Goal: Transaction & Acquisition: Purchase product/service

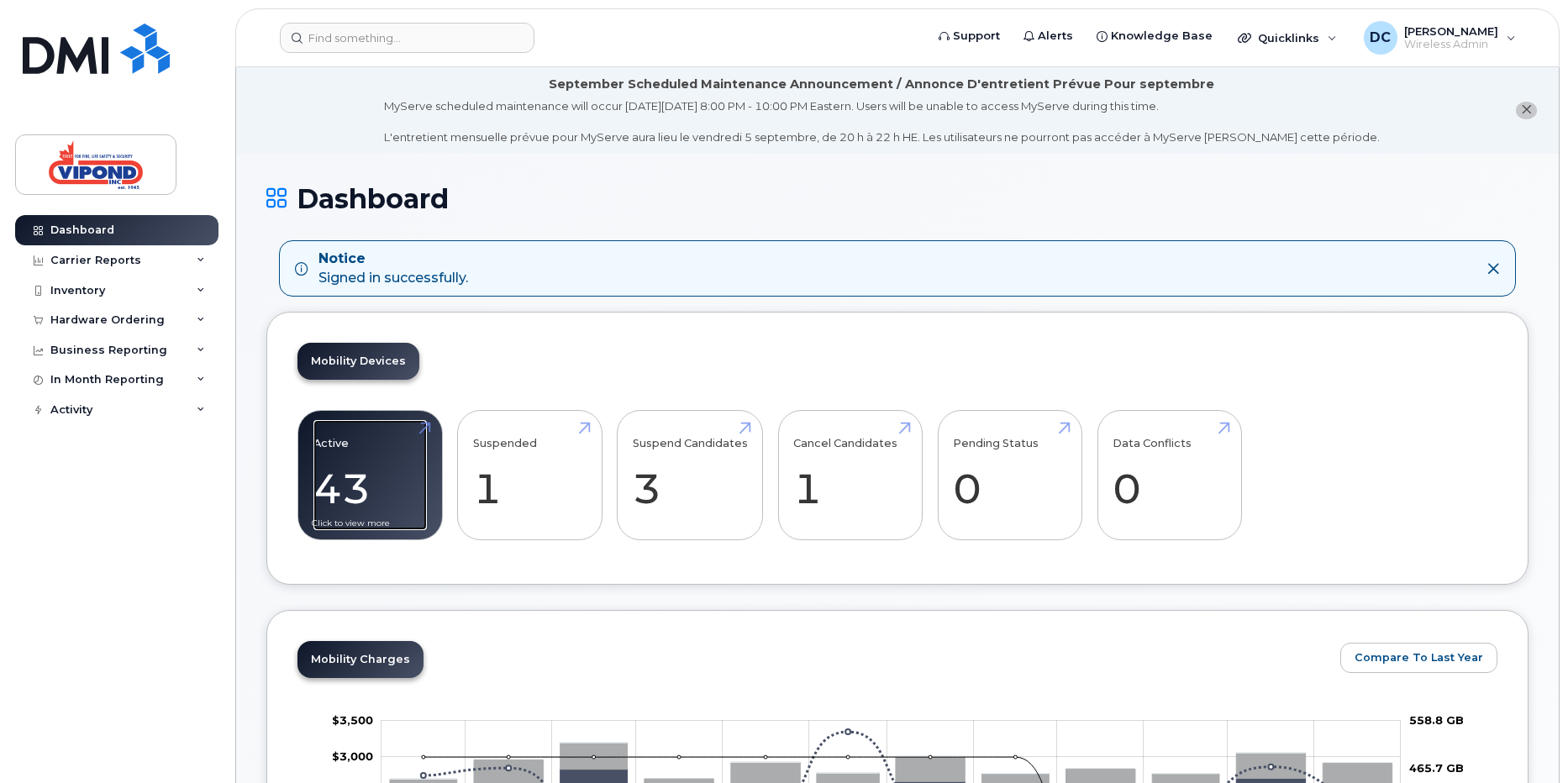
click at [367, 499] on link "Active 43 -94%" at bounding box center [370, 476] width 114 height 111
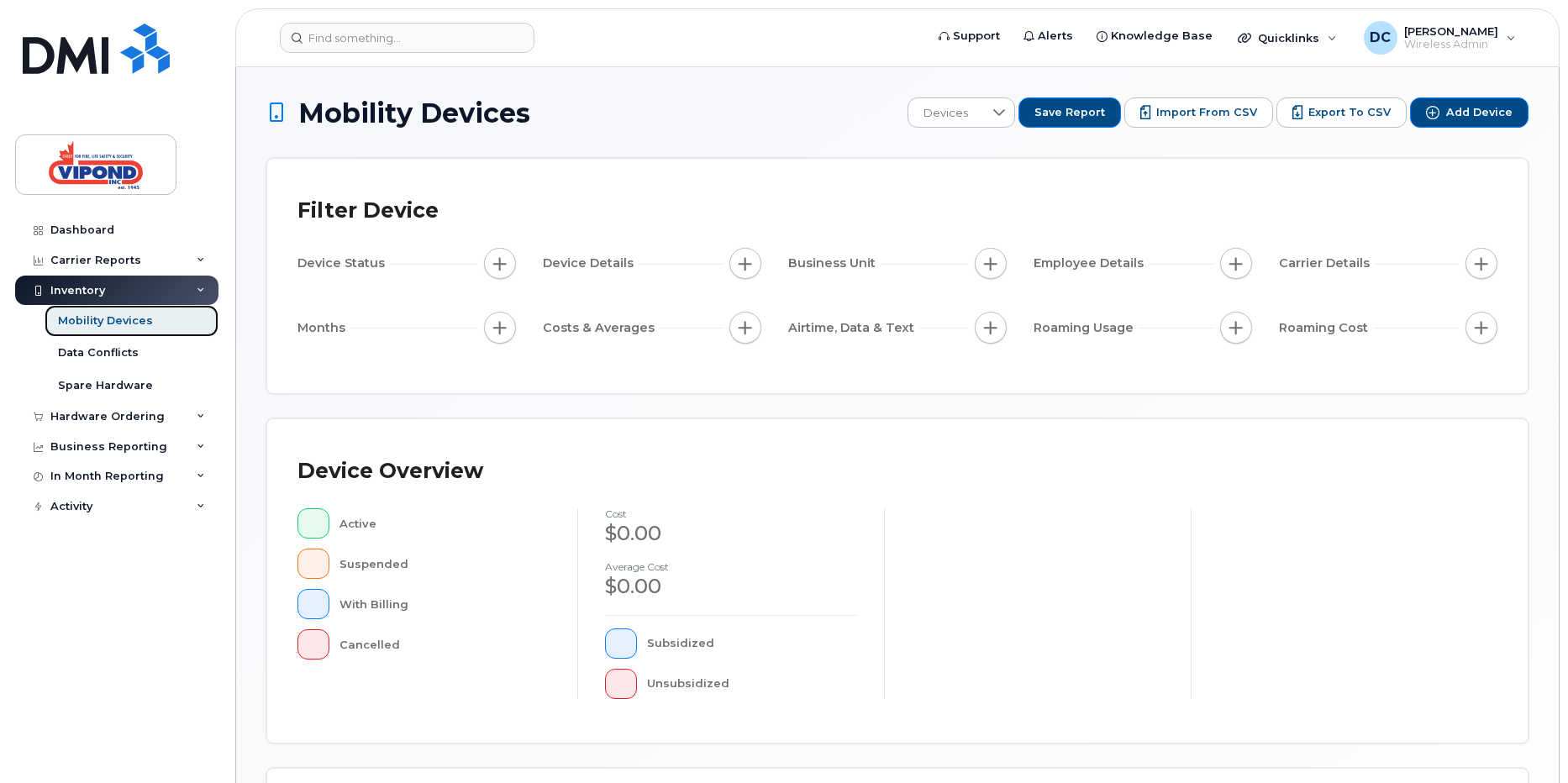
click at [114, 316] on div "Mobility Devices" at bounding box center [106, 321] width 95 height 15
click at [127, 326] on div "Mobility Devices" at bounding box center [106, 321] width 95 height 15
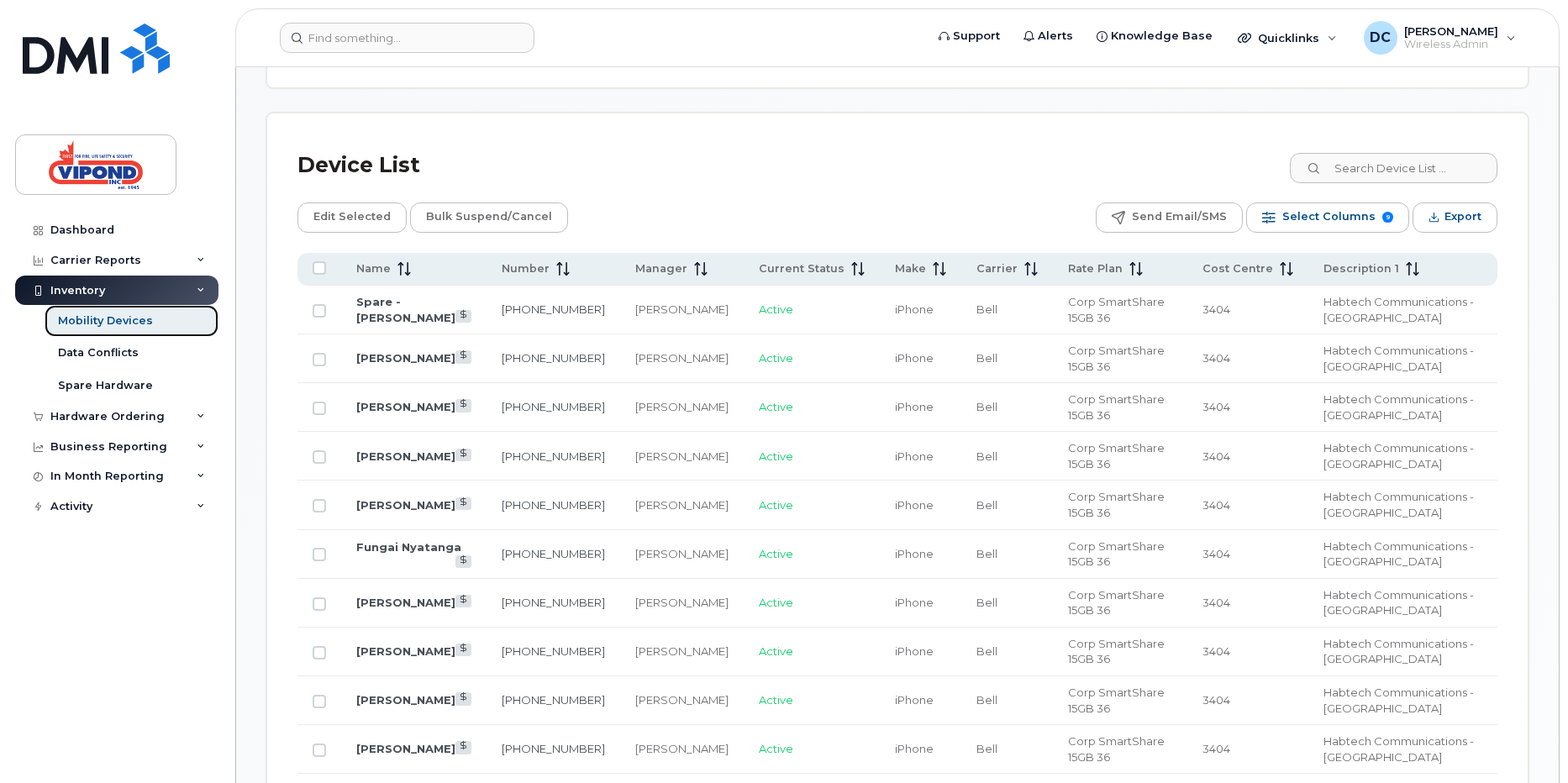
scroll to position [764, 0]
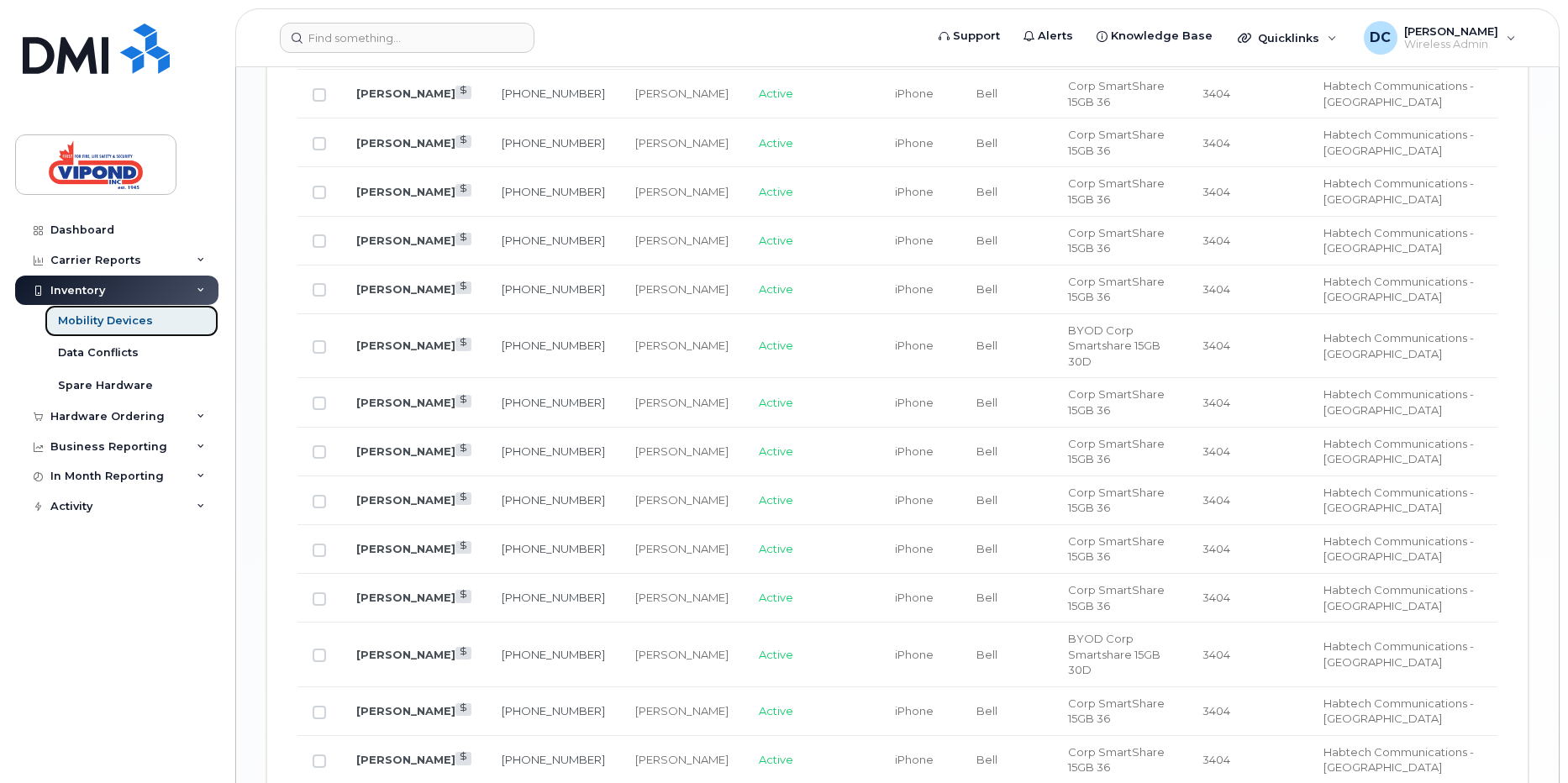
scroll to position [1993, 0]
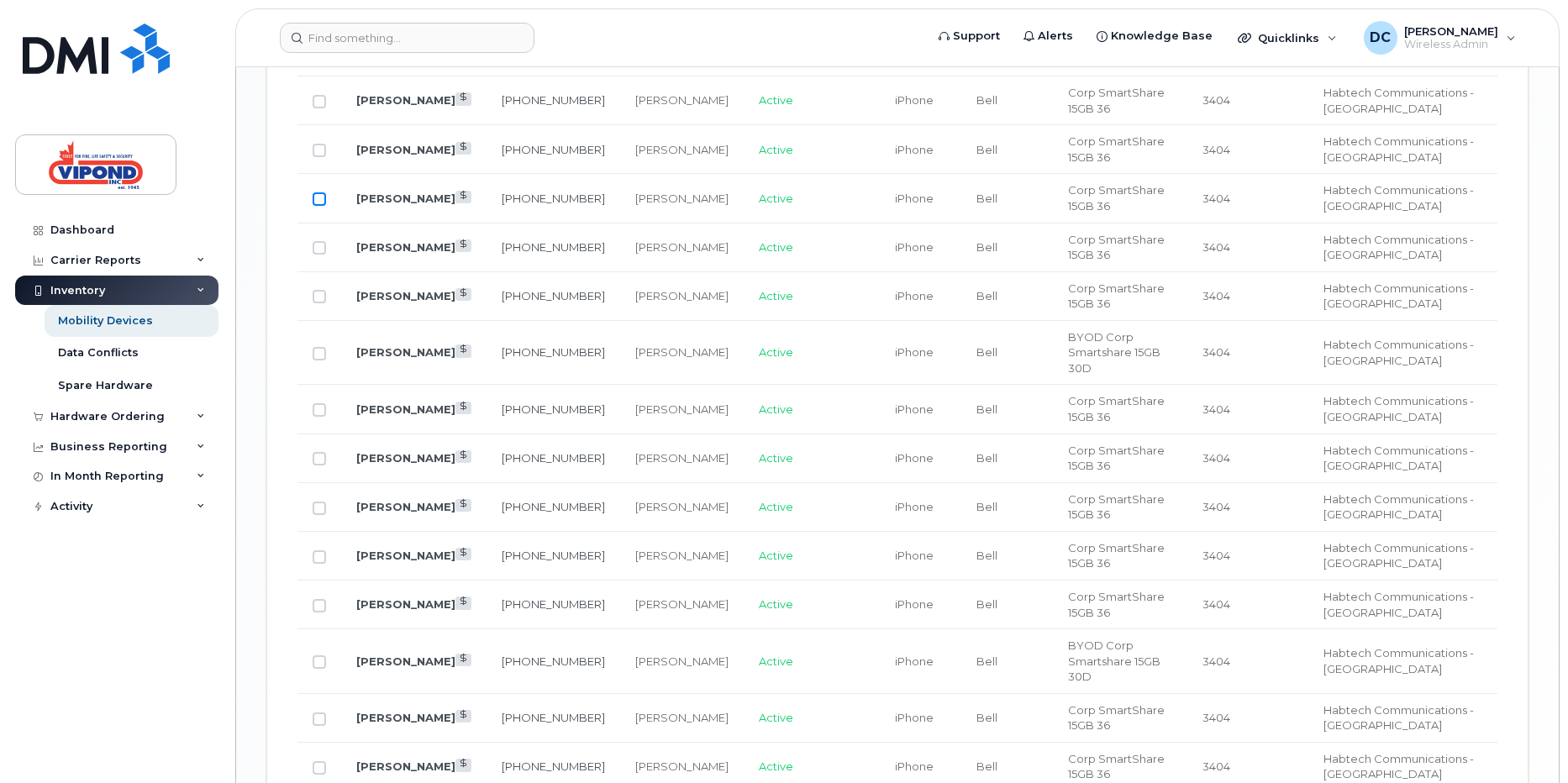
click at [318, 193] on input "Row Unselected" at bounding box center [319, 199] width 14 height 14
checkbox input "true"
click at [516, 192] on link "416-996-8604" at bounding box center [554, 198] width 104 height 14
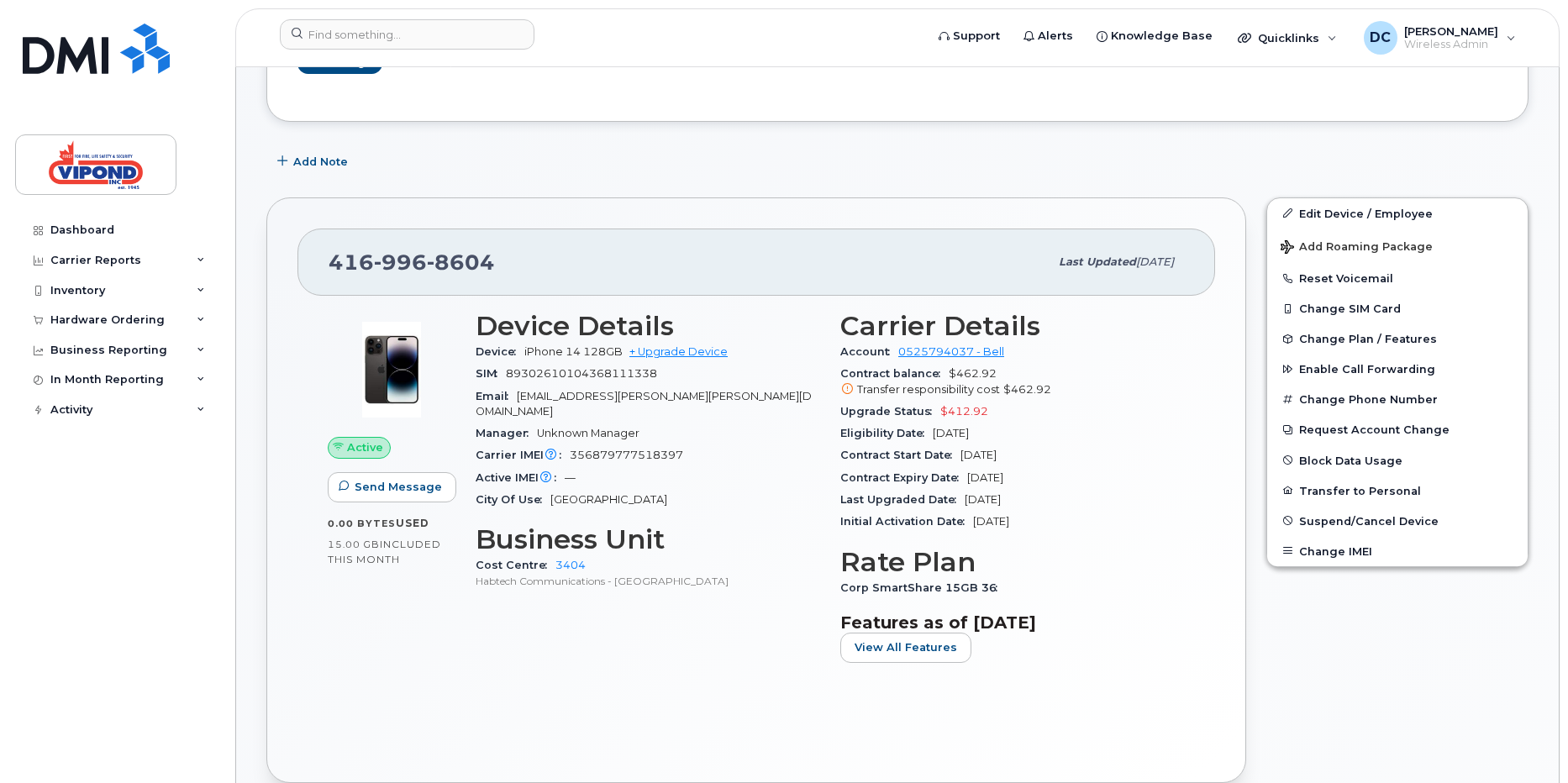
scroll to position [364, 0]
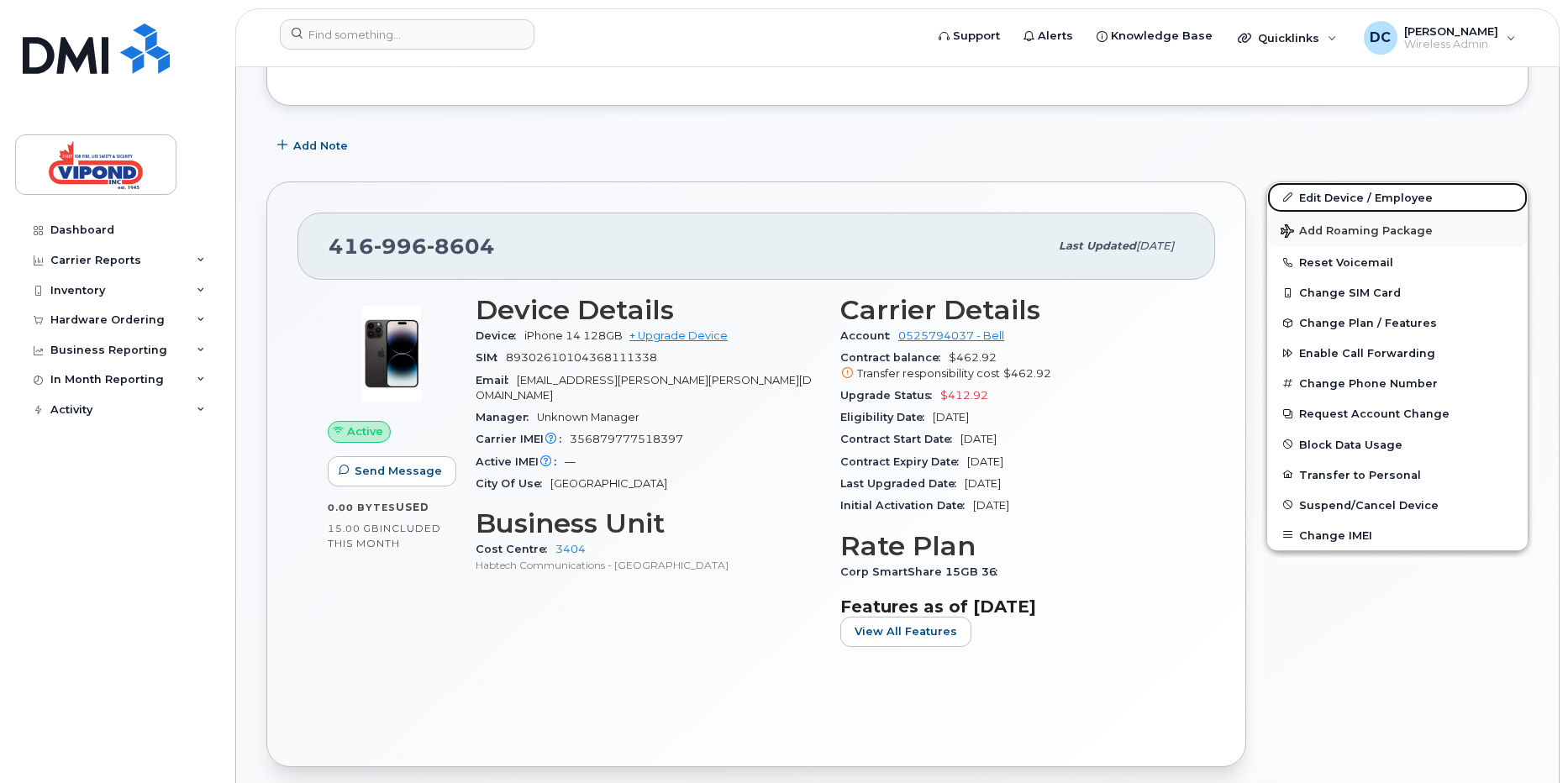
drag, startPoint x: 1332, startPoint y: 205, endPoint x: 1333, endPoint y: 214, distance: 9.1
click at [1332, 205] on link "Edit Device / Employee" at bounding box center [1398, 197] width 260 height 30
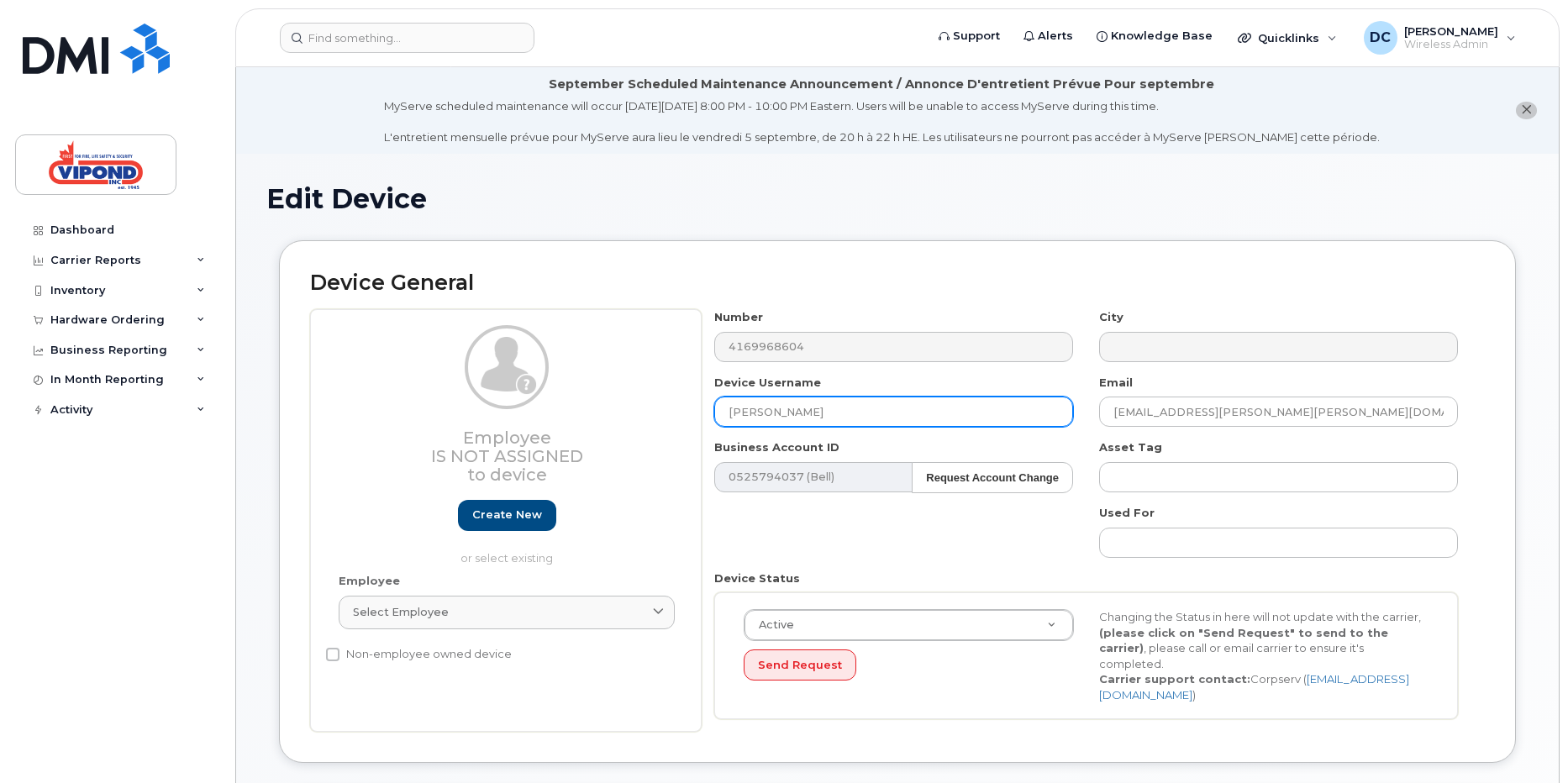
drag, startPoint x: 819, startPoint y: 421, endPoint x: 701, endPoint y: 418, distance: 118.0
click at [701, 418] on div "Employee Is not assigned to device Create new or select existing Employee Selec…" at bounding box center [898, 520] width 1175 height 423
type input "Jacqueline Singh"
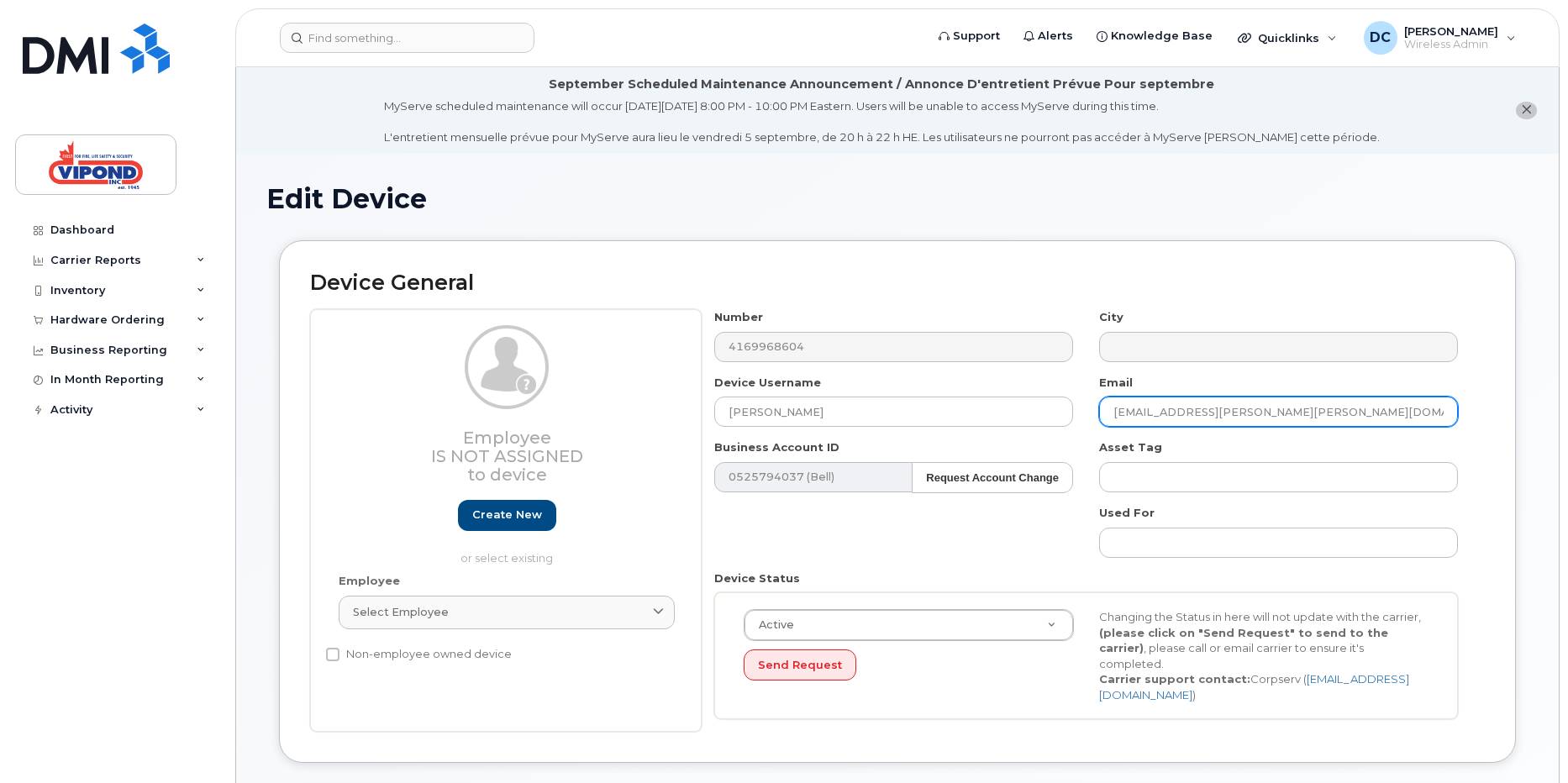
drag, startPoint x: 1255, startPoint y: 425, endPoint x: 1101, endPoint y: 429, distance: 154.1
click at [1101, 429] on div "Number 4169968604 City Device Username Jacqueline Singh Email reza.shabani@vipo…" at bounding box center [1087, 520] width 769 height 423
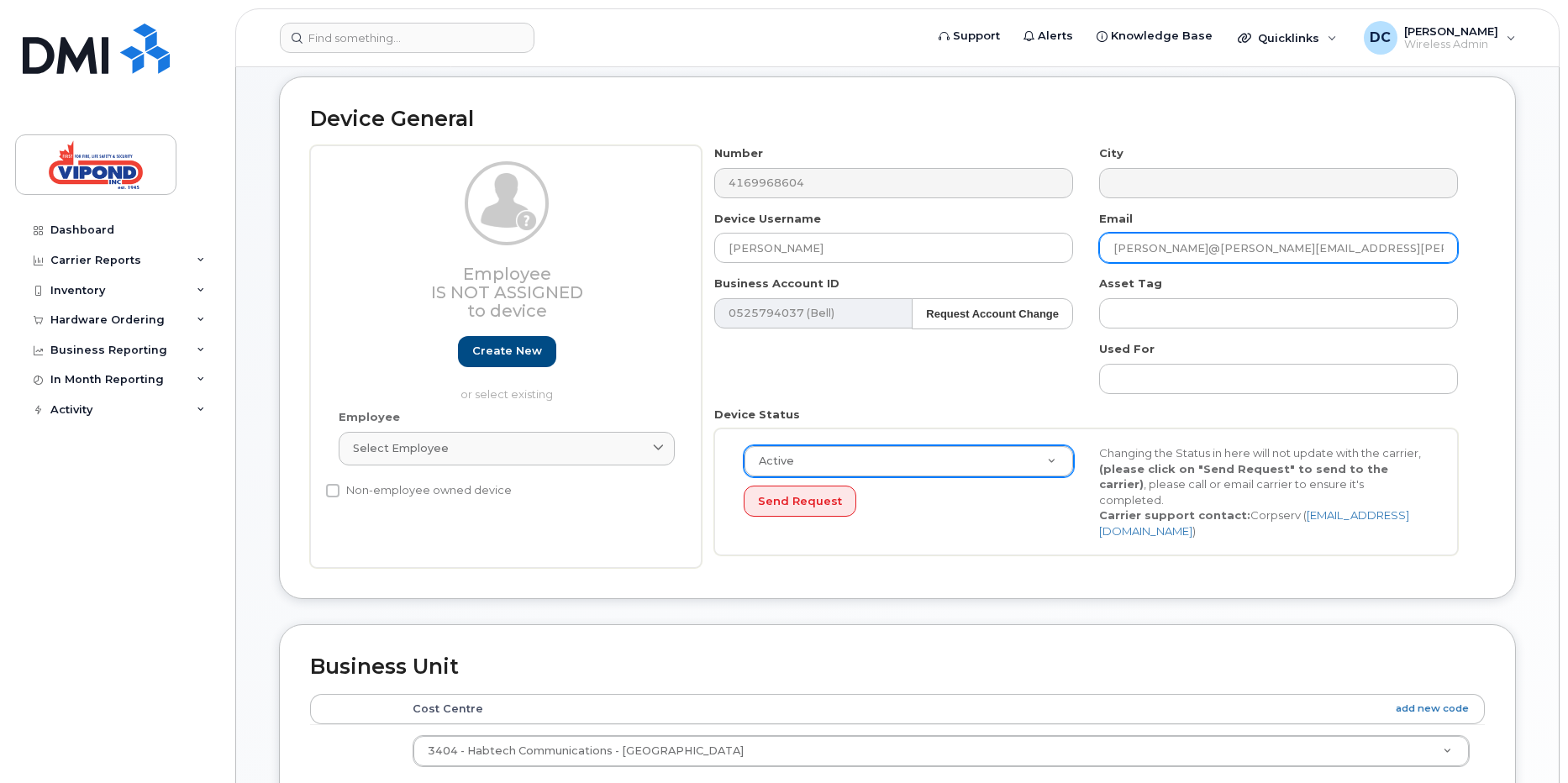
scroll to position [162, 0]
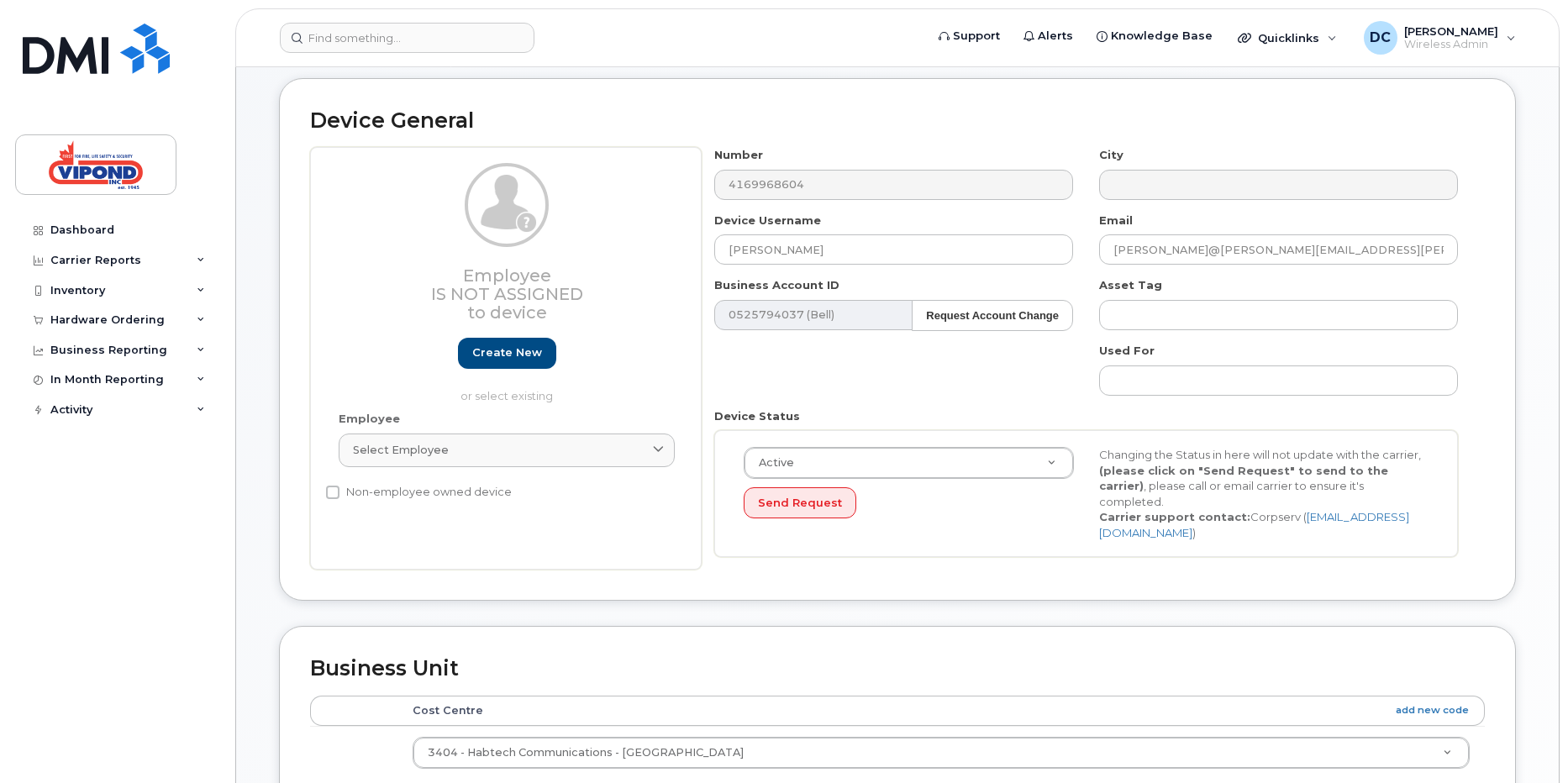
drag, startPoint x: 1567, startPoint y: 361, endPoint x: 1568, endPoint y: 334, distance: 27.0
click at [1567, 334] on html "Support Alerts Knowledge Base Quicklinks Suspend / Cancel Device Change SIM Car…" at bounding box center [784, 627] width 1568 height 1579
click at [1180, 256] on input "jacqueline@singh@vipond.ca" at bounding box center [1279, 249] width 359 height 30
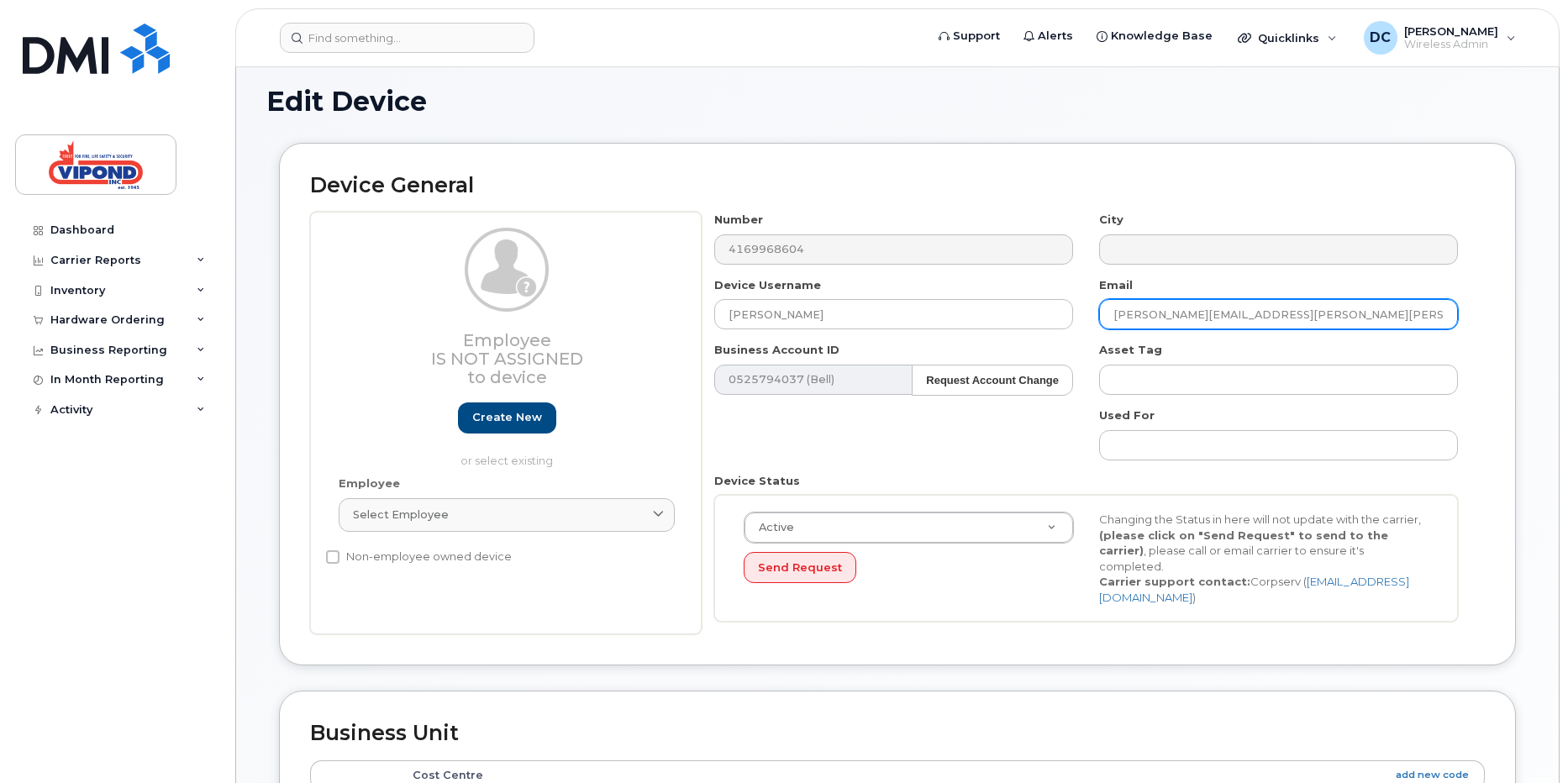
scroll to position [149, 0]
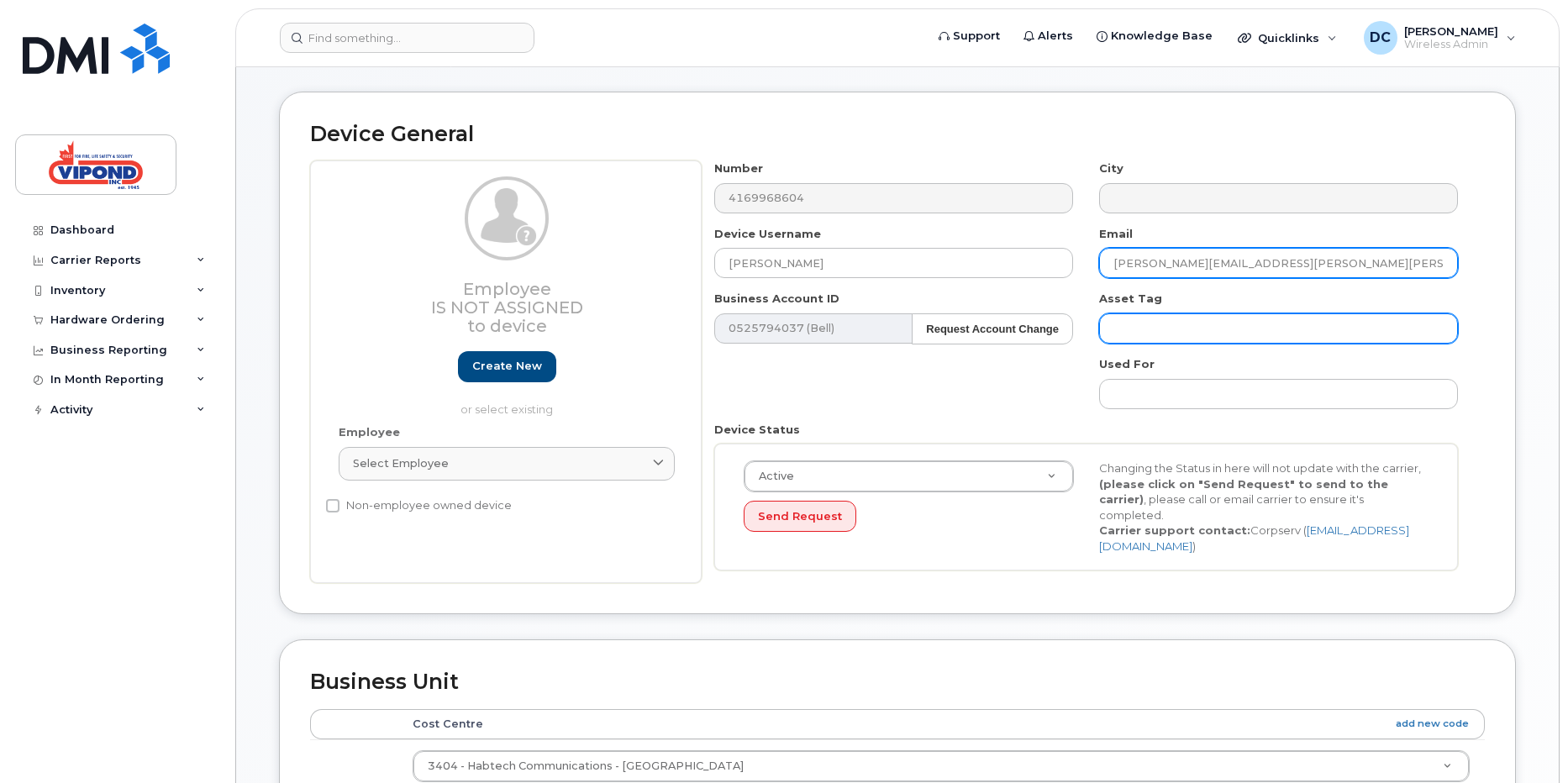
type input "[PERSON_NAME][EMAIL_ADDRESS][PERSON_NAME][PERSON_NAME][DOMAIN_NAME]"
type input "Saving..."
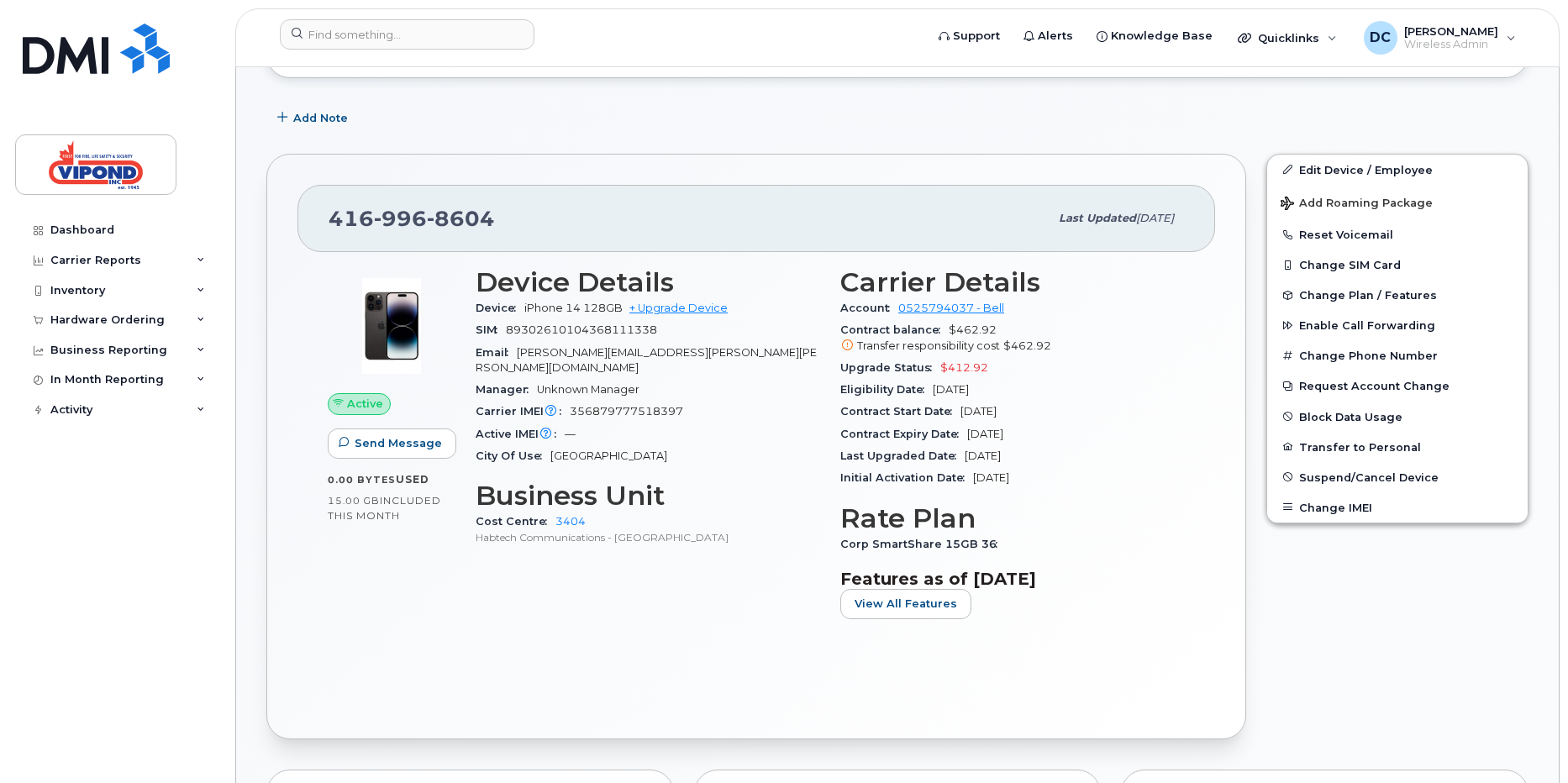
scroll to position [419, 0]
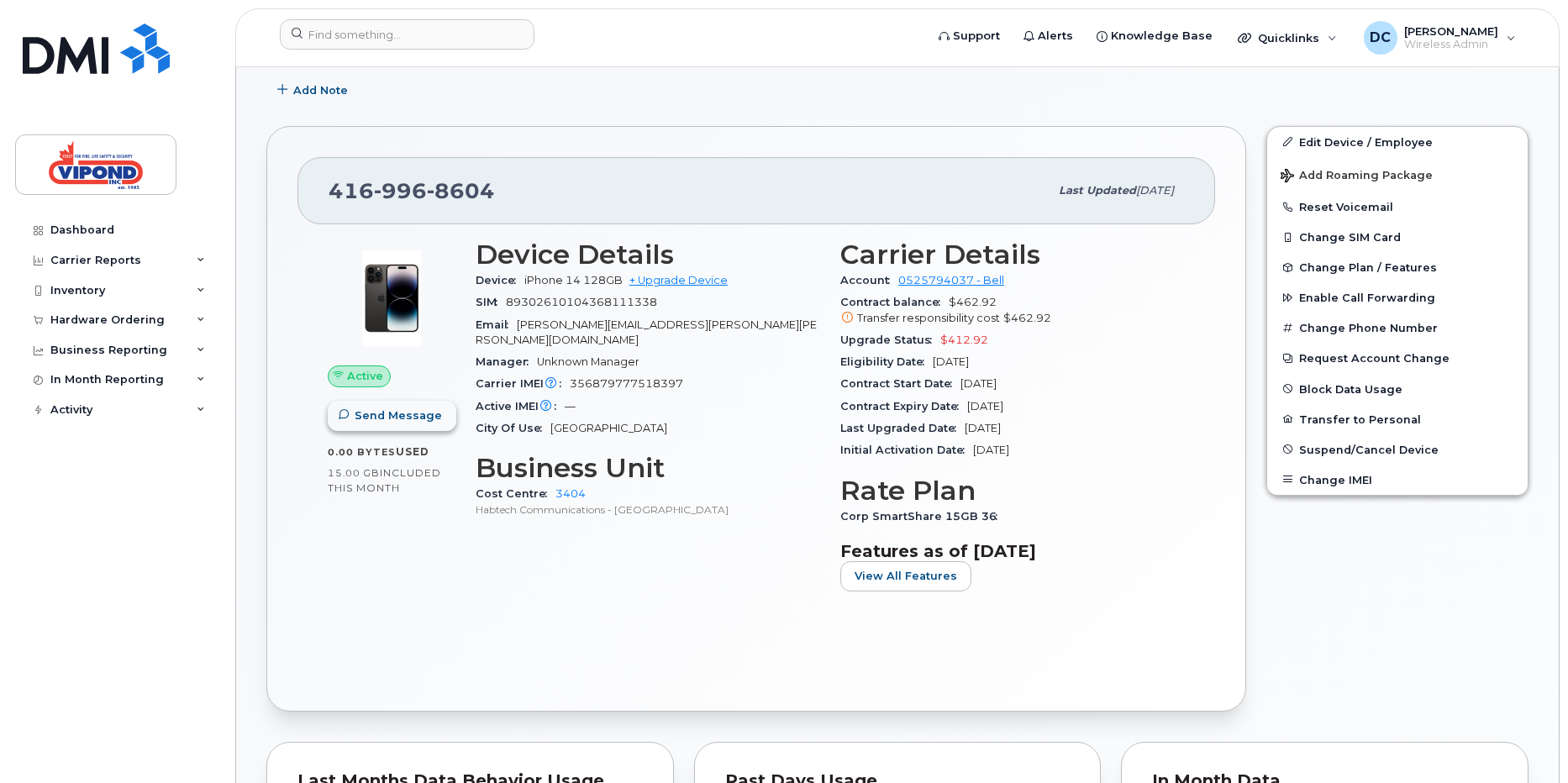
click at [355, 424] on span "Send Message" at bounding box center [398, 416] width 87 height 16
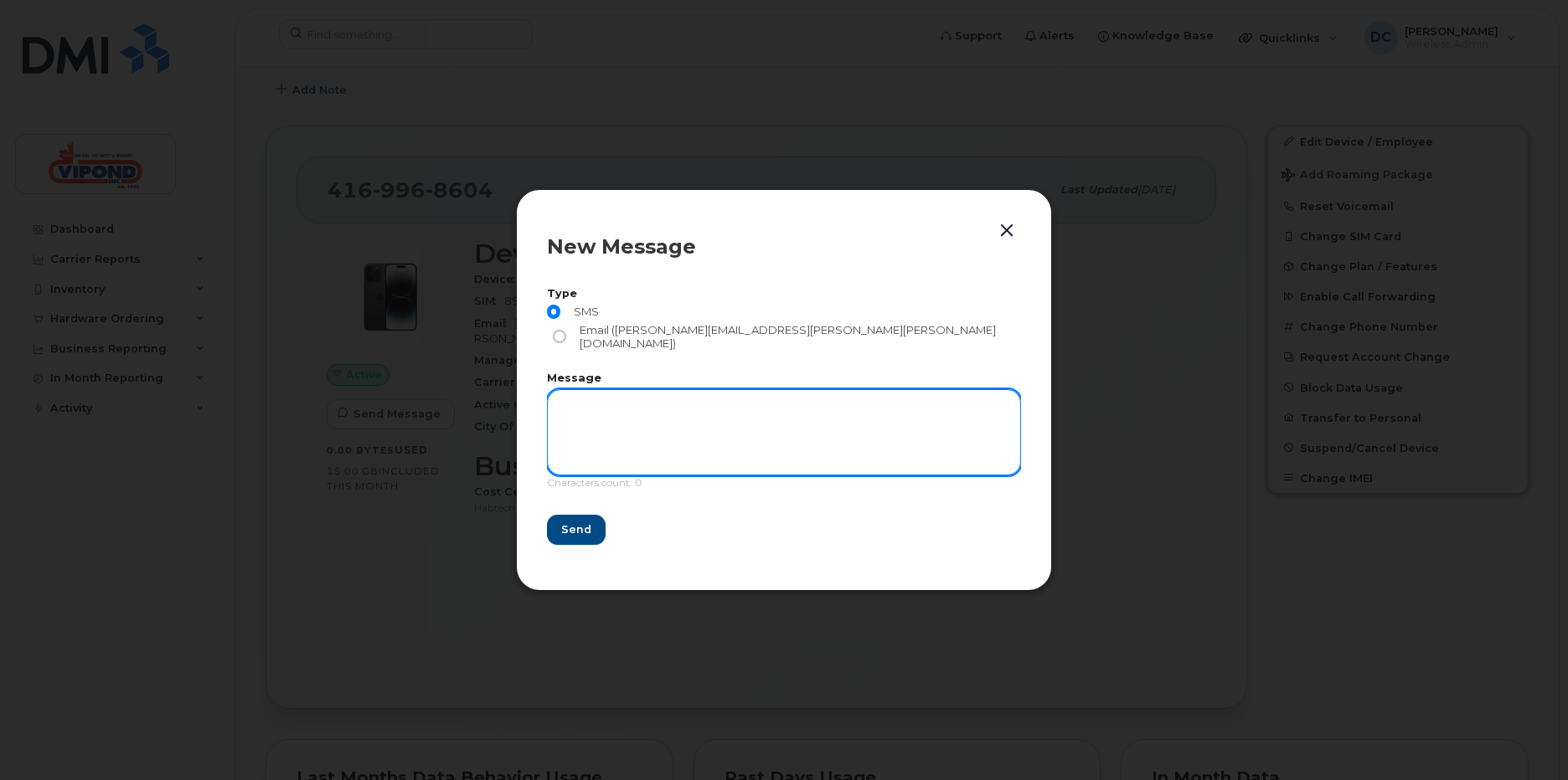
click at [607, 404] on textarea at bounding box center [783, 432] width 474 height 85
type textarea "T"
type textarea "Test"
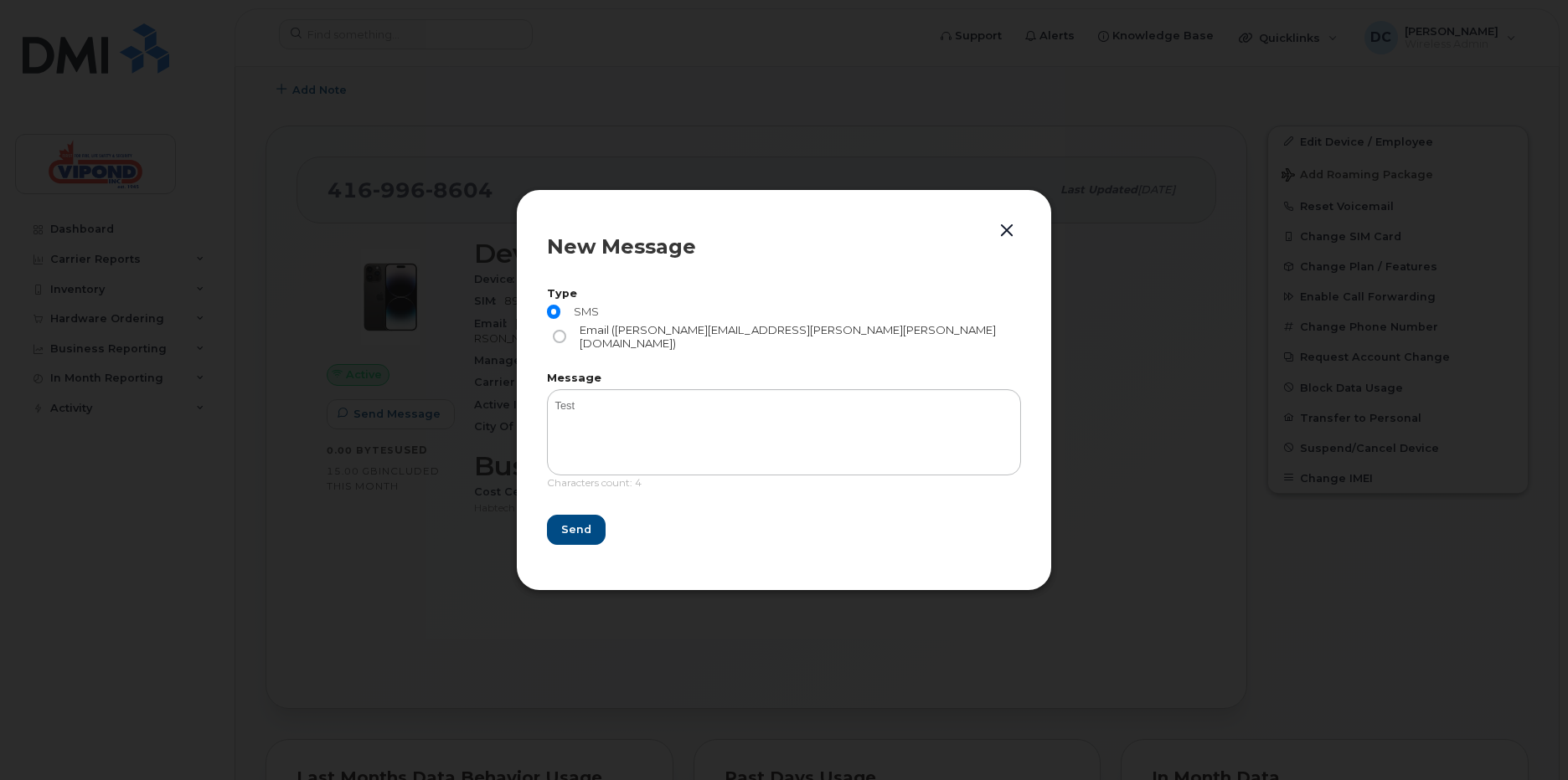
click at [566, 330] on input "Email (jacqueline.singh@vipond.ca)" at bounding box center [559, 336] width 14 height 14
radio input "true"
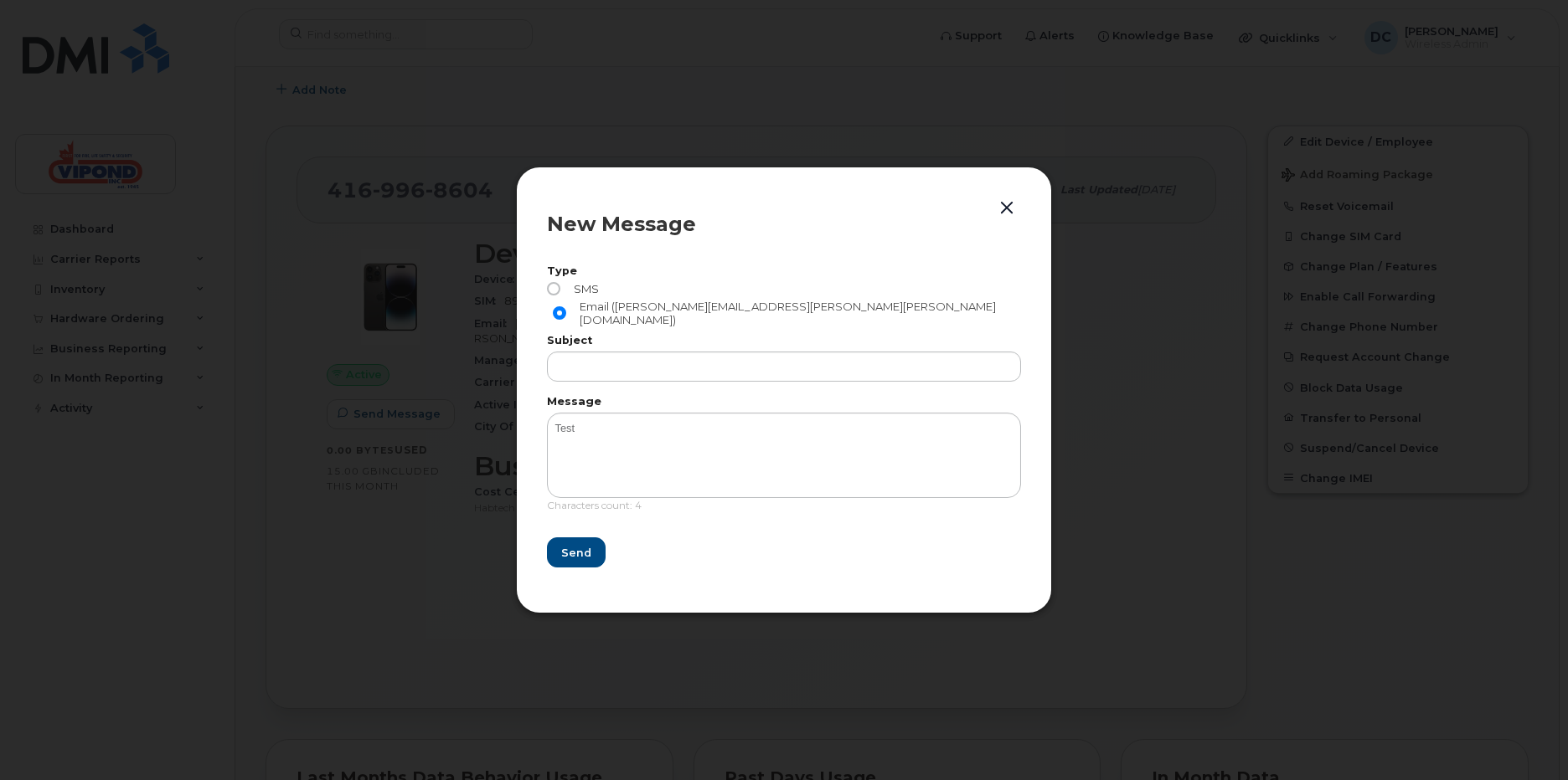
click at [552, 295] on input "SMS" at bounding box center [553, 288] width 14 height 14
radio input "true"
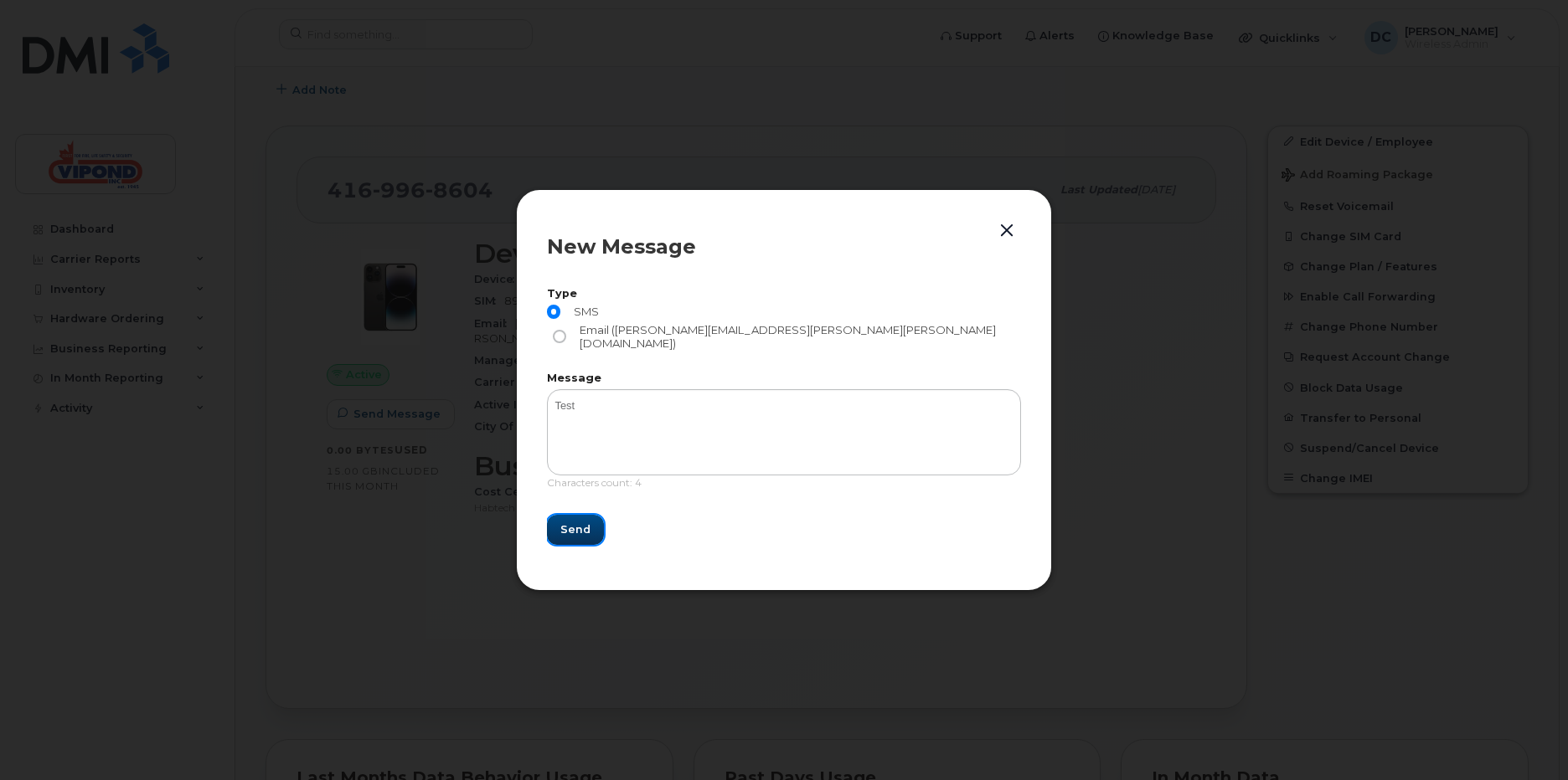
click at [568, 522] on span "Send" at bounding box center [575, 530] width 30 height 16
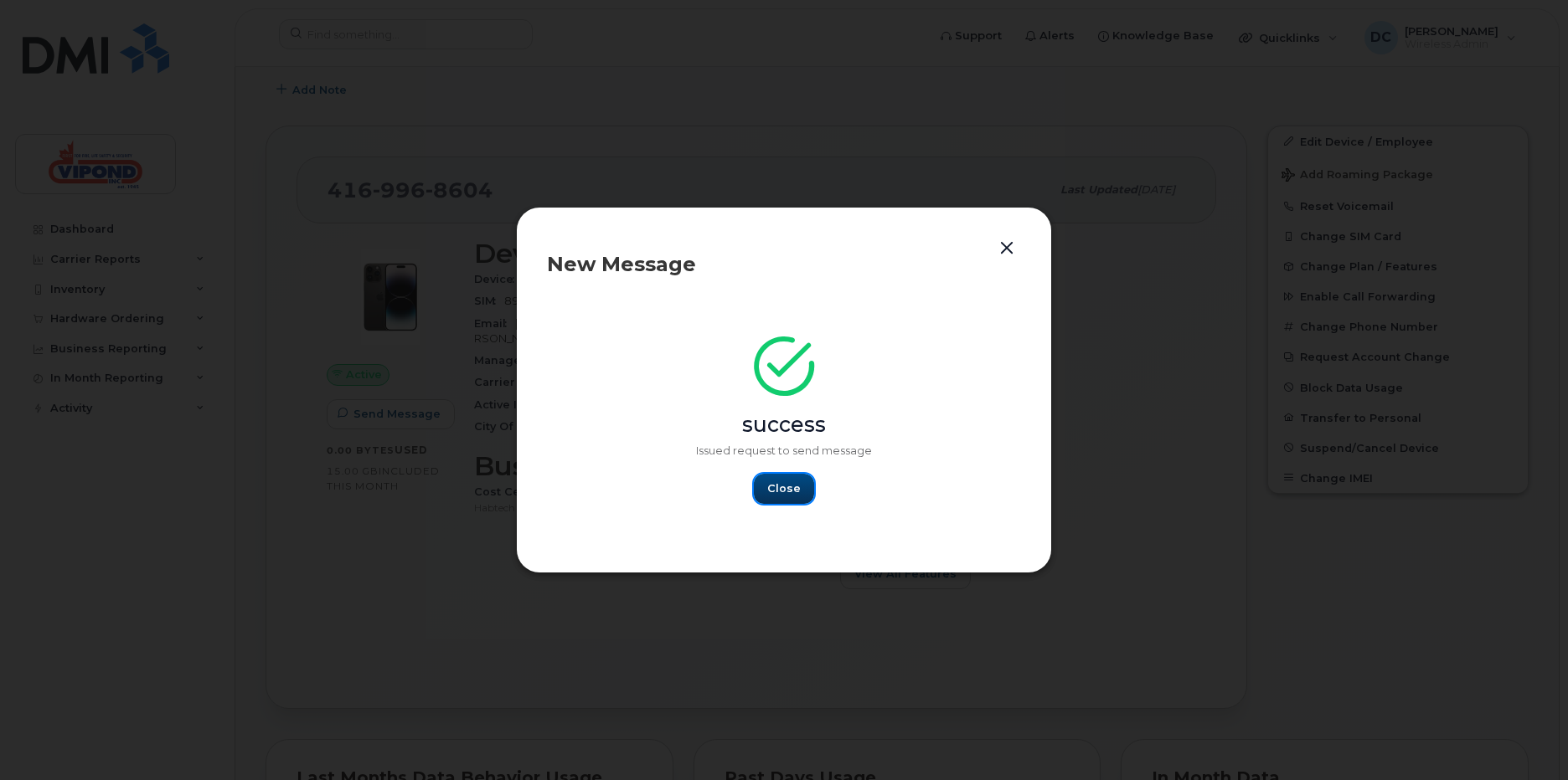
click at [793, 491] on span "Close" at bounding box center [783, 488] width 34 height 16
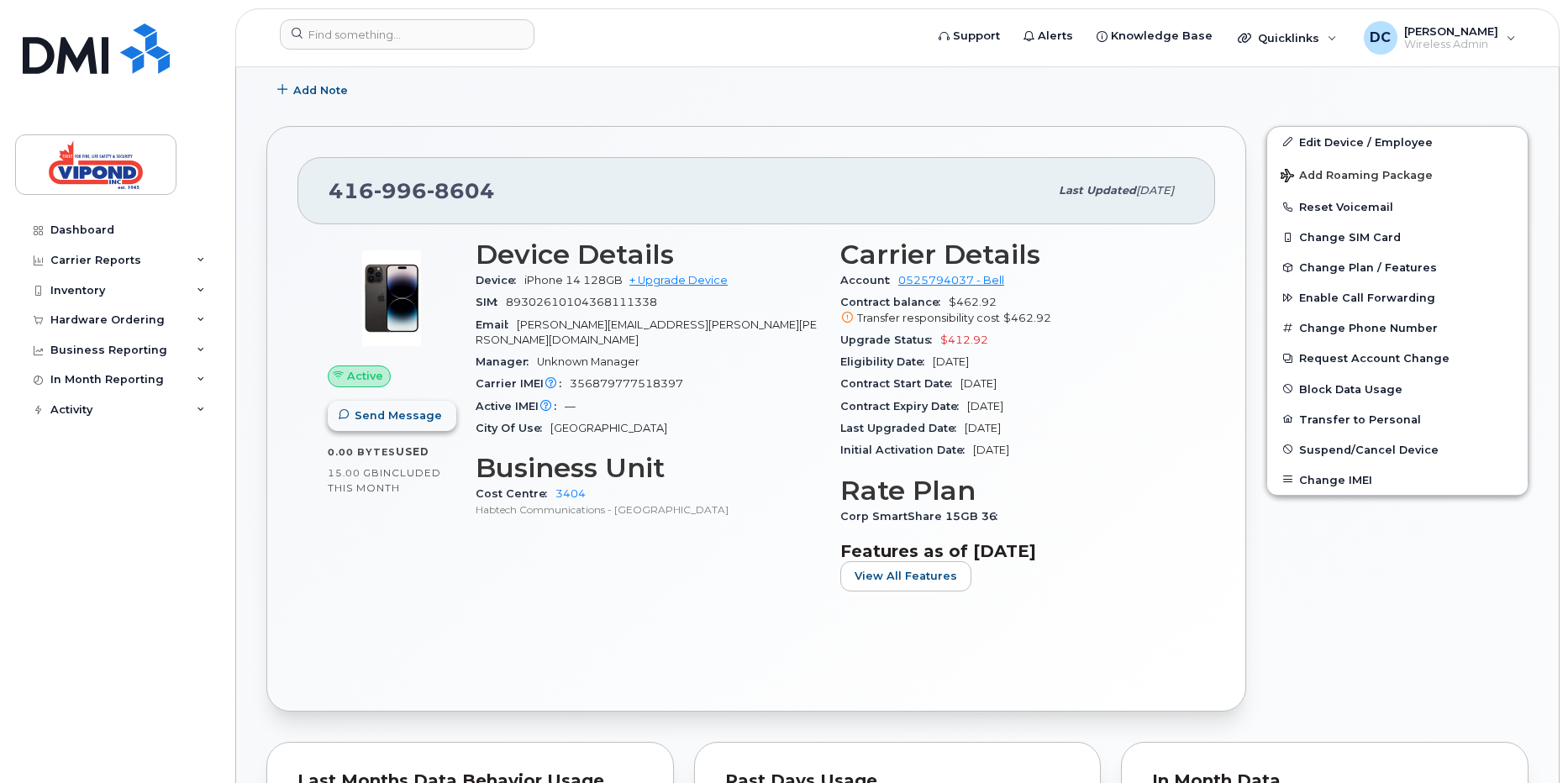
click at [388, 417] on span "Send Message" at bounding box center [398, 416] width 87 height 16
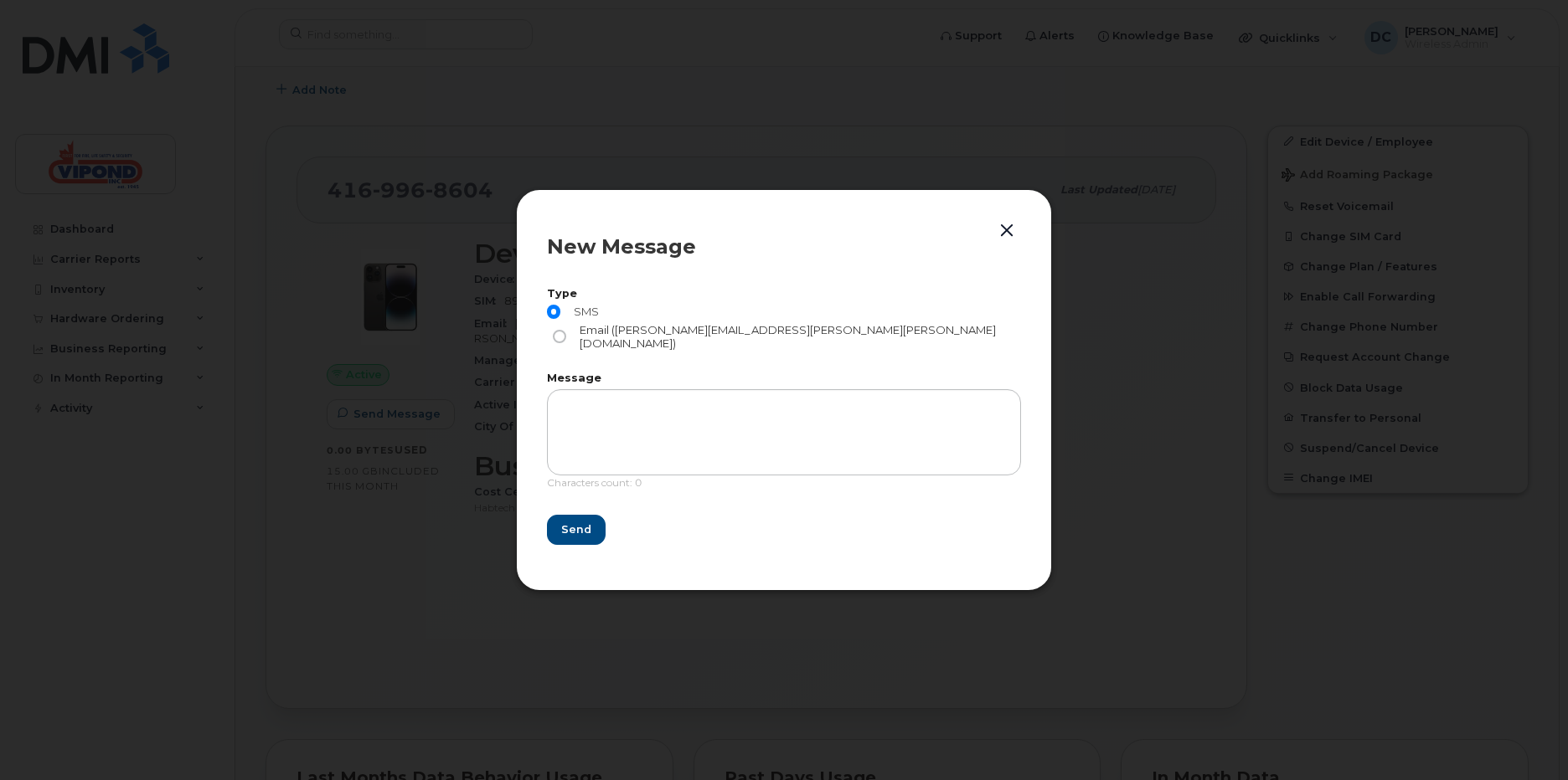
click at [566, 330] on input "Email (jacqueline.singh@vipond.ca)" at bounding box center [559, 336] width 14 height 14
radio input "true"
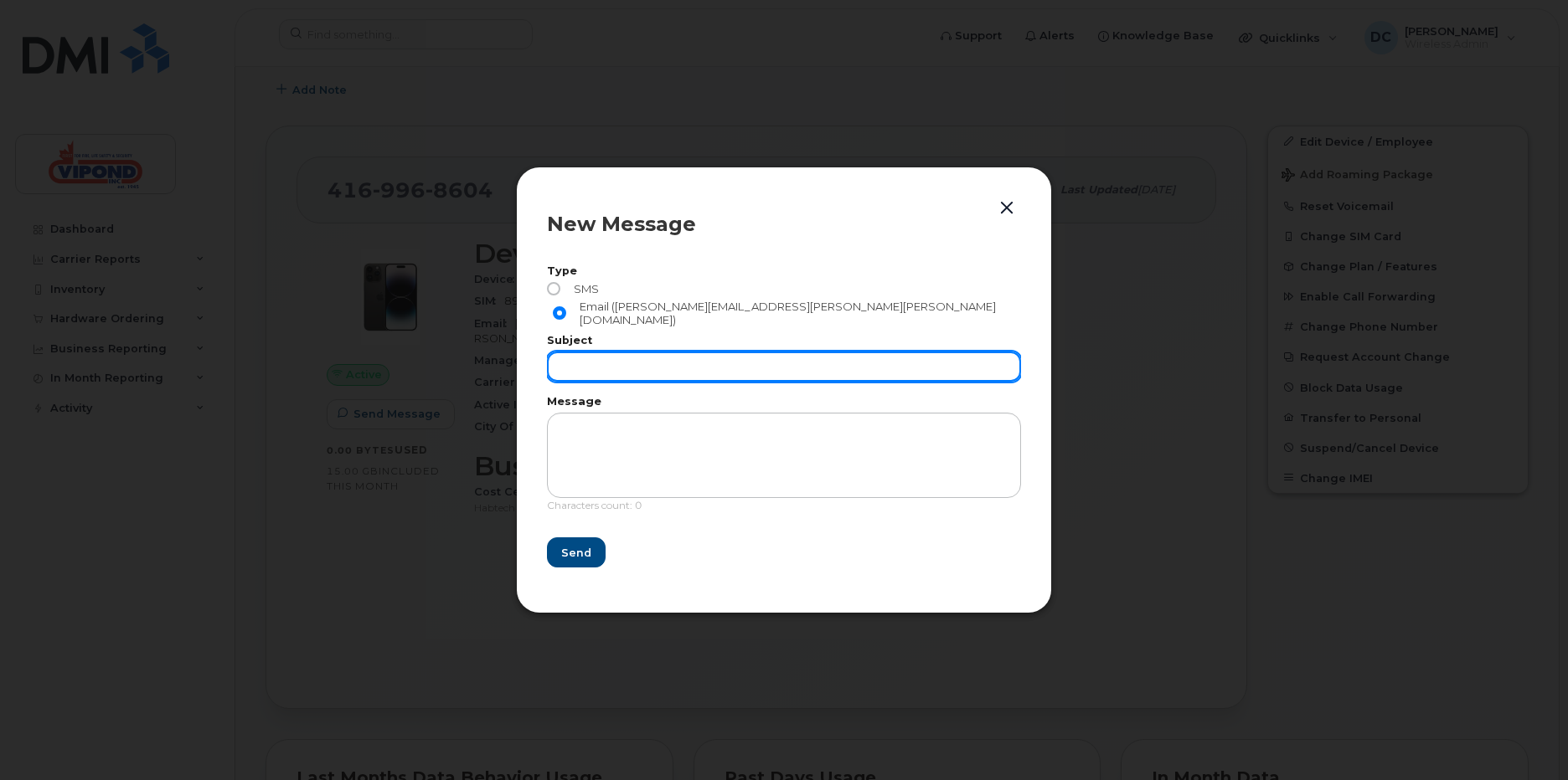
click at [596, 352] on input "text" at bounding box center [783, 366] width 474 height 30
type input "Test"
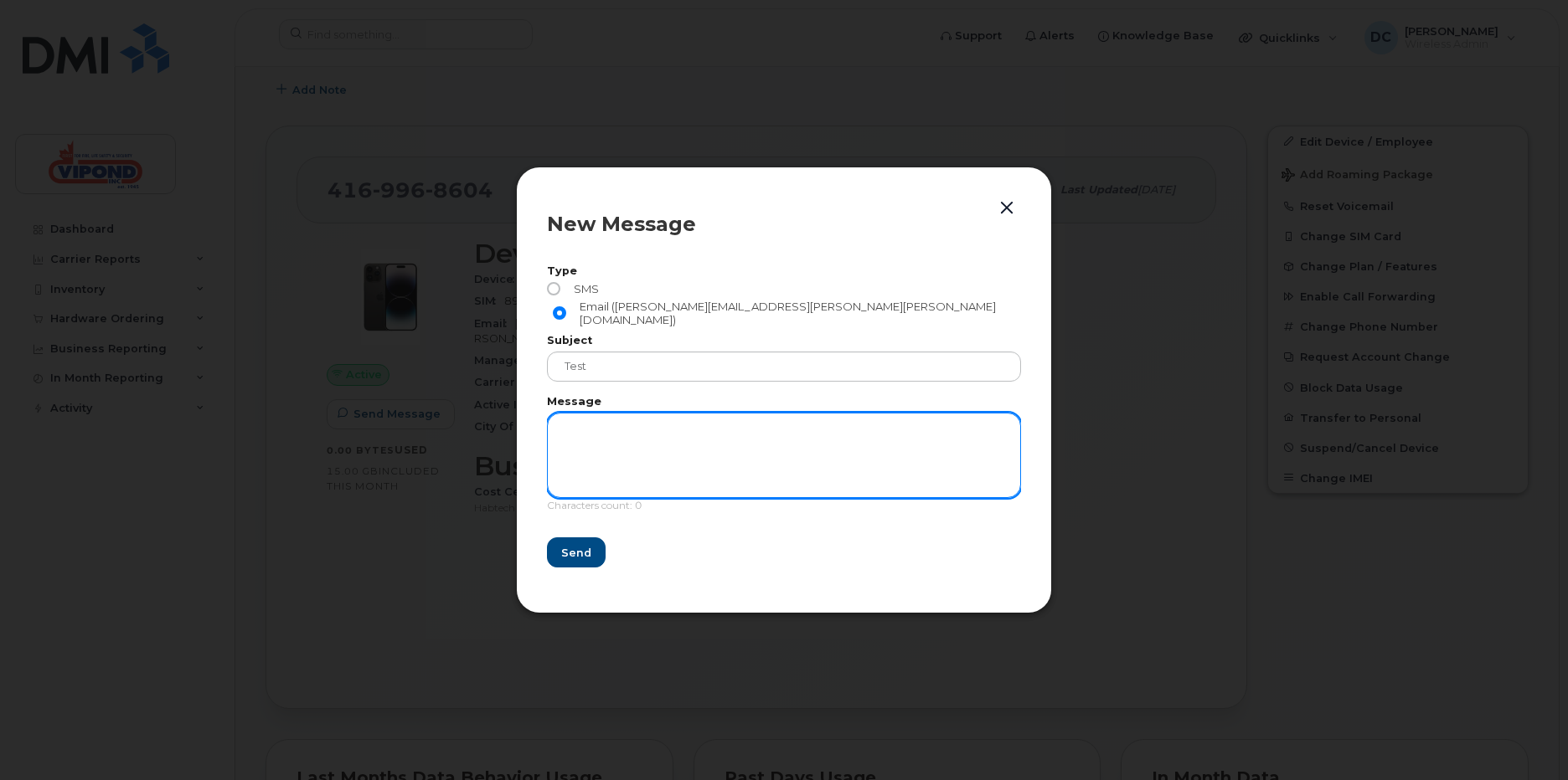
drag, startPoint x: 599, startPoint y: 448, endPoint x: 590, endPoint y: 452, distance: 9.8
click at [595, 449] on textarea at bounding box center [783, 456] width 474 height 85
type textarea "Test"
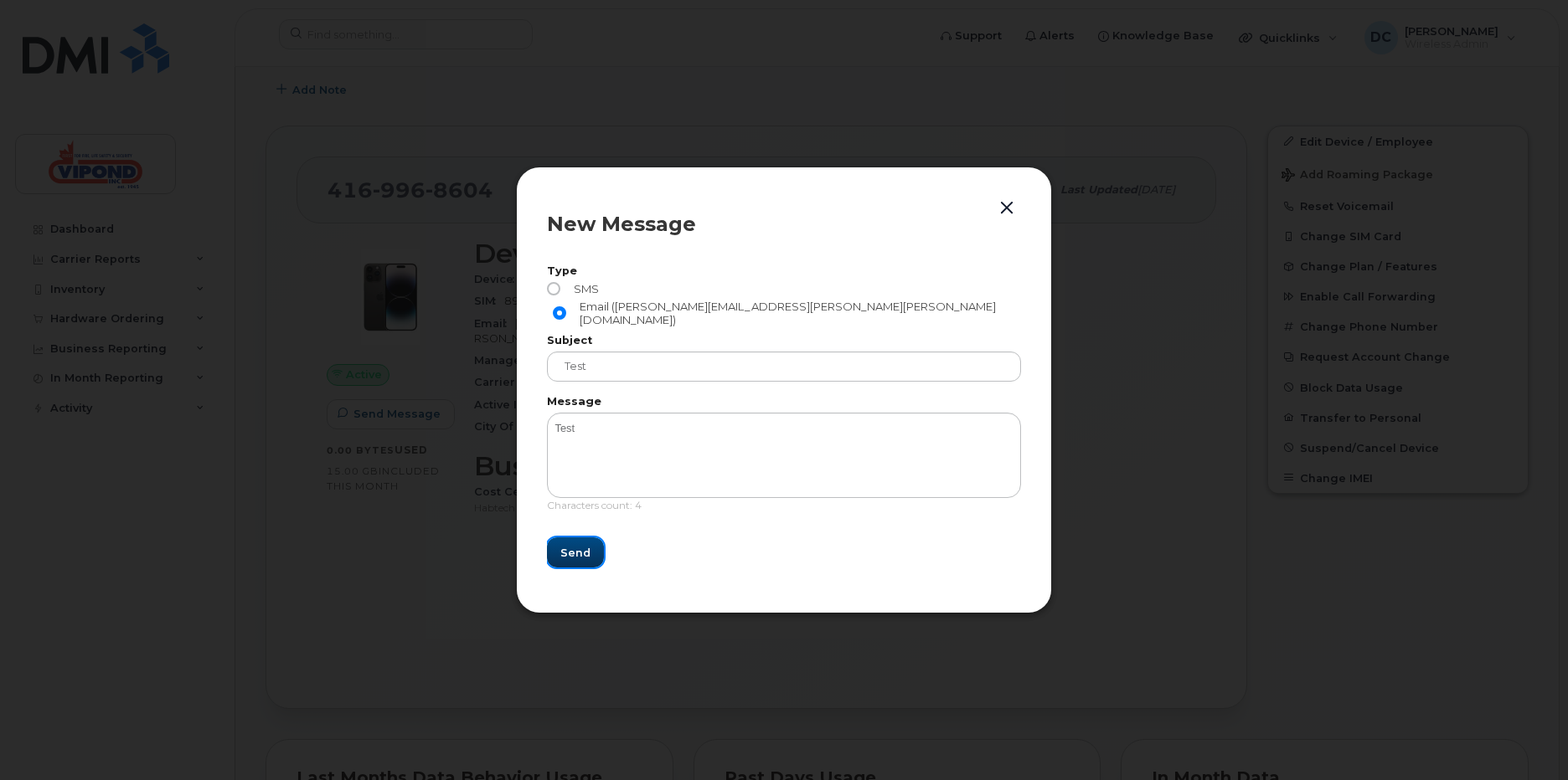
click at [585, 537] on button "Send" at bounding box center [575, 552] width 57 height 30
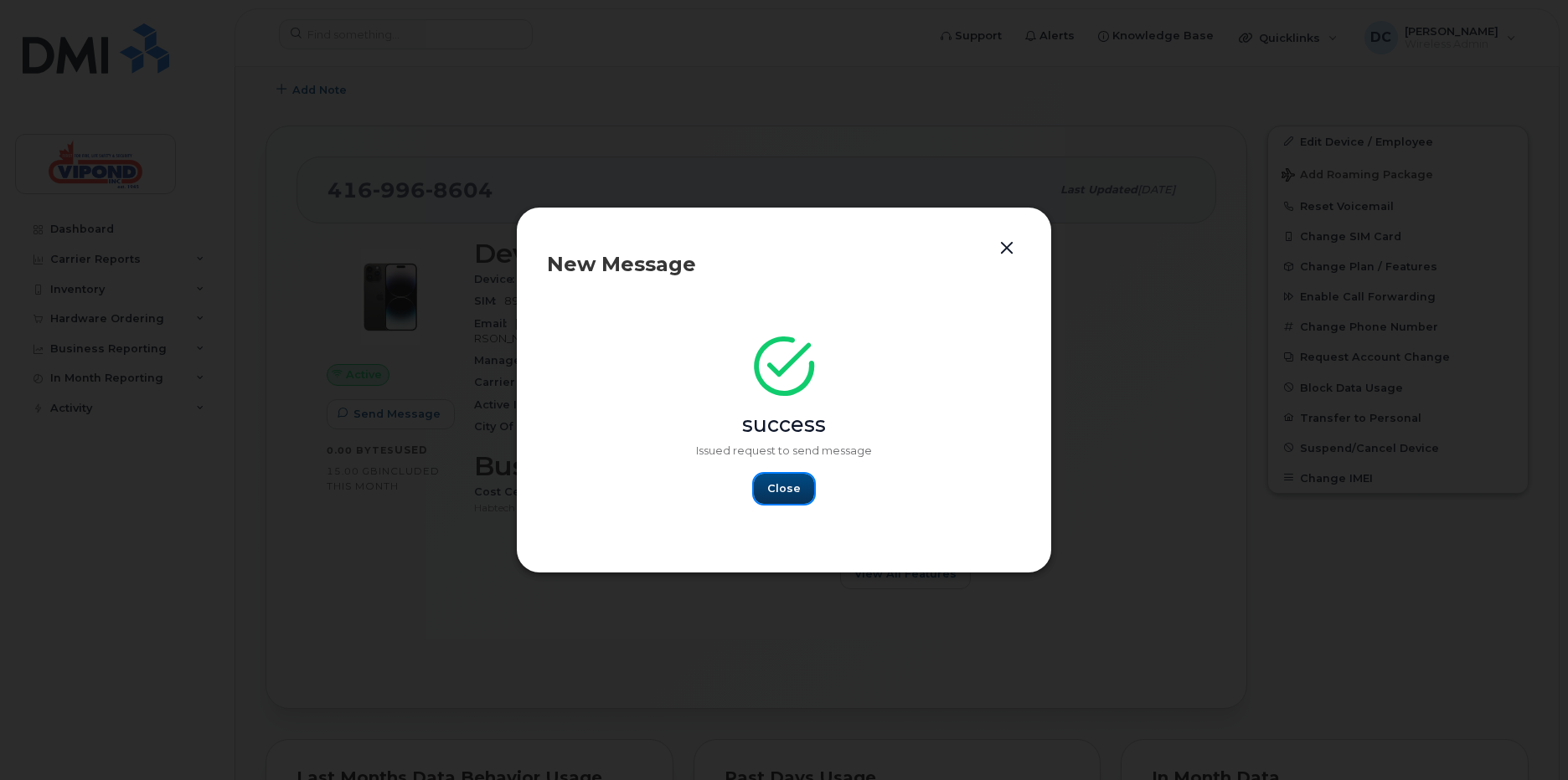
click at [782, 493] on span "Close" at bounding box center [783, 488] width 34 height 16
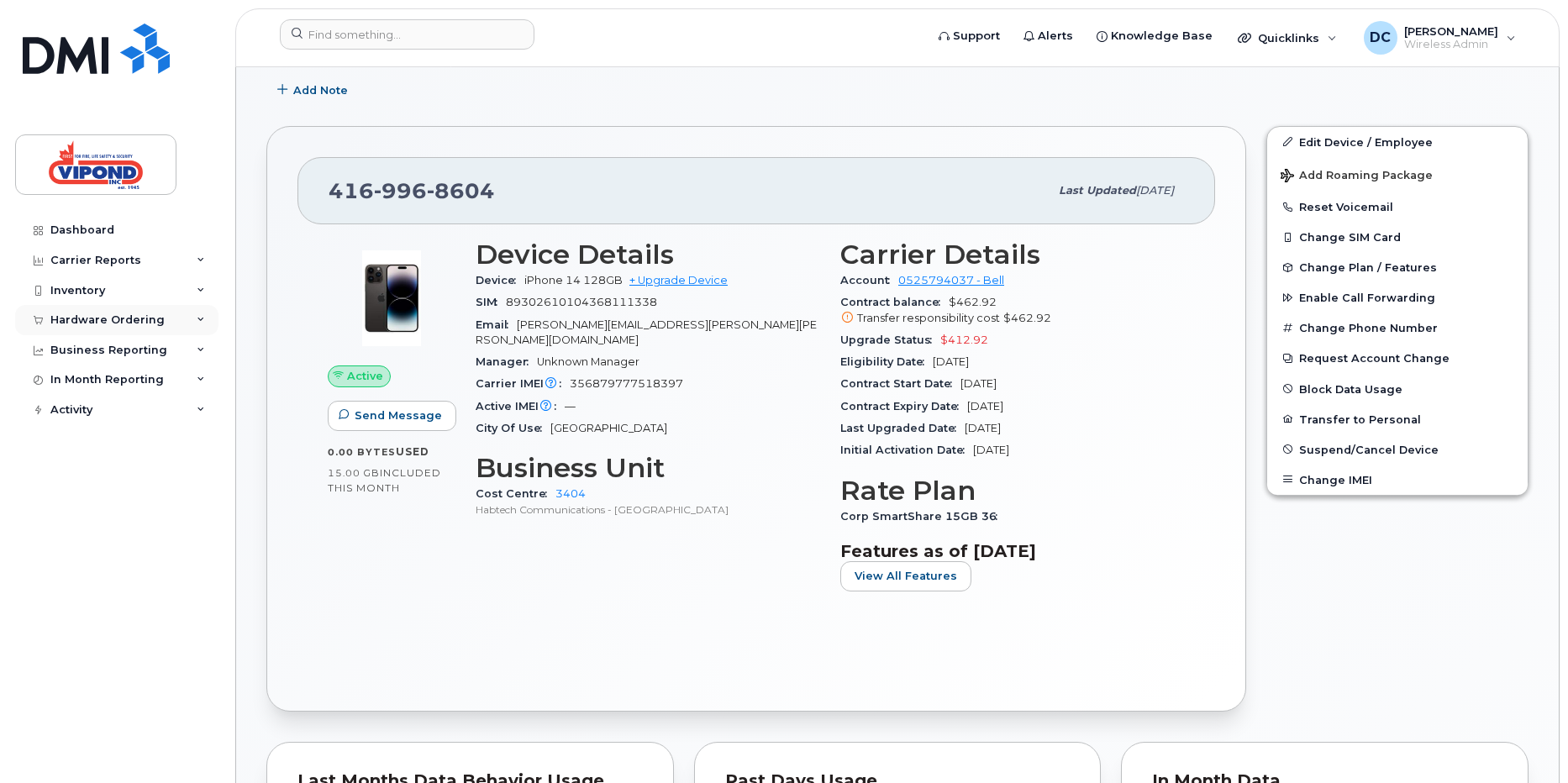
click at [101, 314] on div "Hardware Ordering" at bounding box center [107, 320] width 115 height 14
click at [77, 391] on div "Orders" at bounding box center [78, 383] width 41 height 15
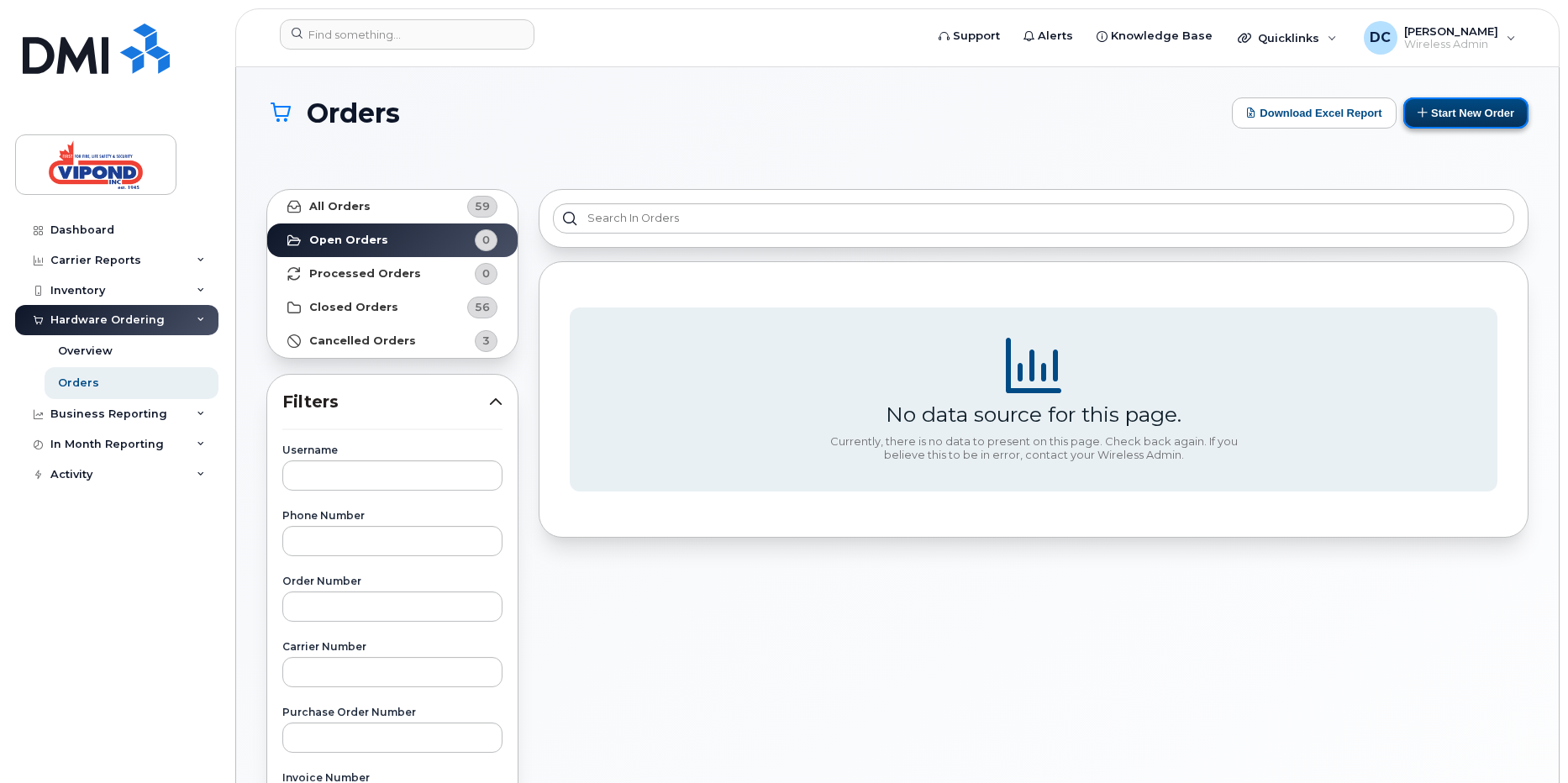
click at [1477, 106] on button "Start New Order" at bounding box center [1466, 113] width 126 height 31
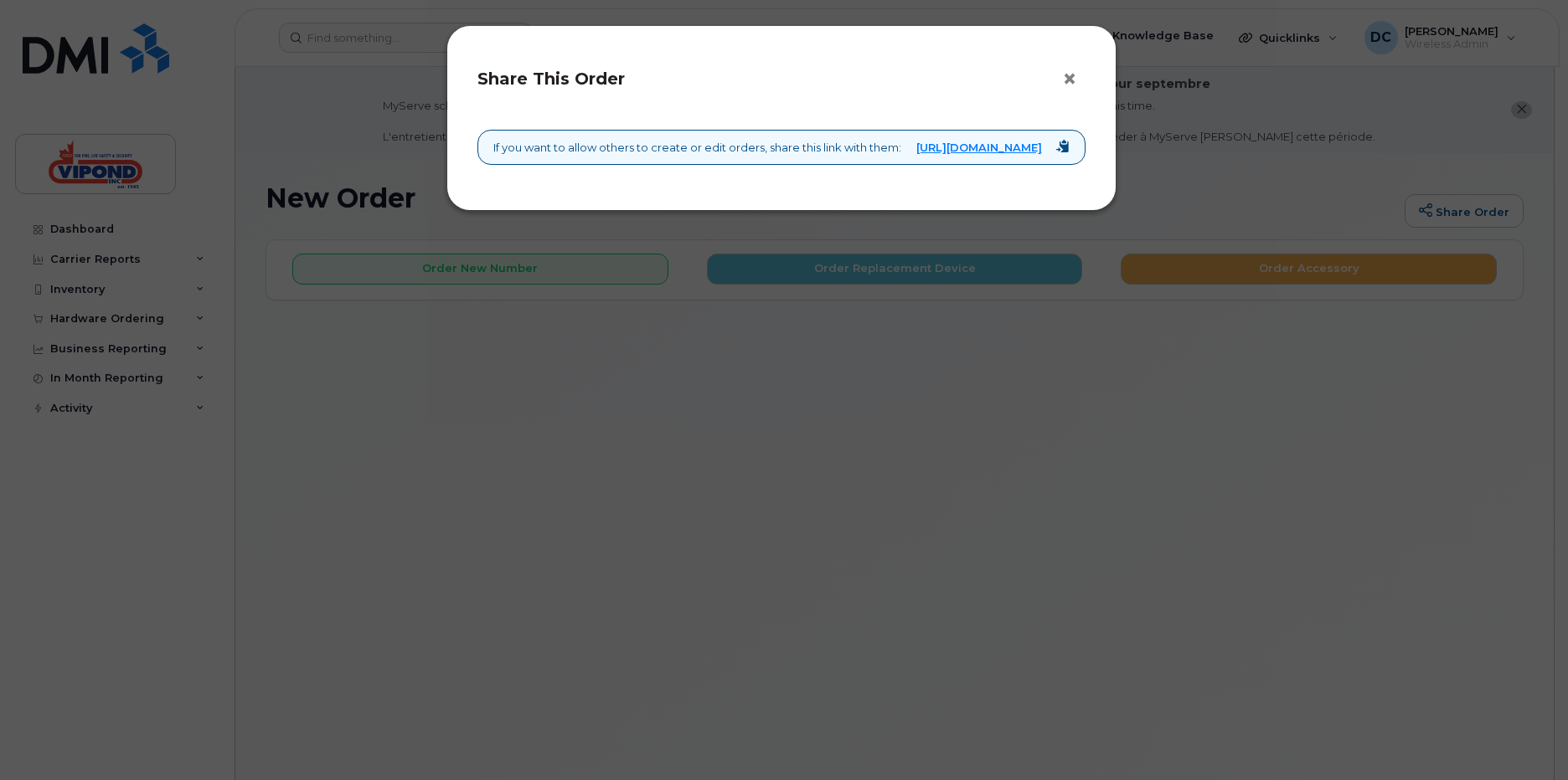
click at [1075, 82] on button "×" at bounding box center [1074, 80] width 24 height 25
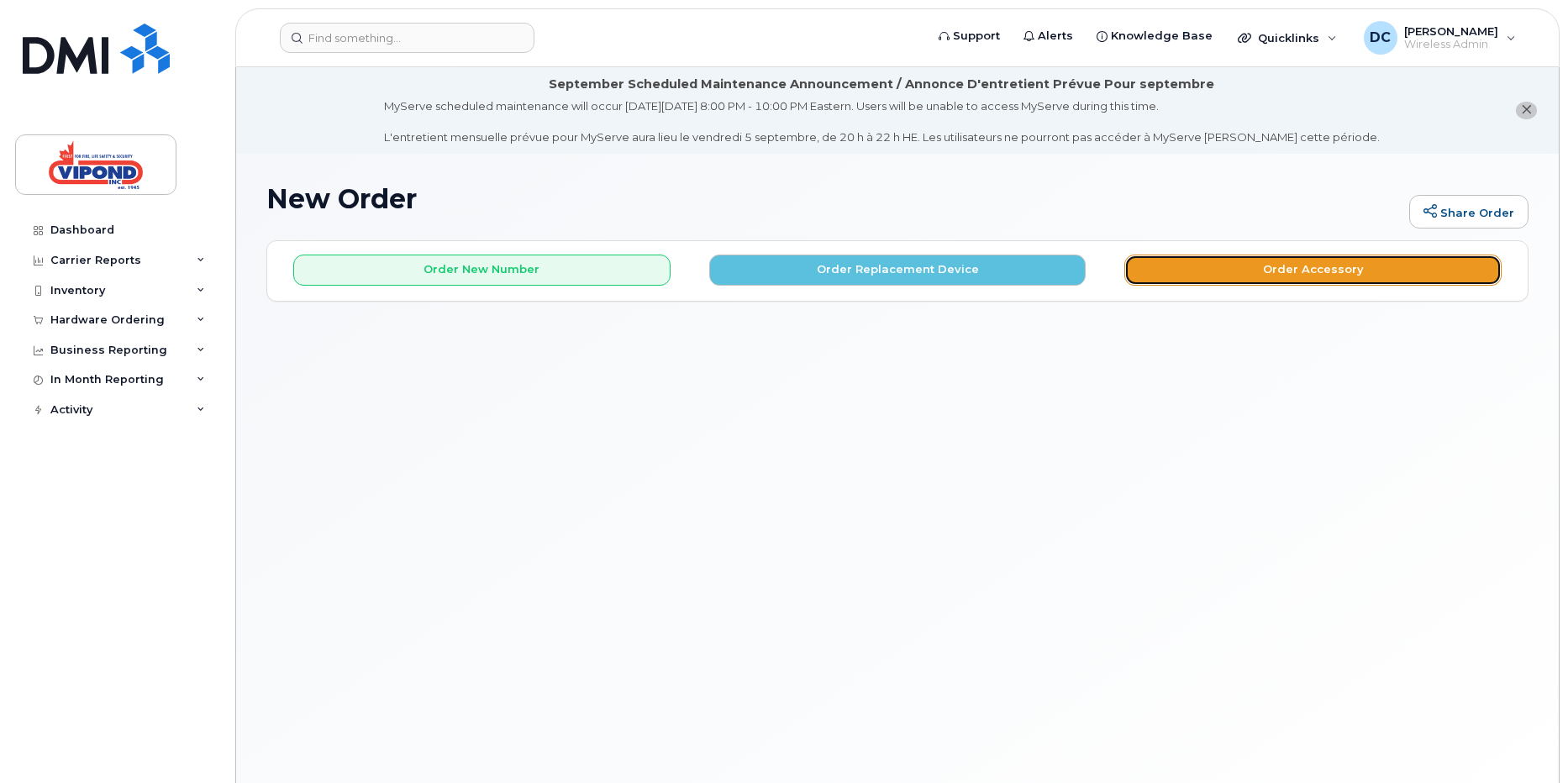
click at [1299, 272] on button "Order Accessory" at bounding box center [1312, 270] width 377 height 31
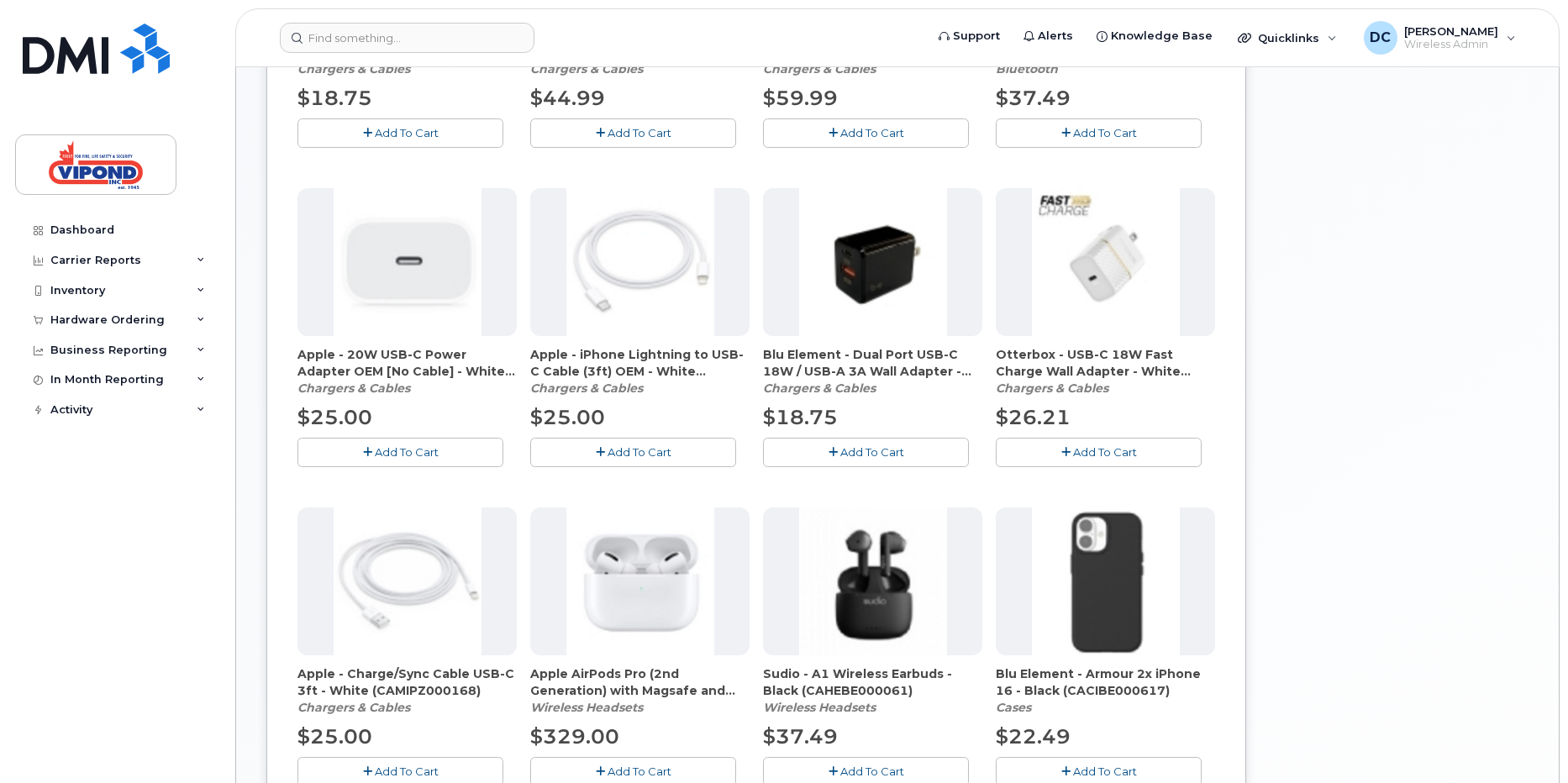
scroll to position [598, 0]
click at [644, 449] on span "Add To Cart" at bounding box center [639, 449] width 64 height 14
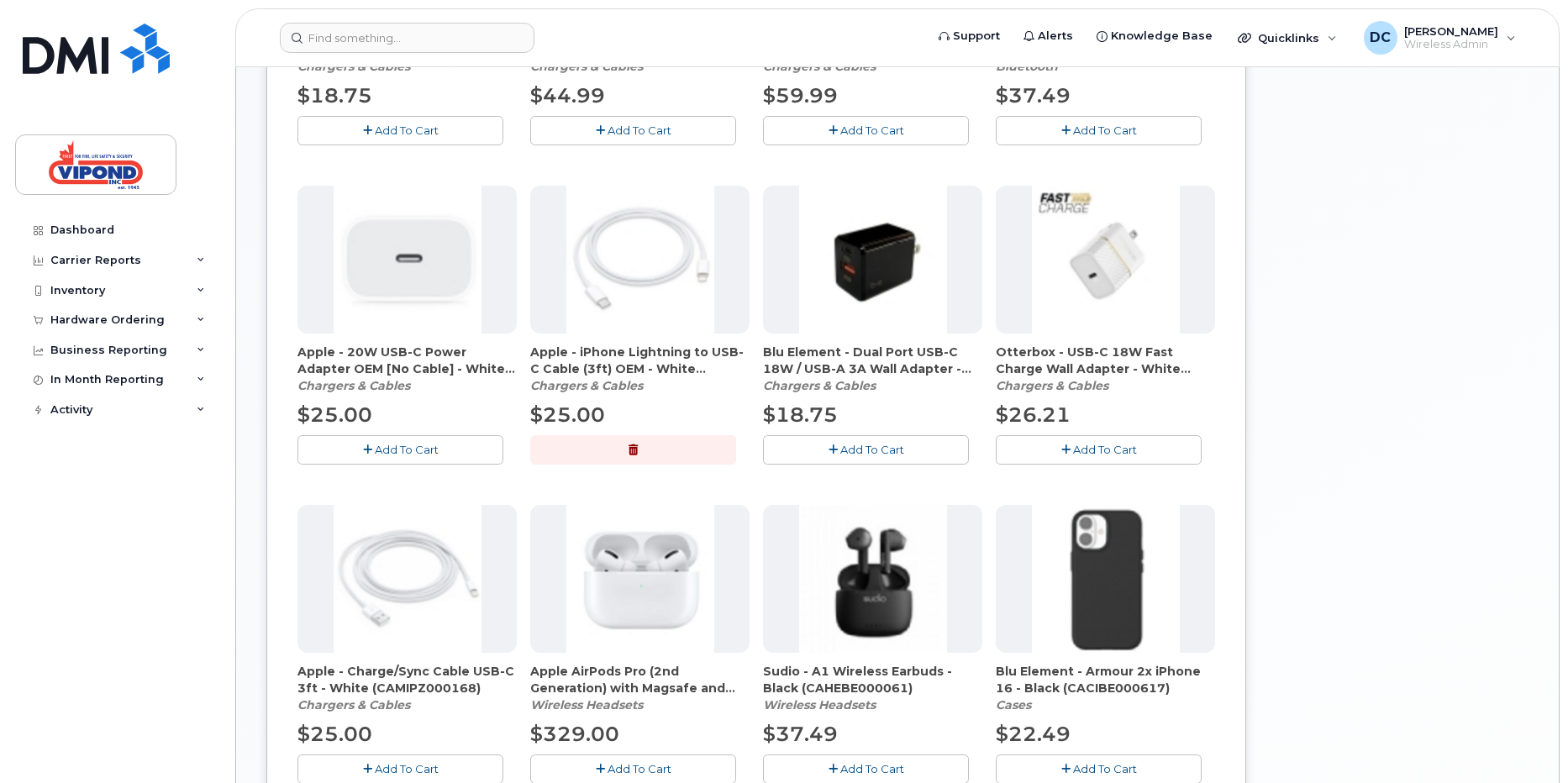
click at [857, 453] on span "Add To Cart" at bounding box center [872, 449] width 64 height 14
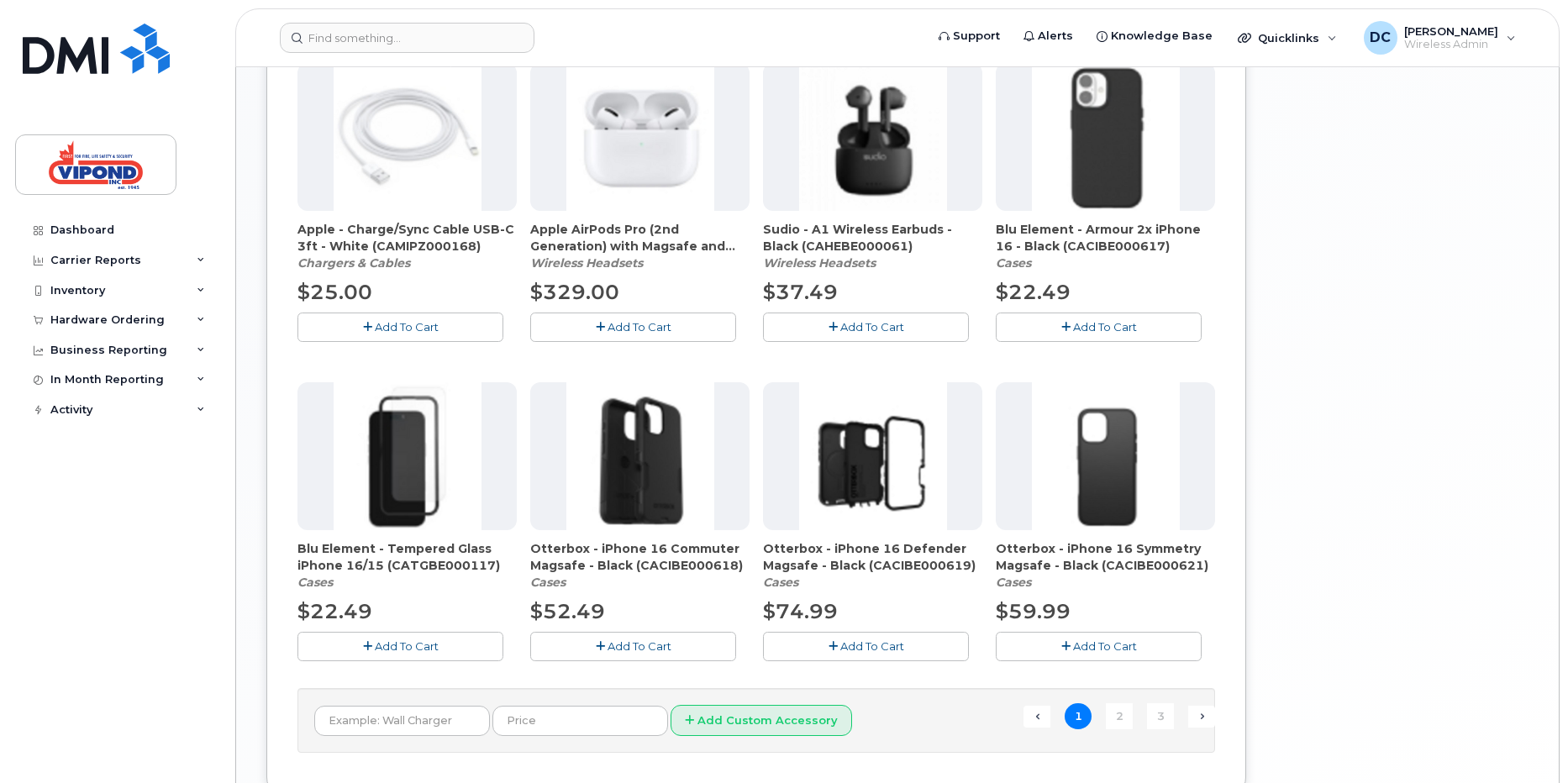
scroll to position [1041, 0]
click at [1195, 712] on link "Next →" at bounding box center [1202, 716] width 27 height 22
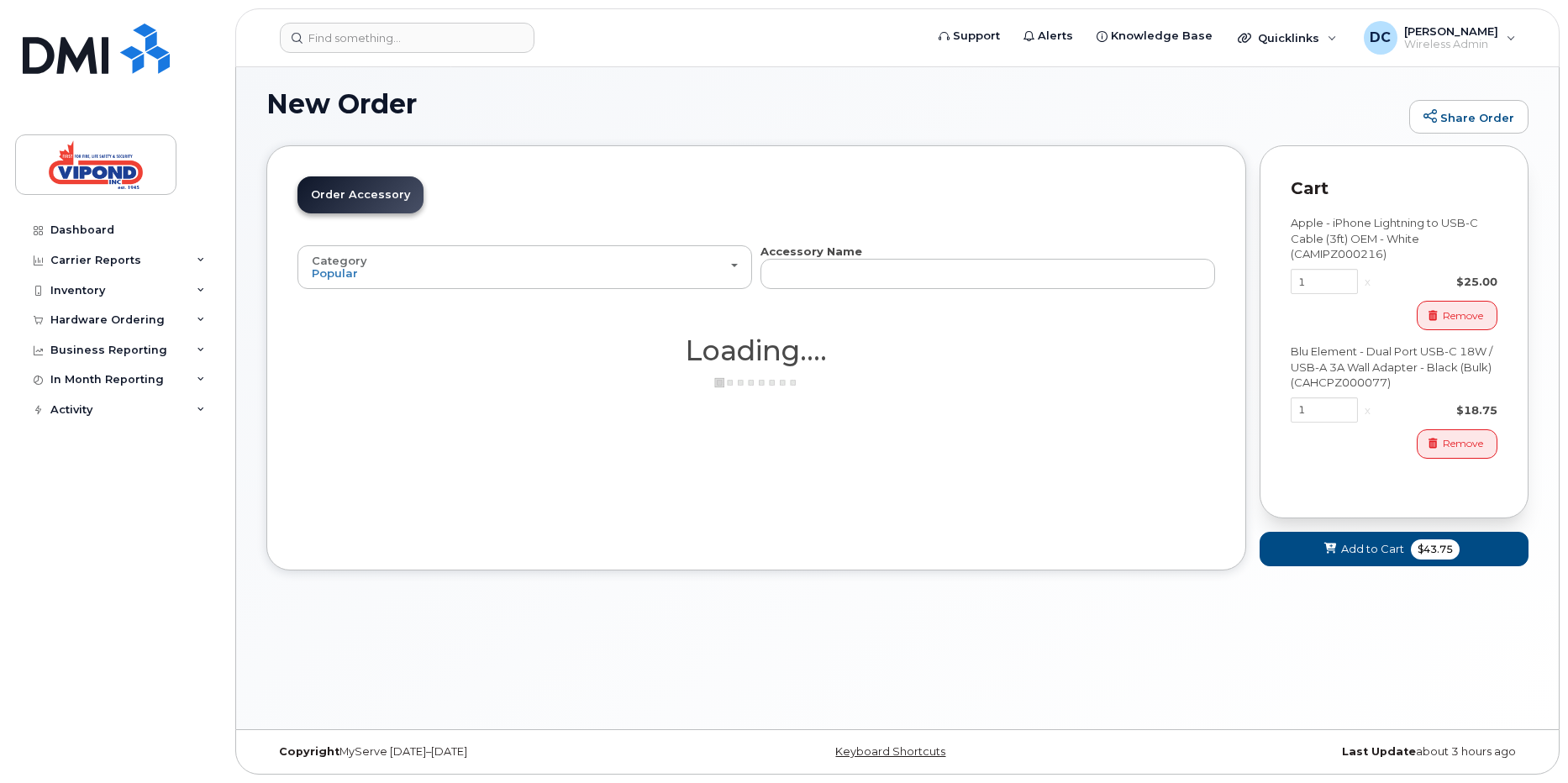
scroll to position [95, 0]
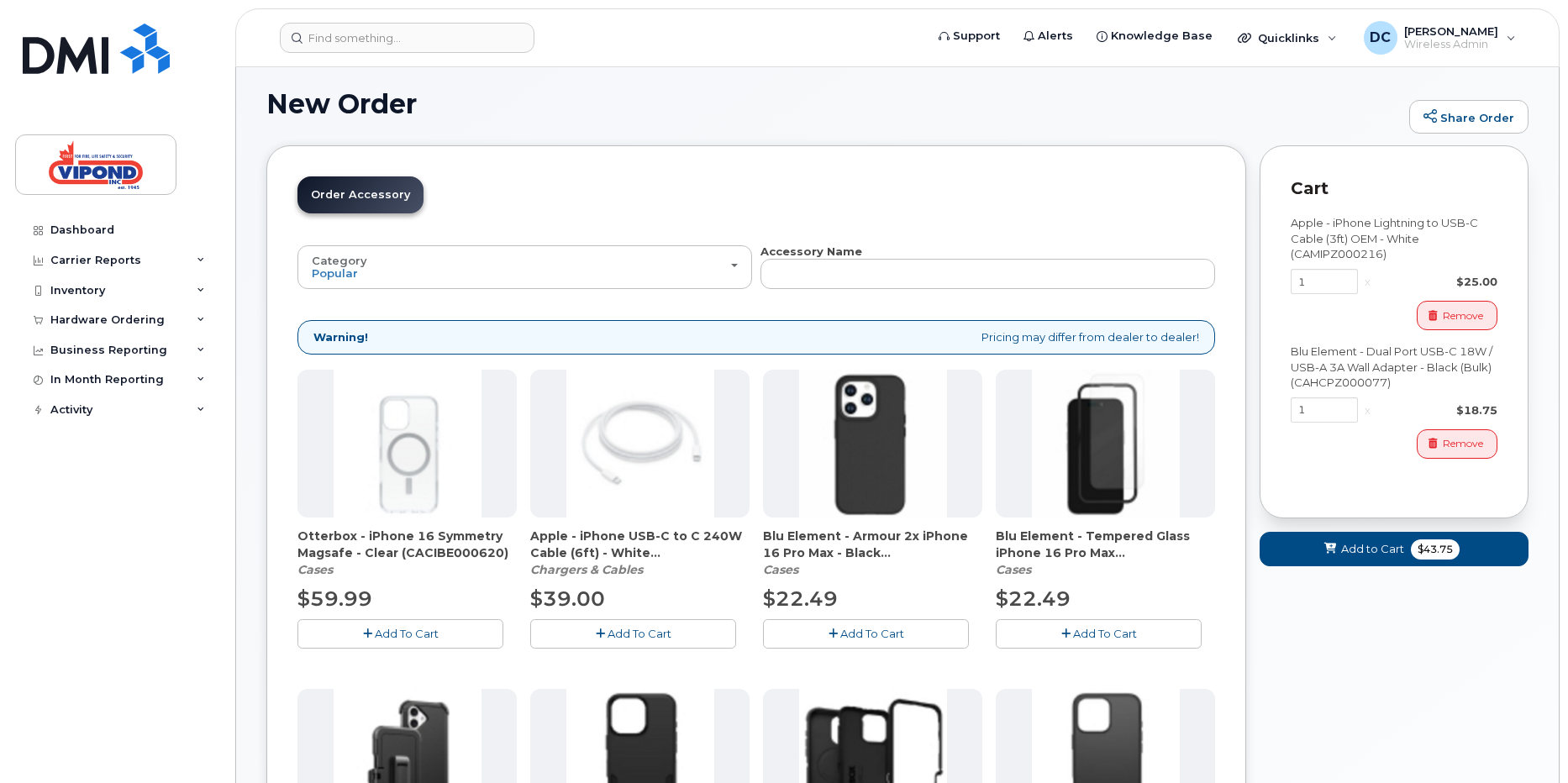
drag, startPoint x: 1567, startPoint y: 318, endPoint x: 1568, endPoint y: 329, distance: 11.0
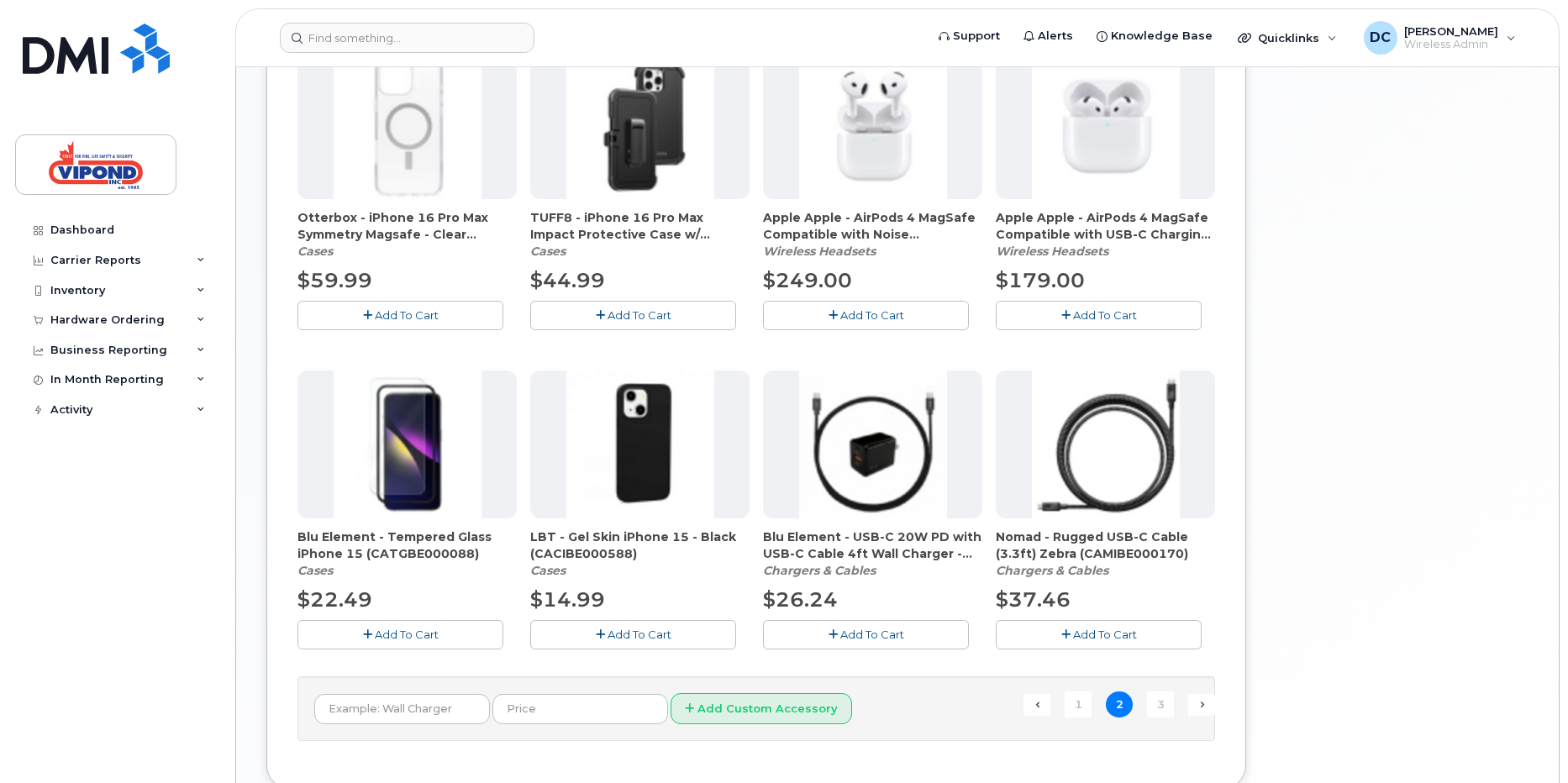
scroll to position [1062, 0]
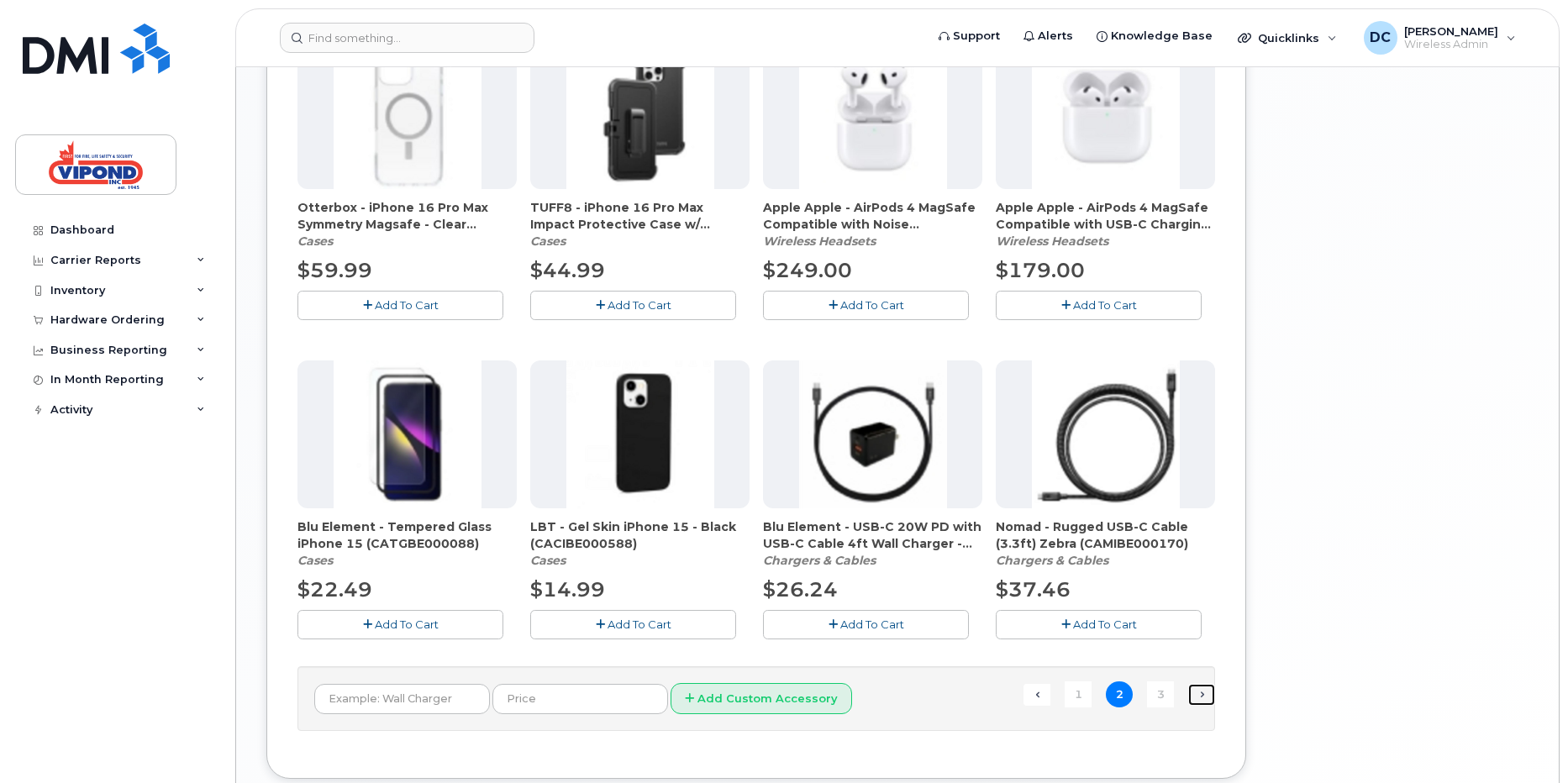
click at [1206, 701] on link "Next →" at bounding box center [1202, 695] width 27 height 22
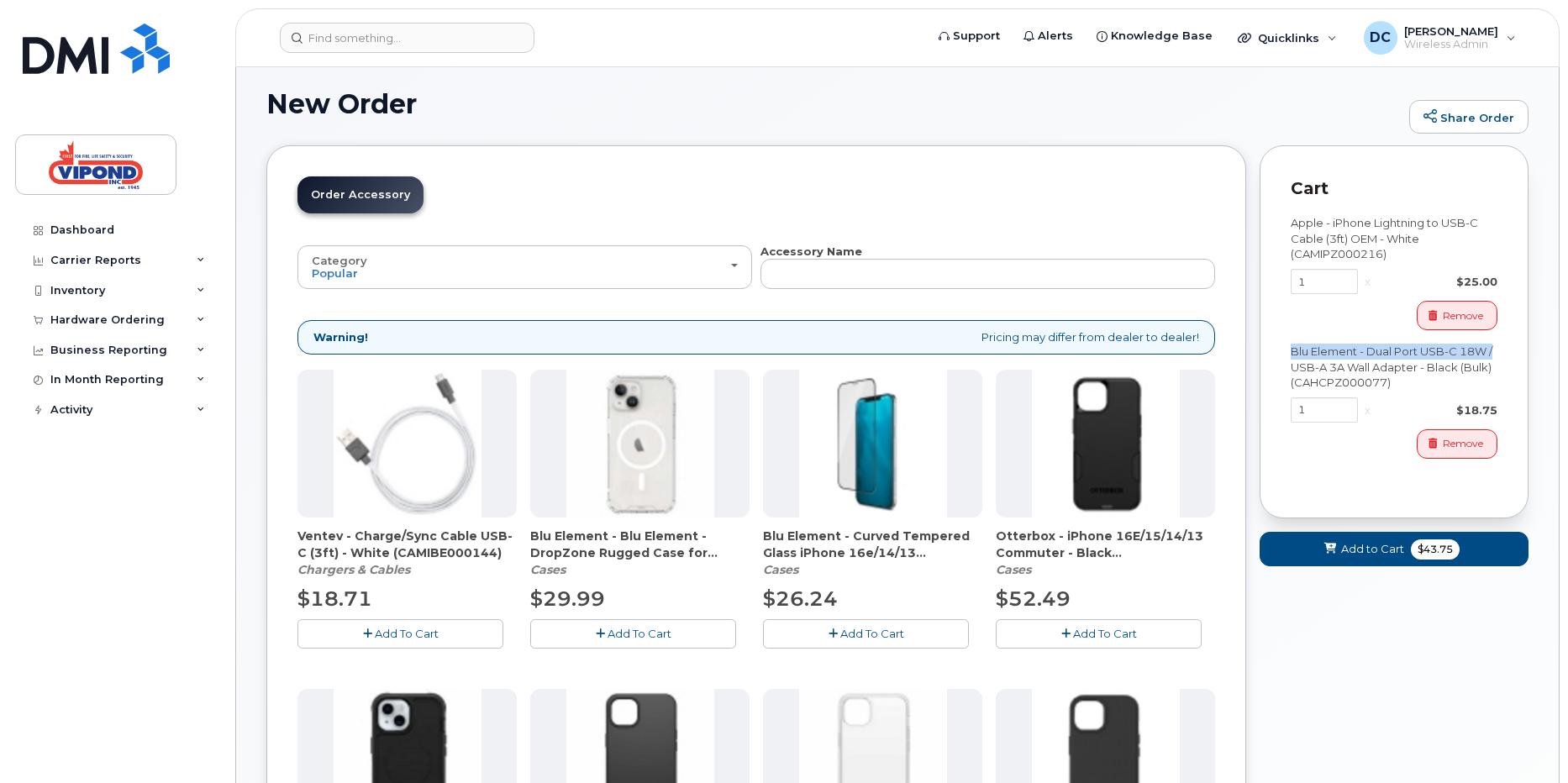
drag, startPoint x: 1567, startPoint y: 300, endPoint x: 1556, endPoint y: 353, distance: 54.1
click at [1556, 353] on body "Support Alerts Knowledge Base Quicklinks Suspend / Cancel Device Change SIM Car…" at bounding box center [784, 721] width 1568 height 1631
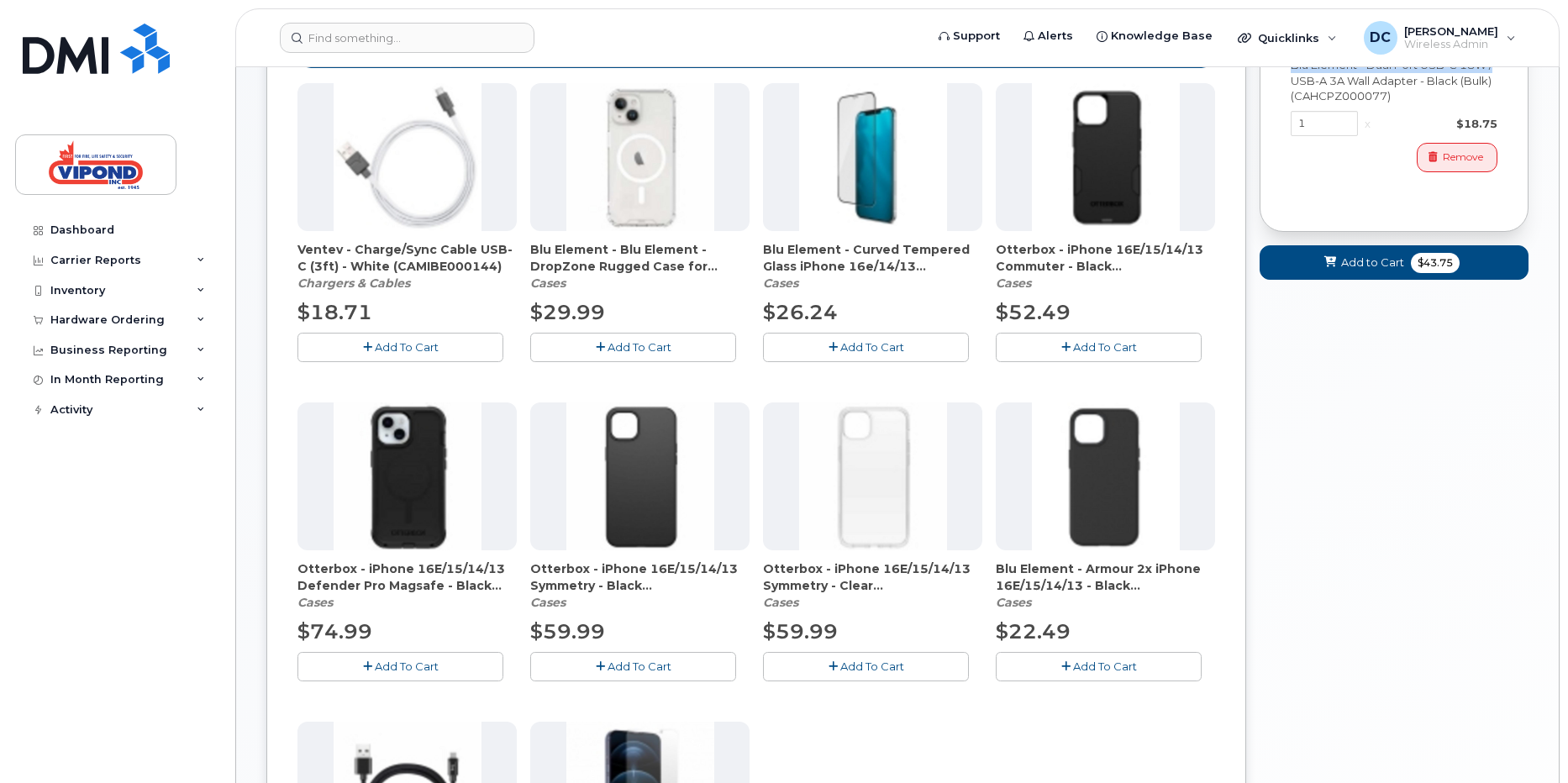
scroll to position [368, 0]
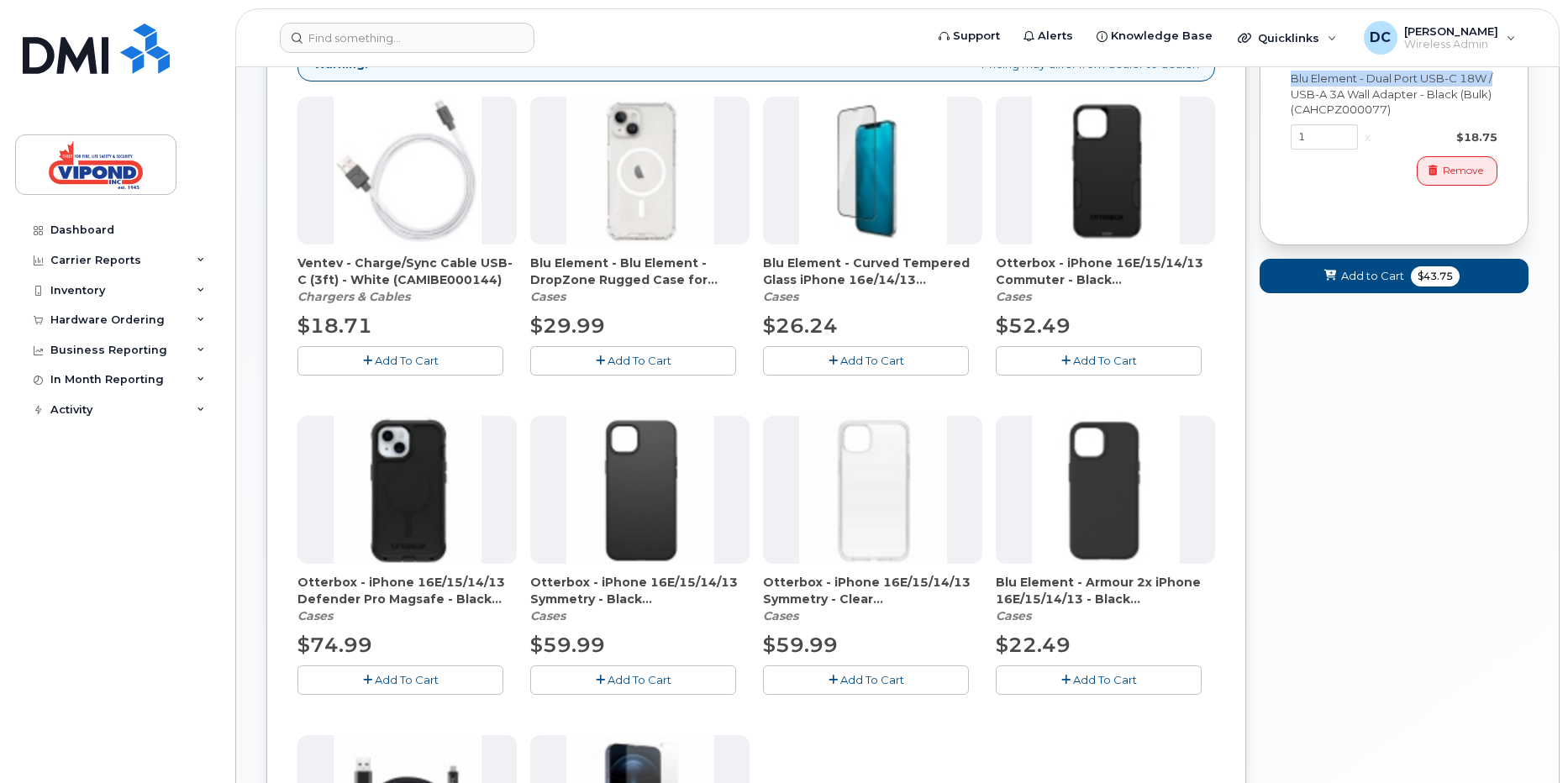
click at [845, 361] on span "Add To Cart" at bounding box center [872, 360] width 64 height 14
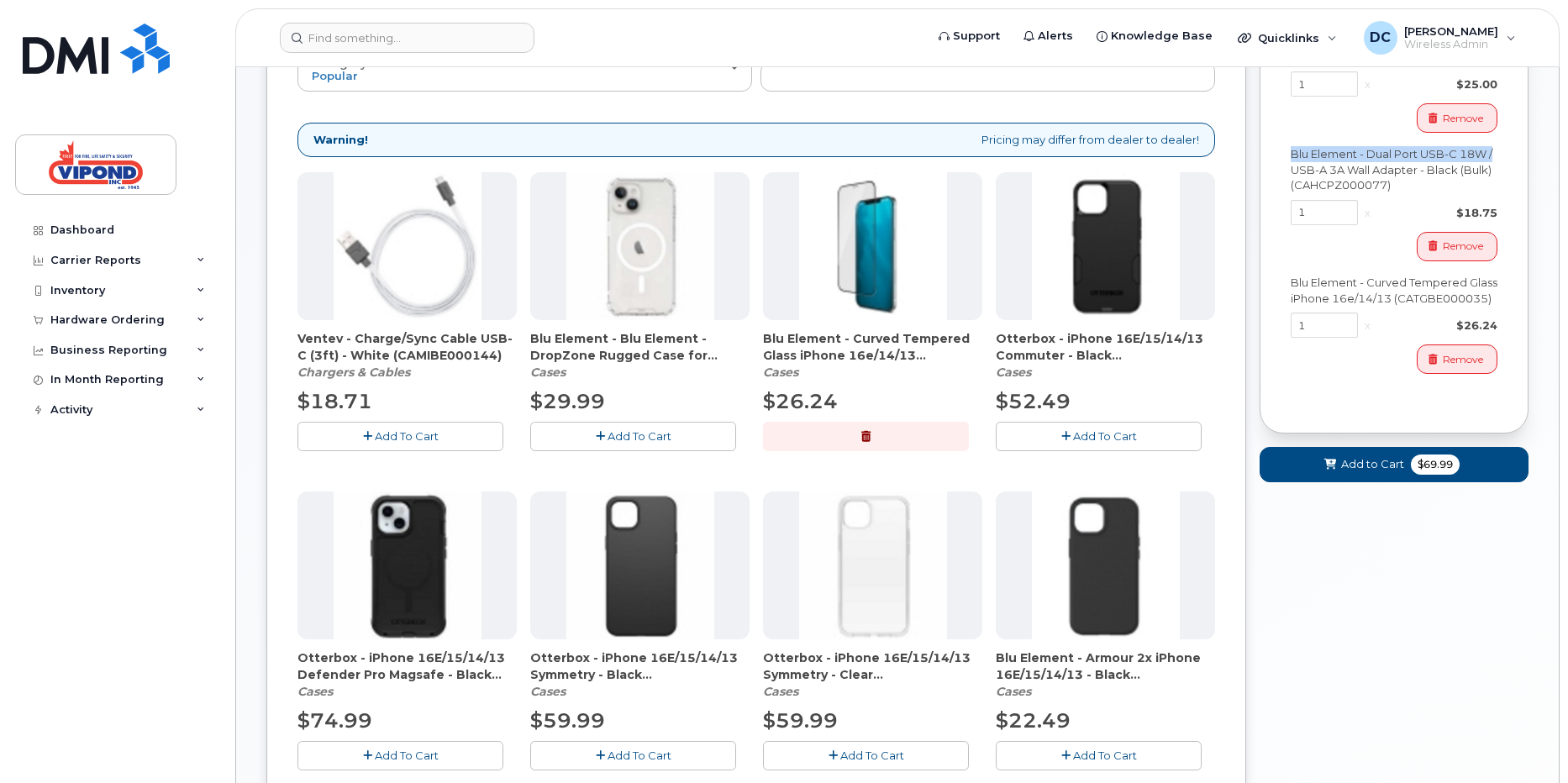
scroll to position [287, 0]
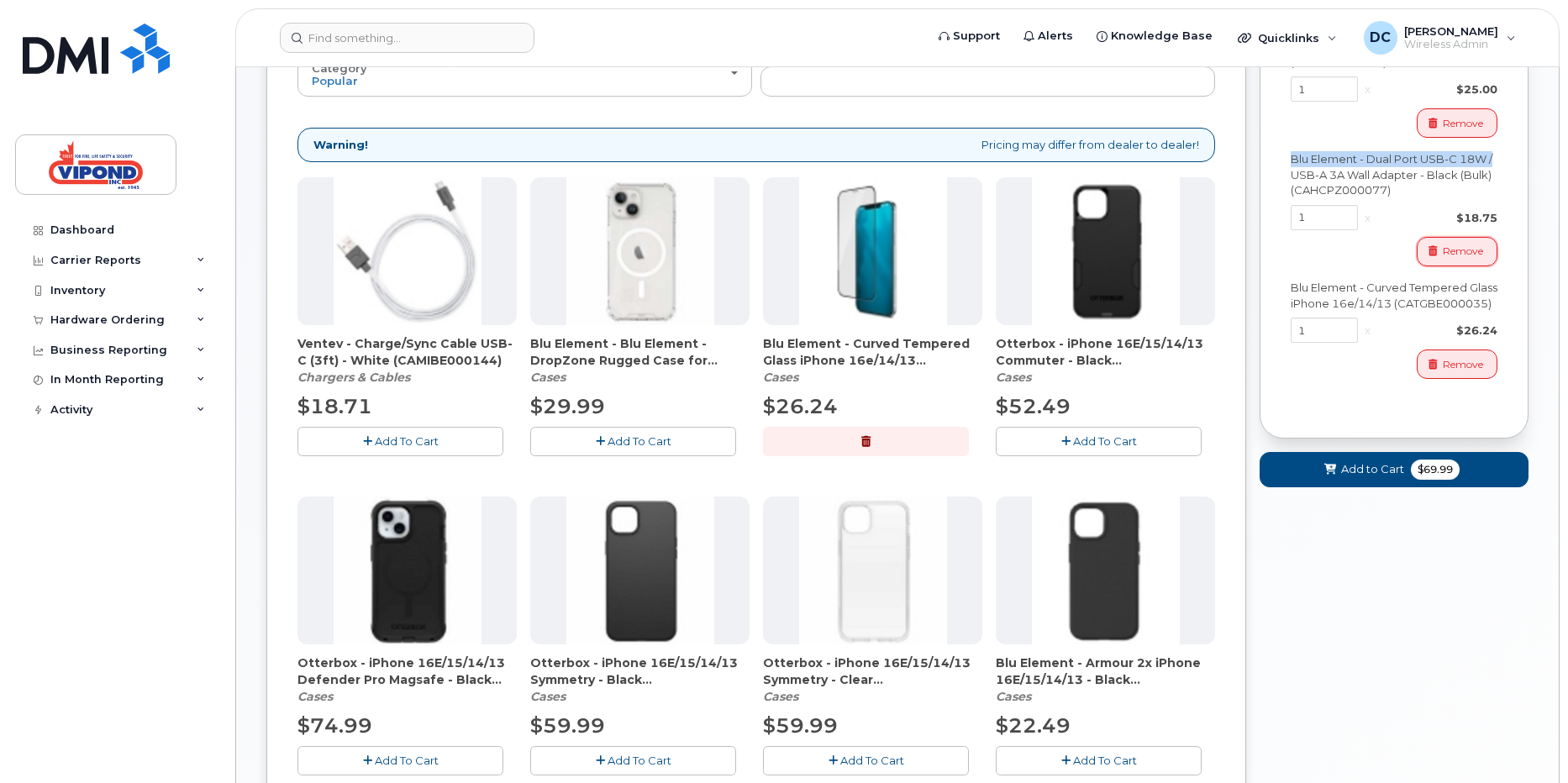
click at [1462, 246] on span "Remove" at bounding box center [1463, 251] width 40 height 15
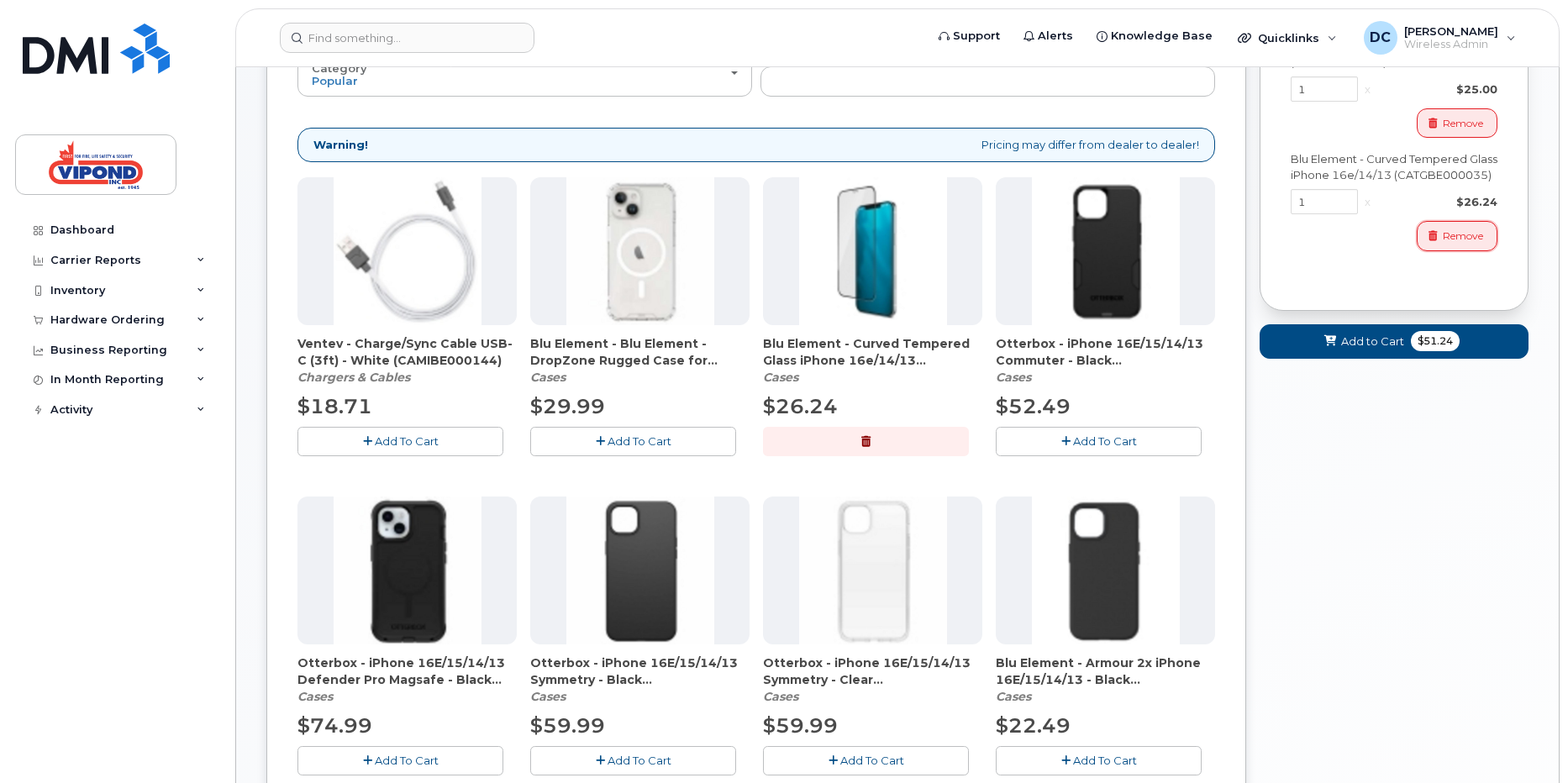
click at [1461, 244] on span "Remove" at bounding box center [1463, 236] width 40 height 15
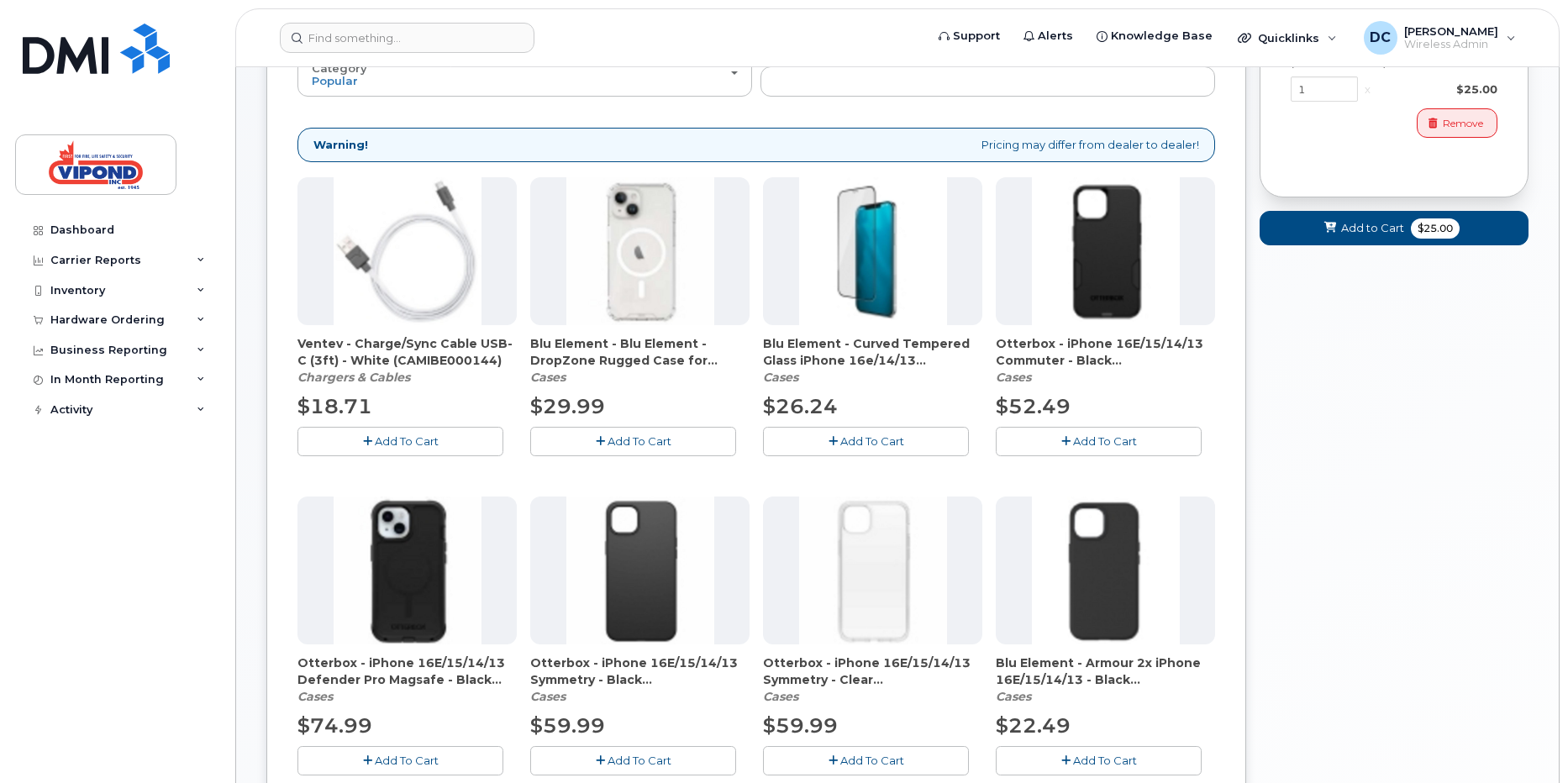
click at [852, 752] on button "Add To Cart" at bounding box center [866, 761] width 206 height 29
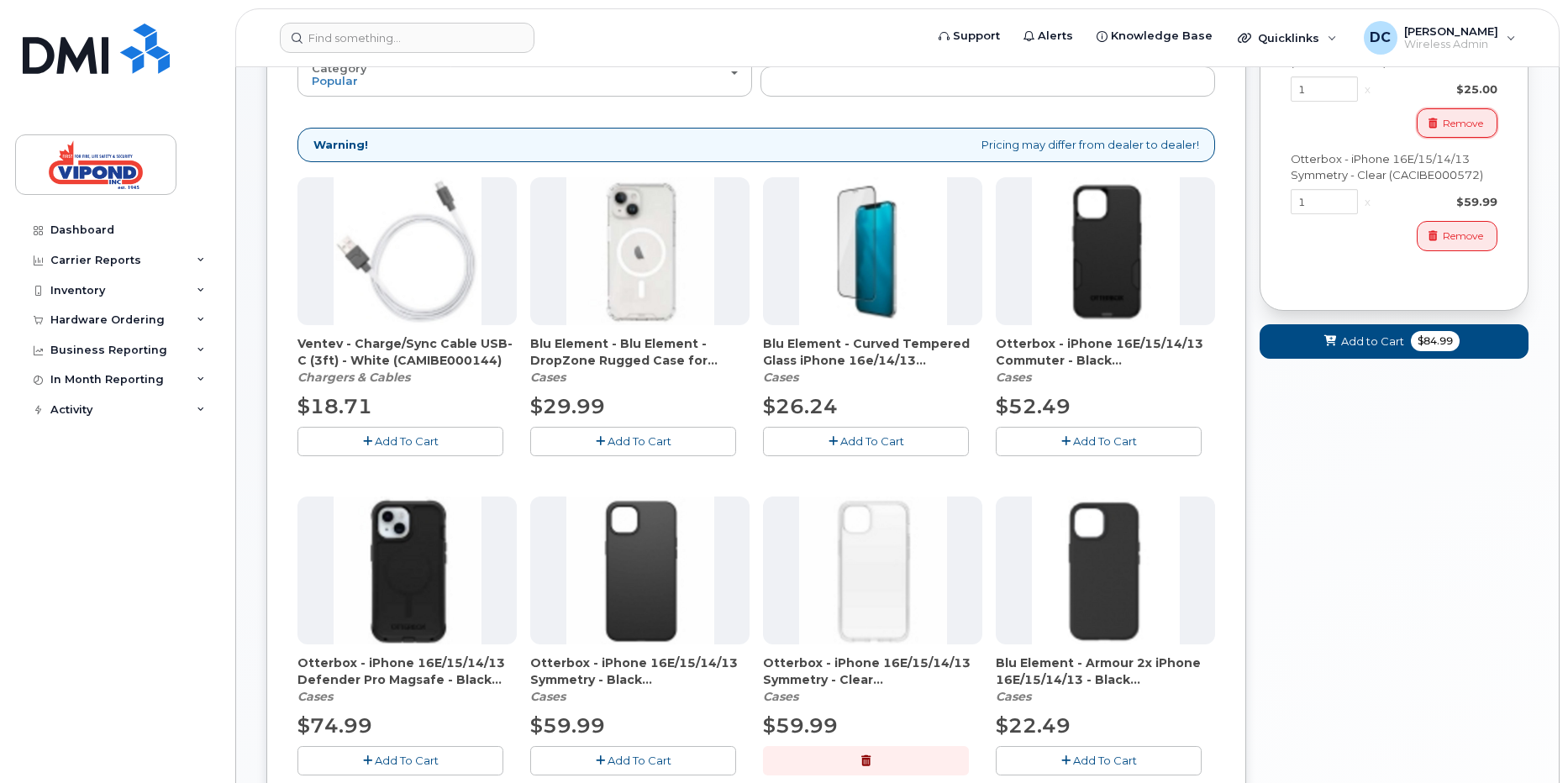
click at [1447, 122] on span "Remove" at bounding box center [1463, 124] width 40 height 15
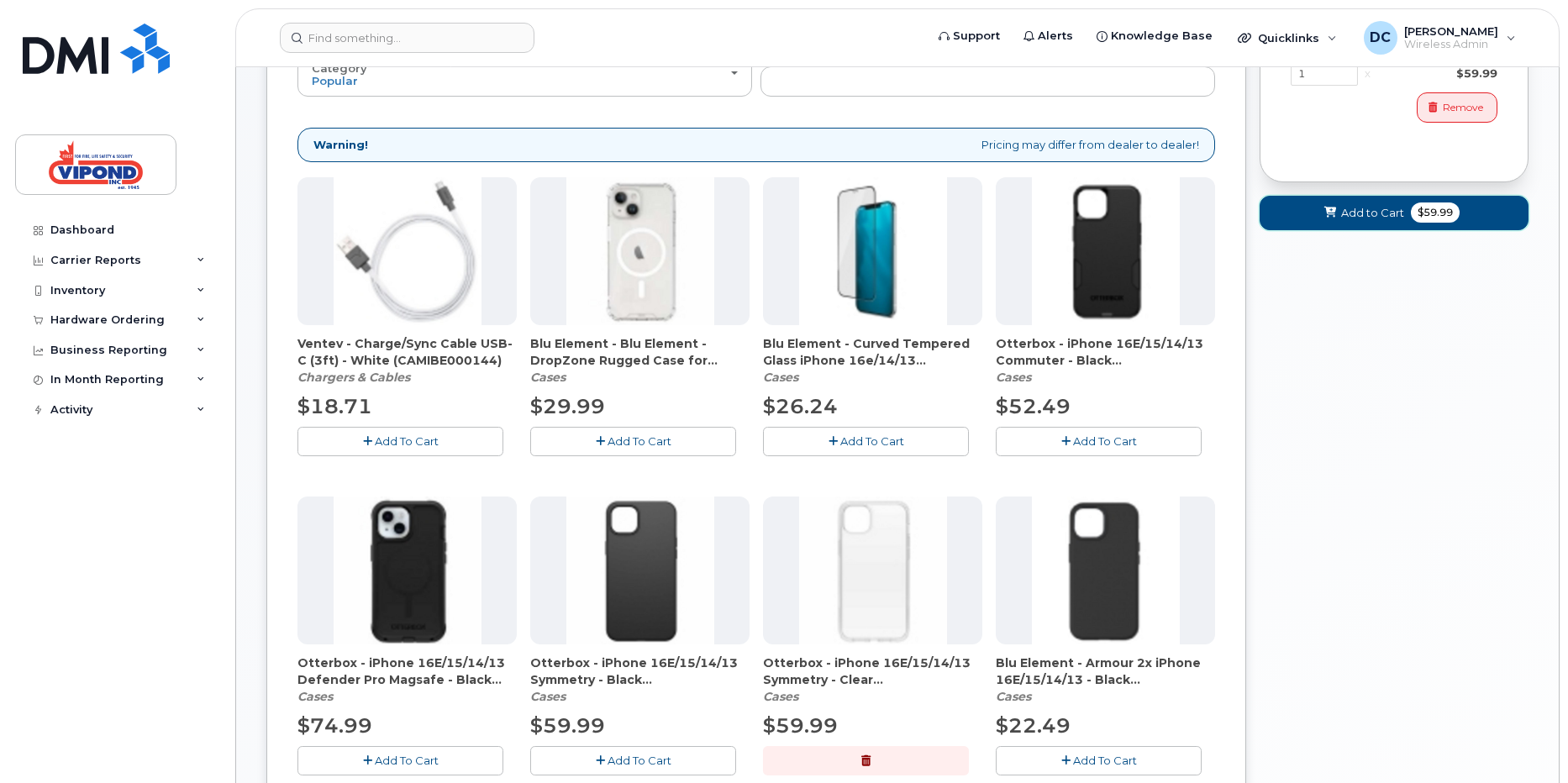
click at [1377, 219] on span "Add to Cart" at bounding box center [1372, 213] width 63 height 16
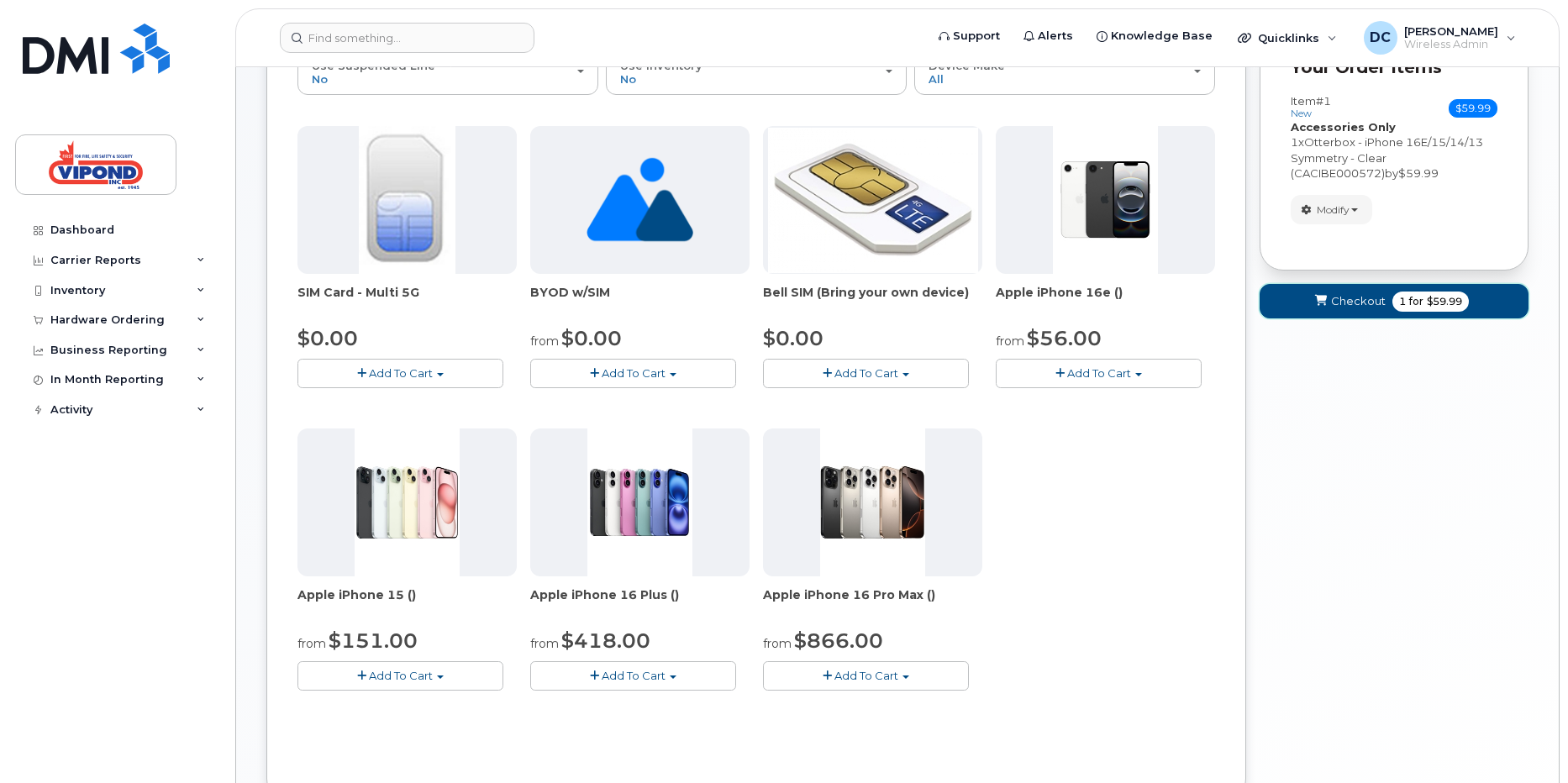
click at [1356, 302] on span "Checkout" at bounding box center [1359, 302] width 55 height 16
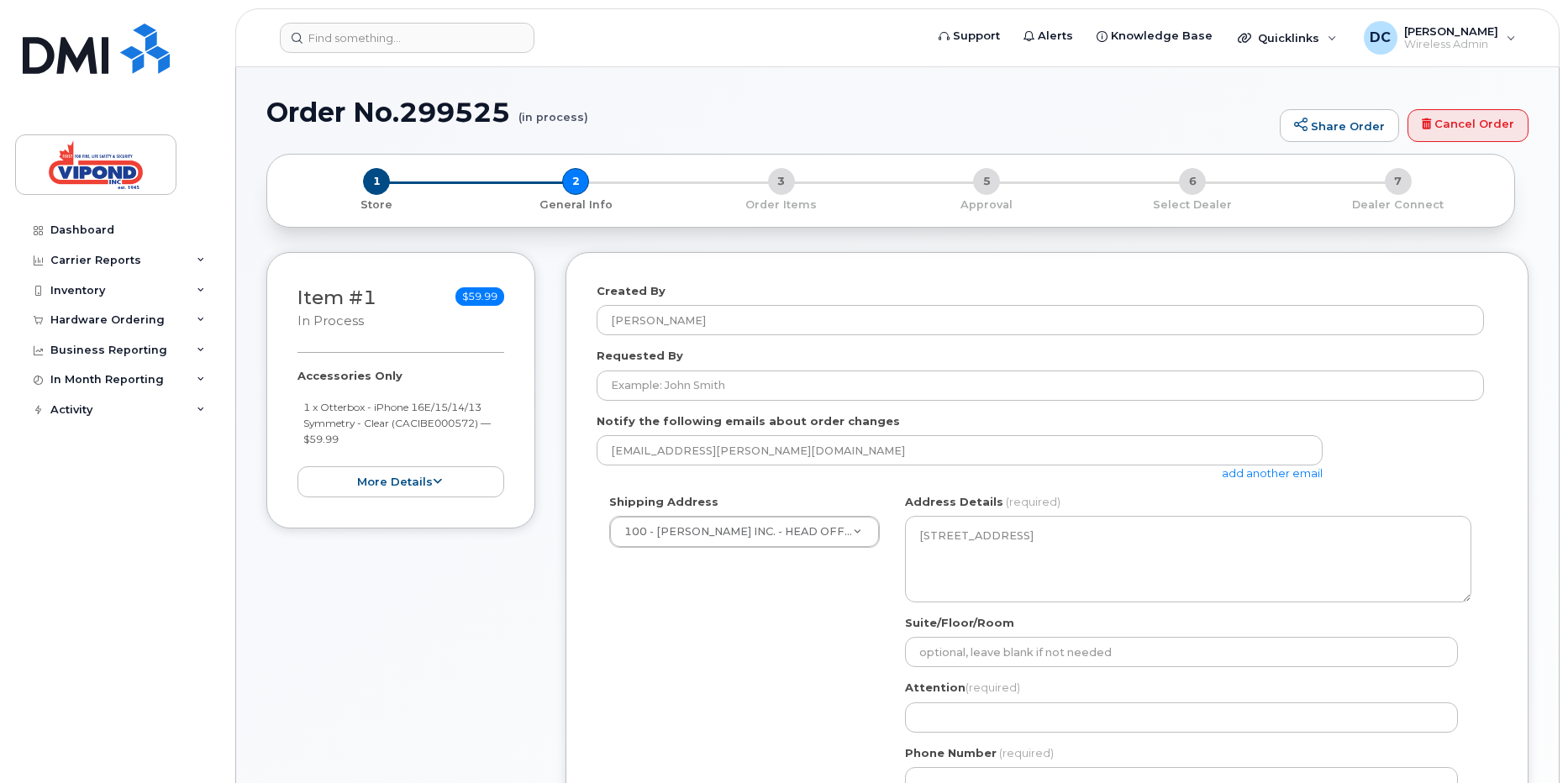
select select
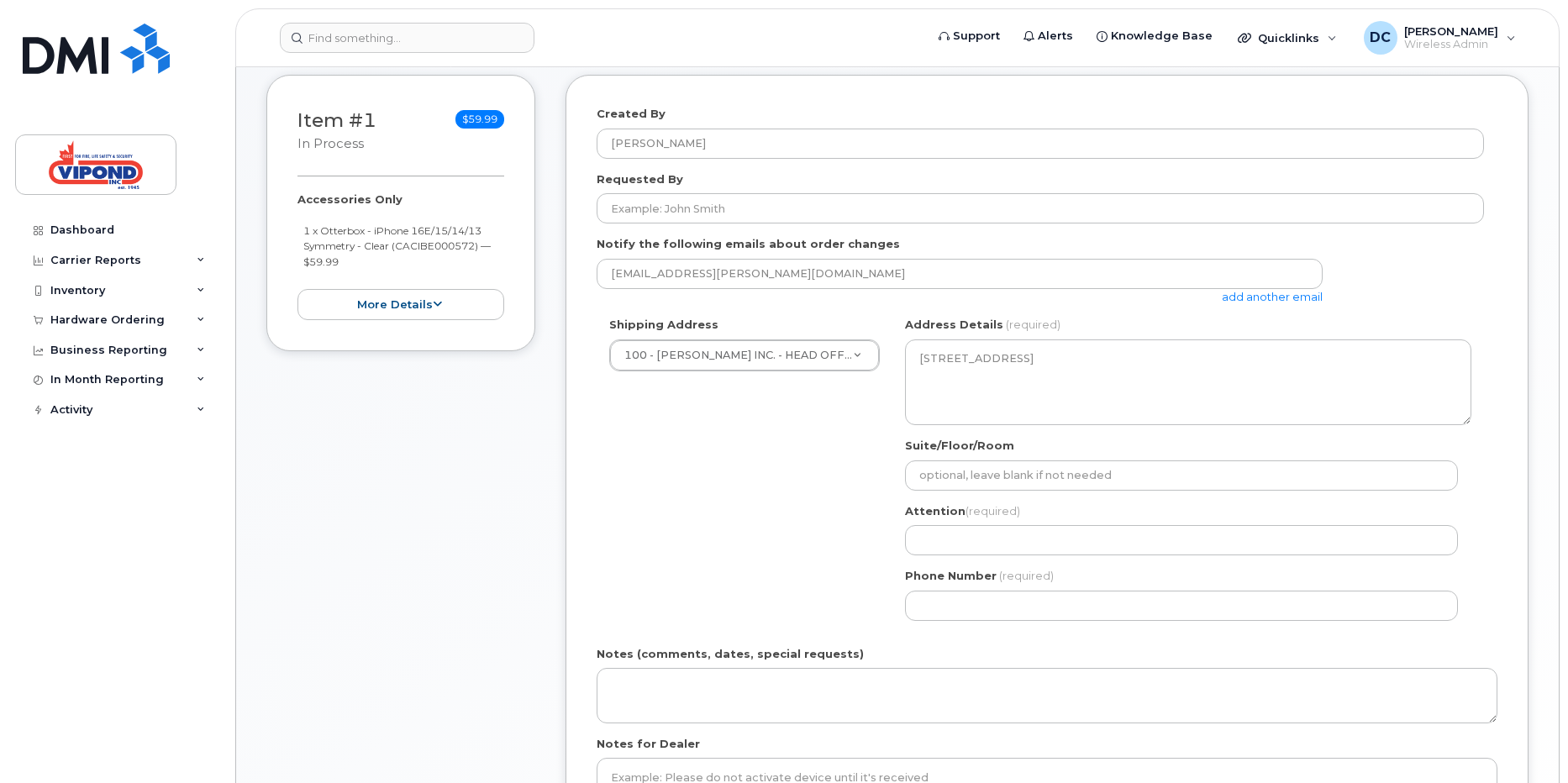
scroll to position [312, 0]
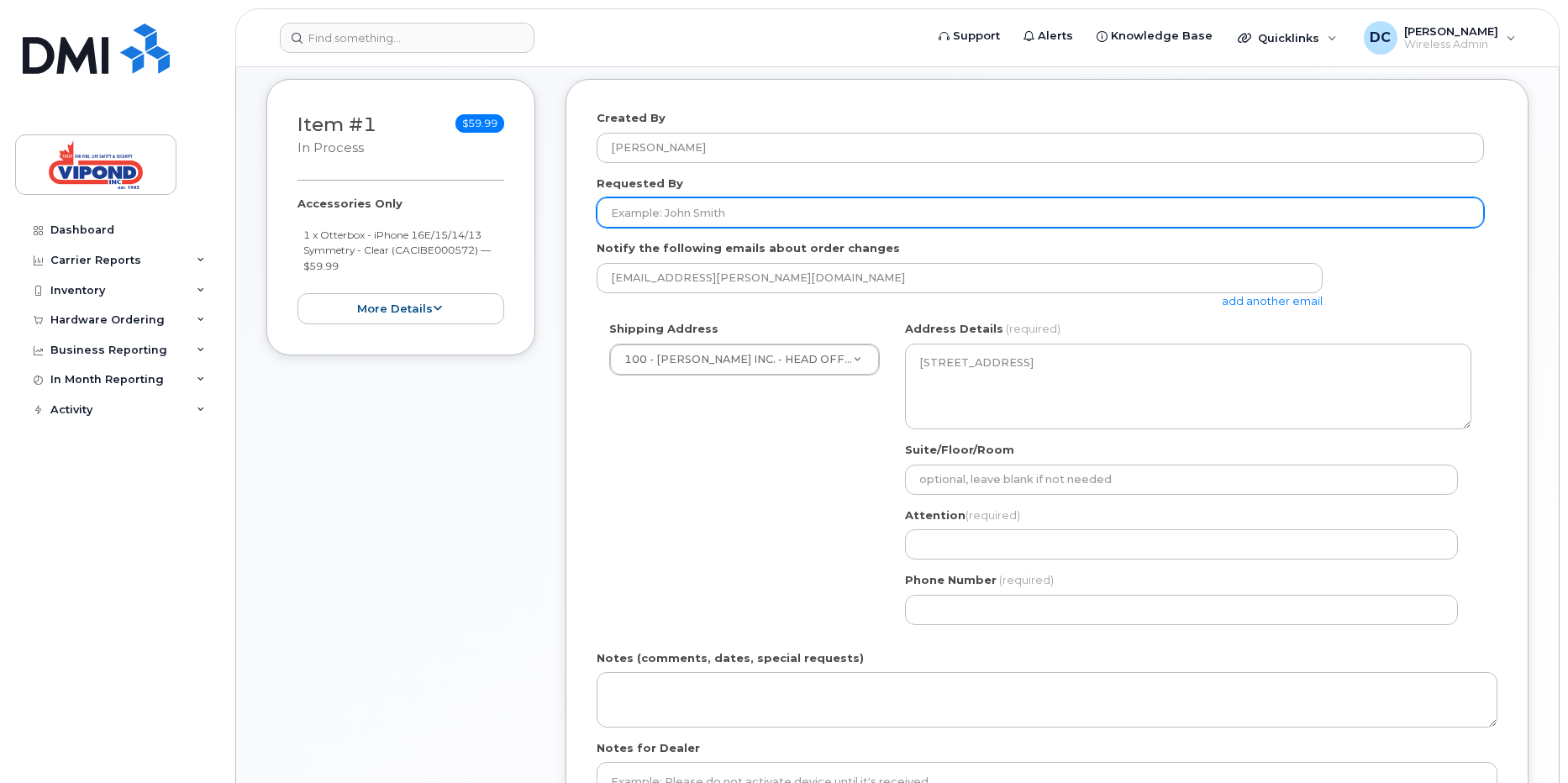
click at [684, 211] on input "Requested By" at bounding box center [1040, 212] width 888 height 30
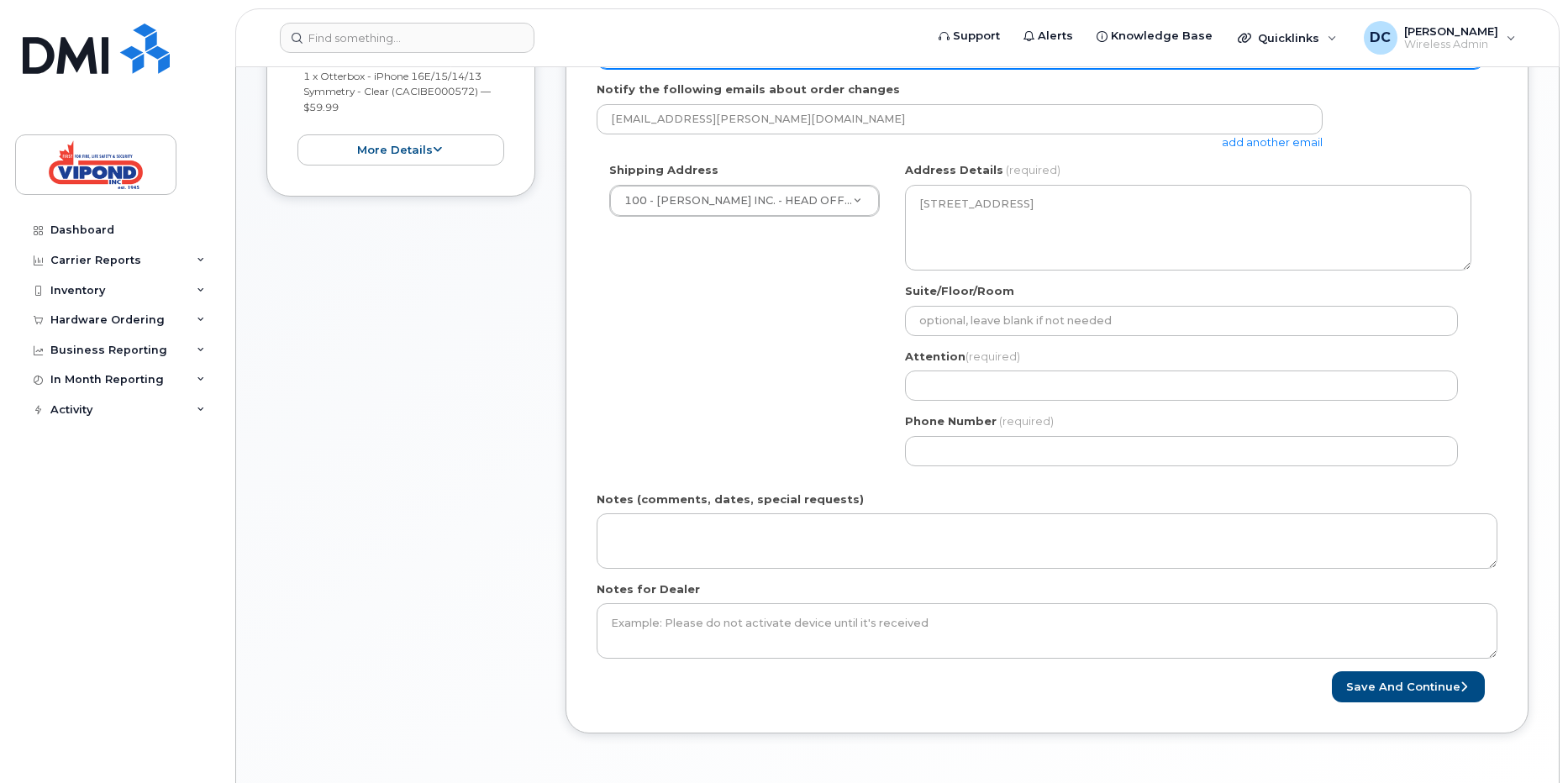
scroll to position [530, 0]
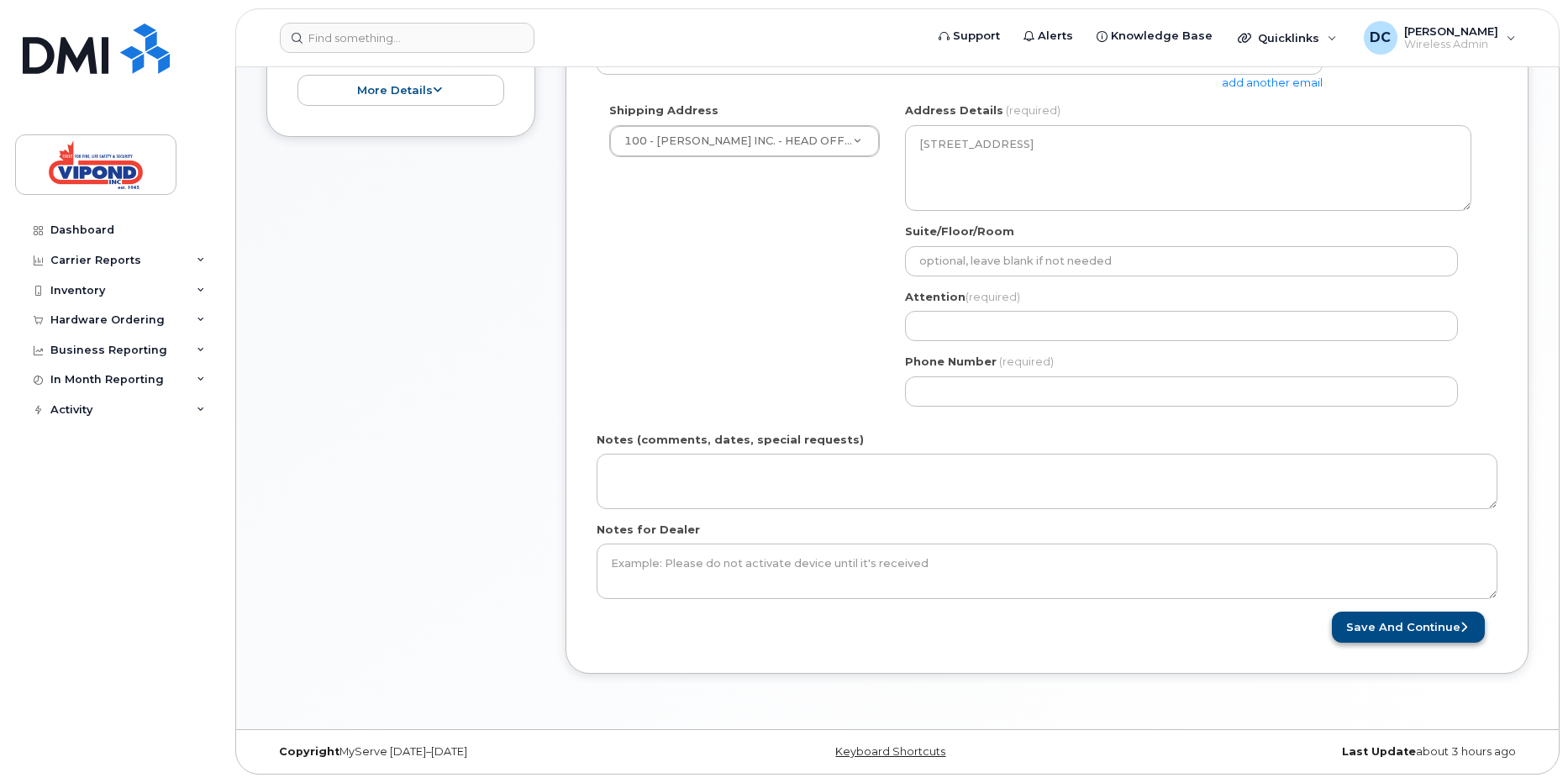
type input "[PERSON_NAME]"
click at [1392, 624] on button "Save and Continue" at bounding box center [1409, 627] width 153 height 31
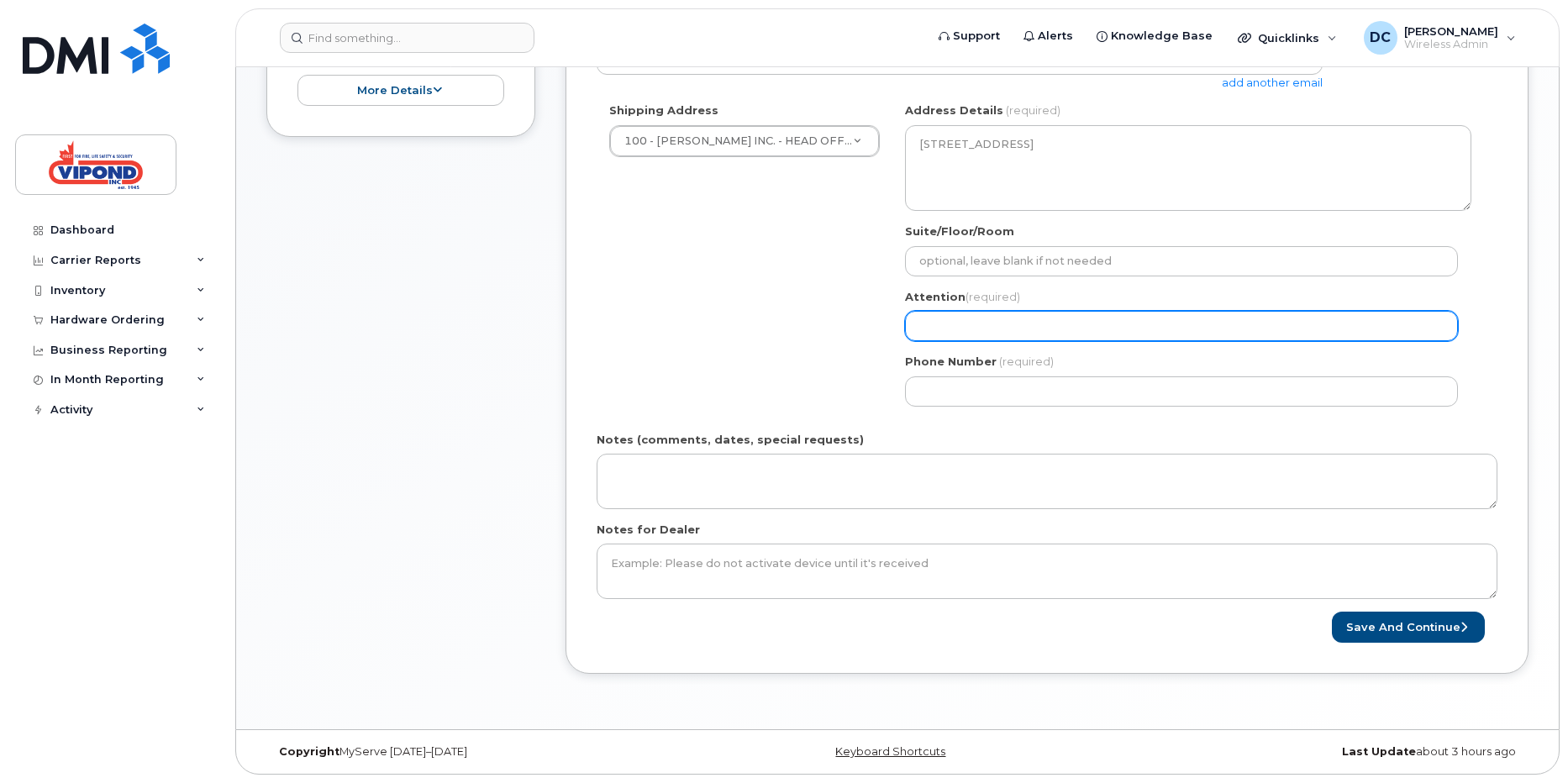
click at [999, 331] on input "Attention (required)" at bounding box center [1181, 326] width 553 height 30
select select
type input "D"
select select
type input "Do"
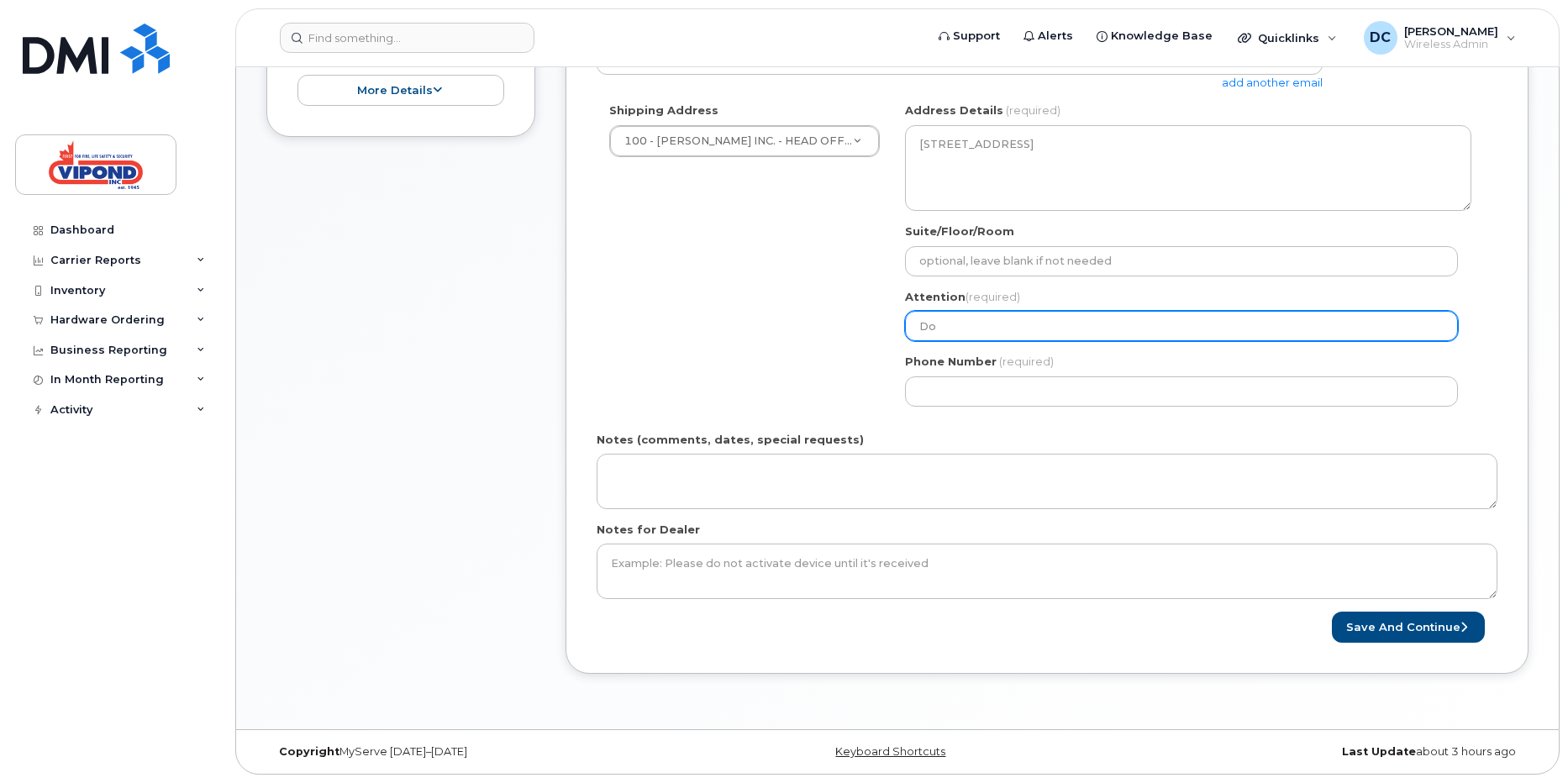
select select
type input "Don"
select select
type input "Don C"
select select
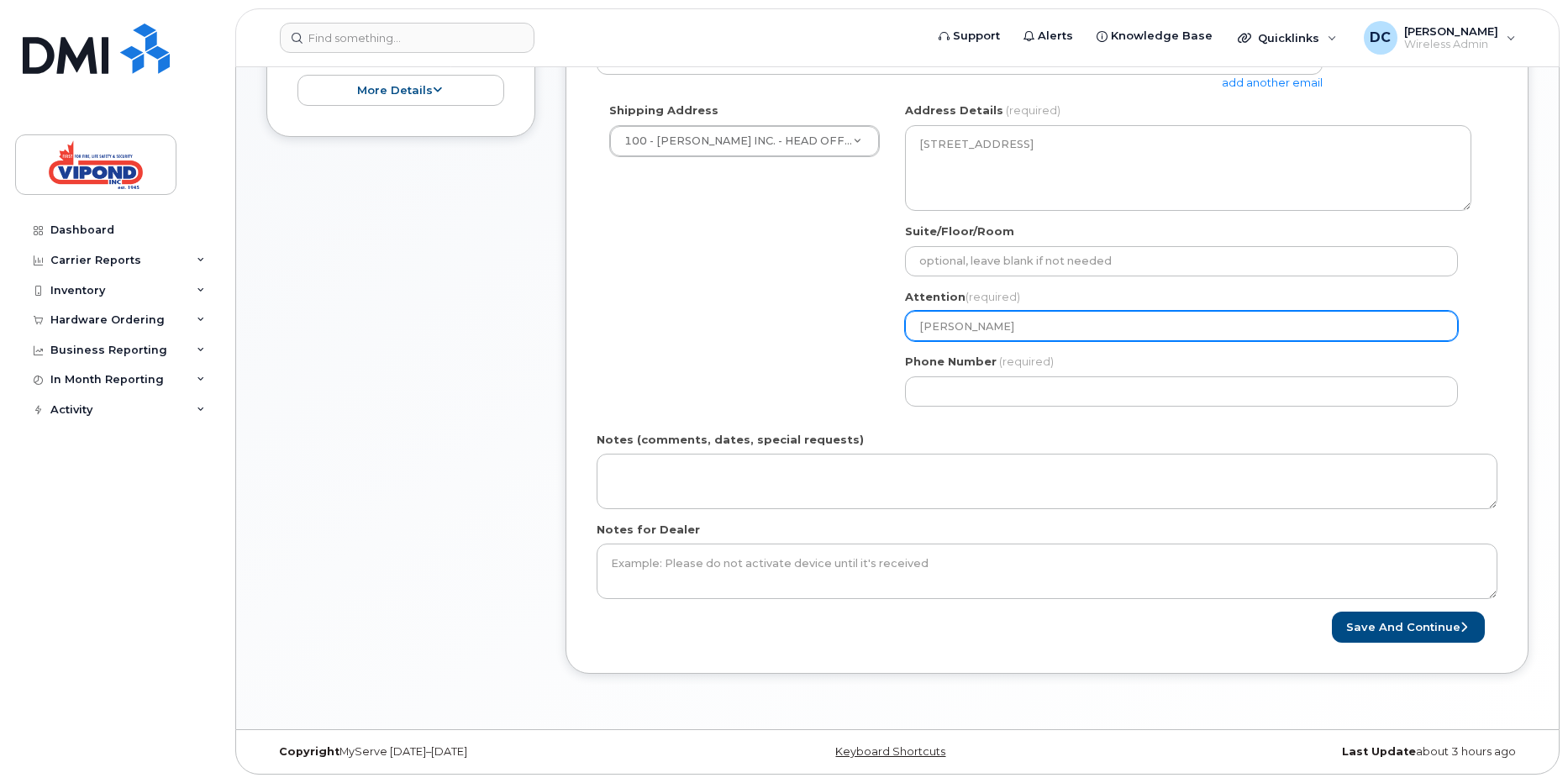
type input "Don Co"
select select
type input "Don Con"
select select
type input "Don Conn"
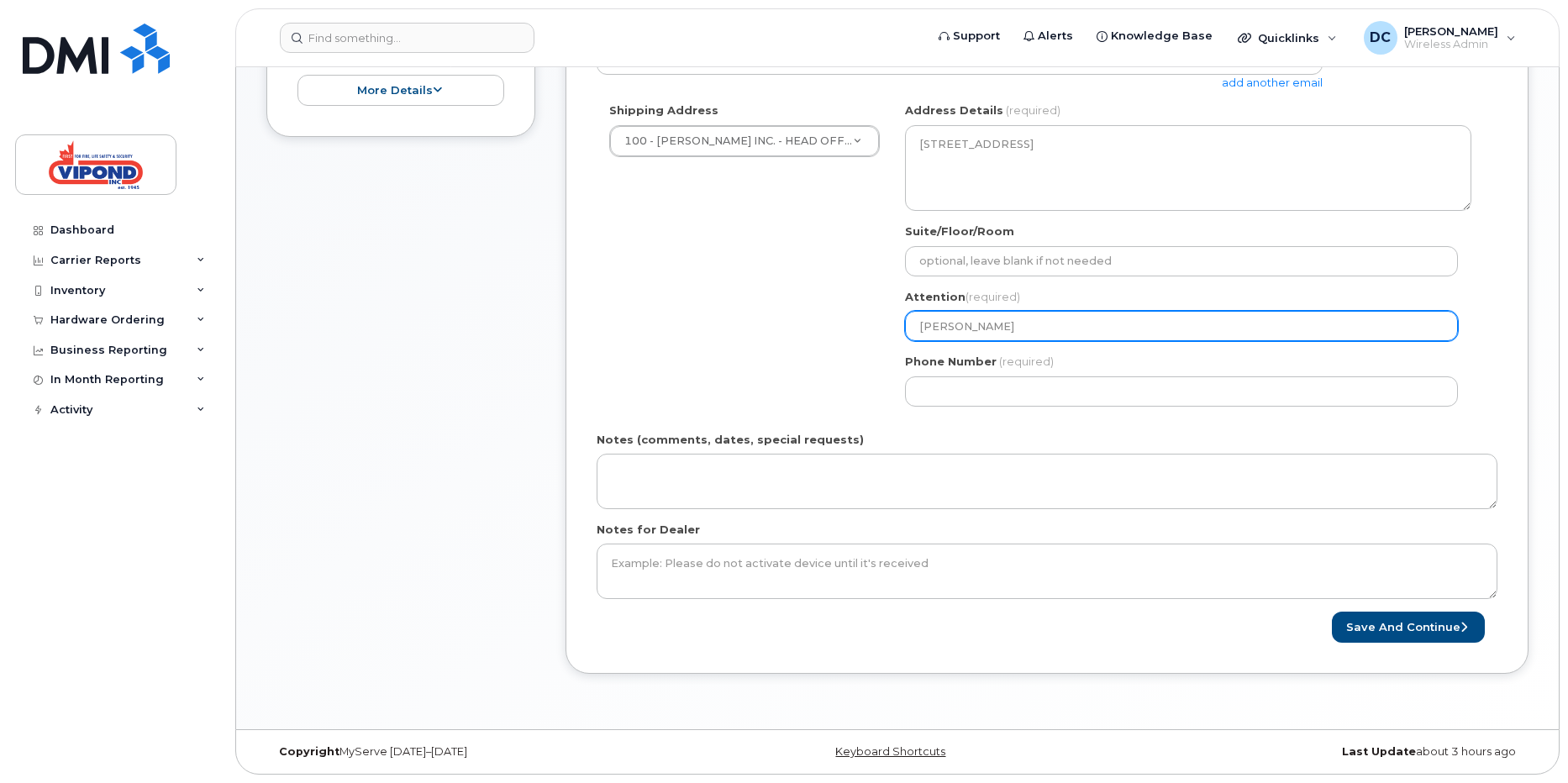
select select
type input "Don Conno"
select select
type input "[PERSON_NAME]"
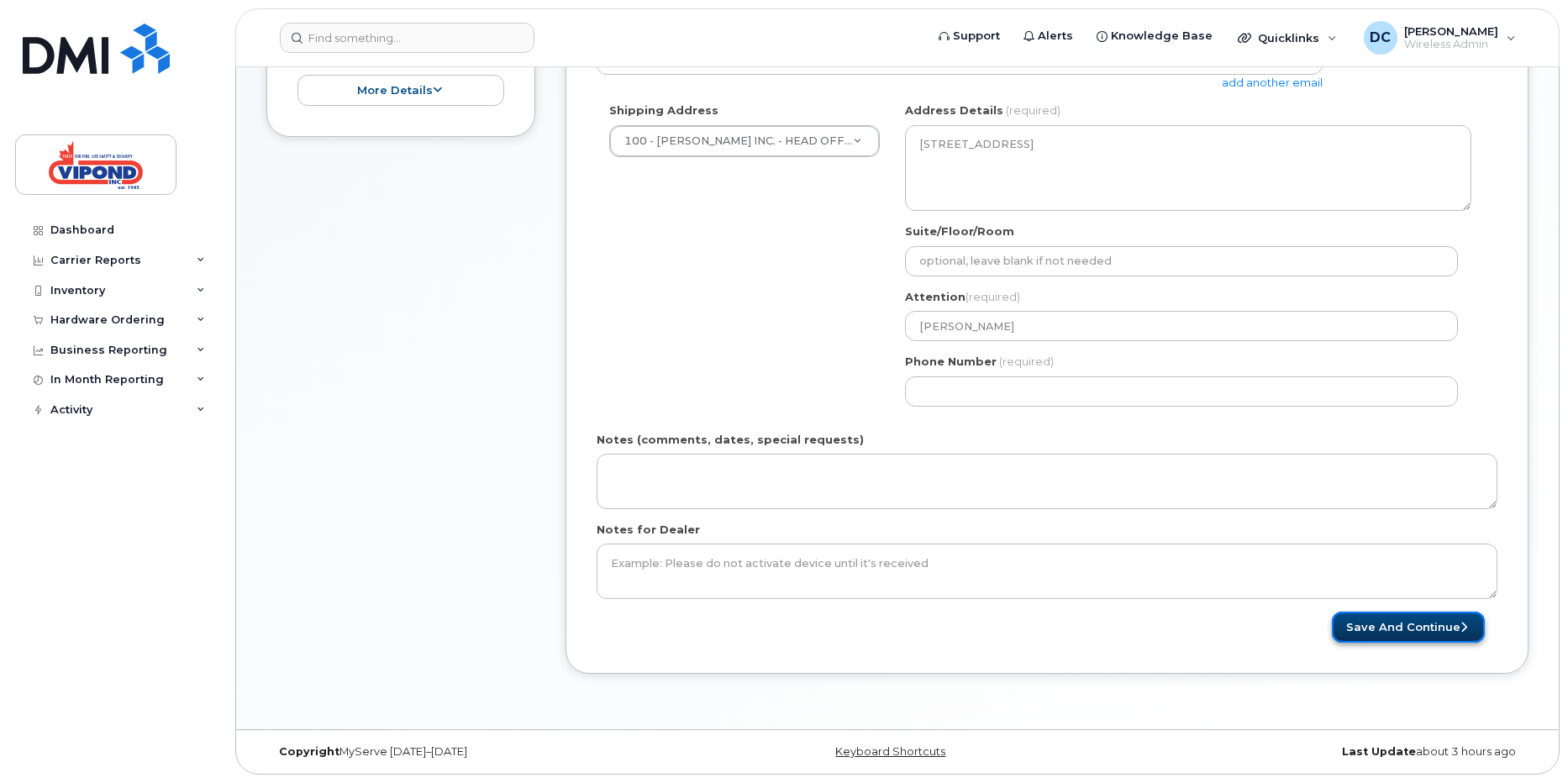
click at [1386, 629] on button "Save and Continue" at bounding box center [1409, 627] width 153 height 31
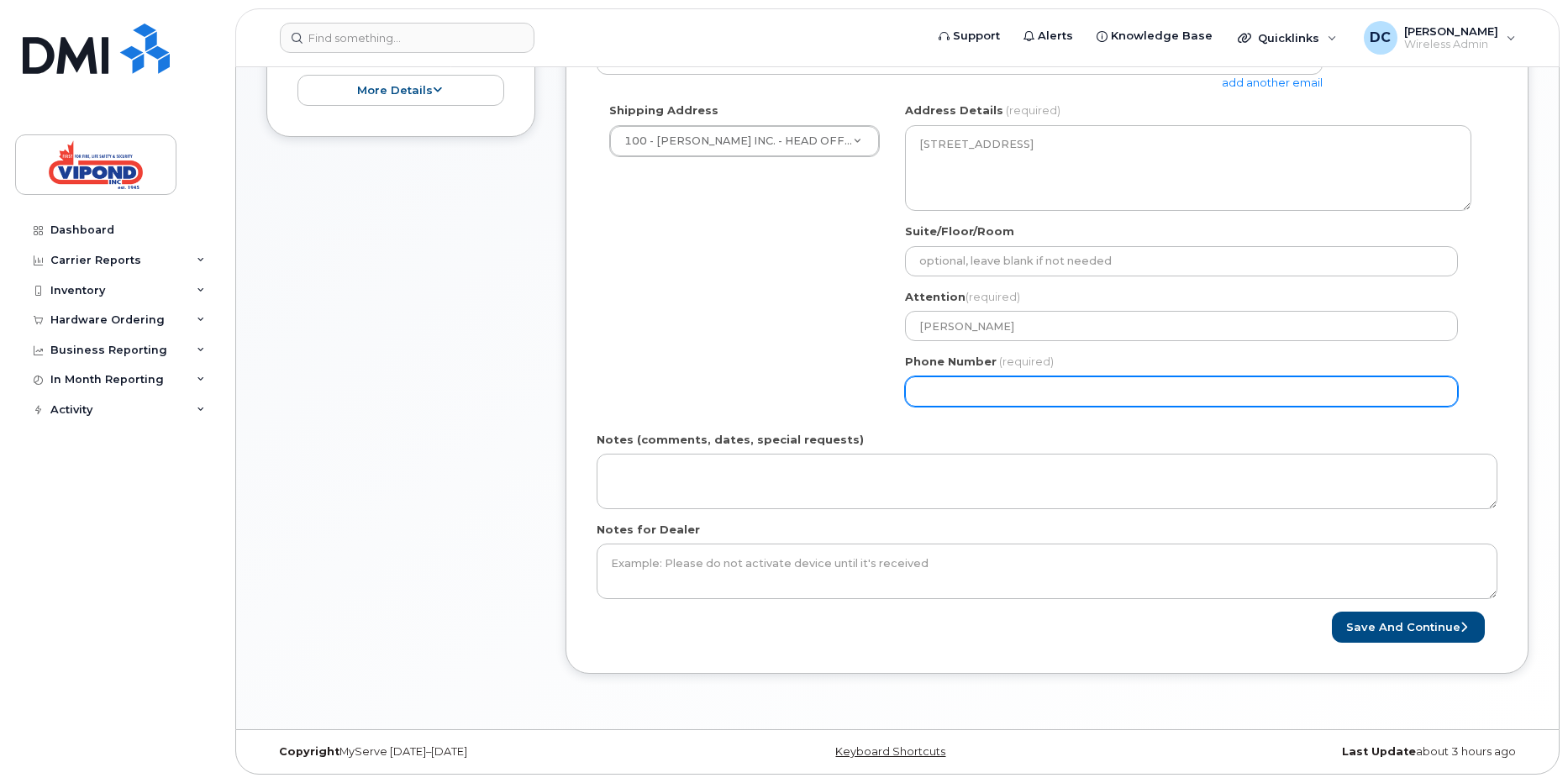
click at [1008, 393] on input "Phone Number" at bounding box center [1181, 391] width 553 height 30
type input "4164581990"
select select
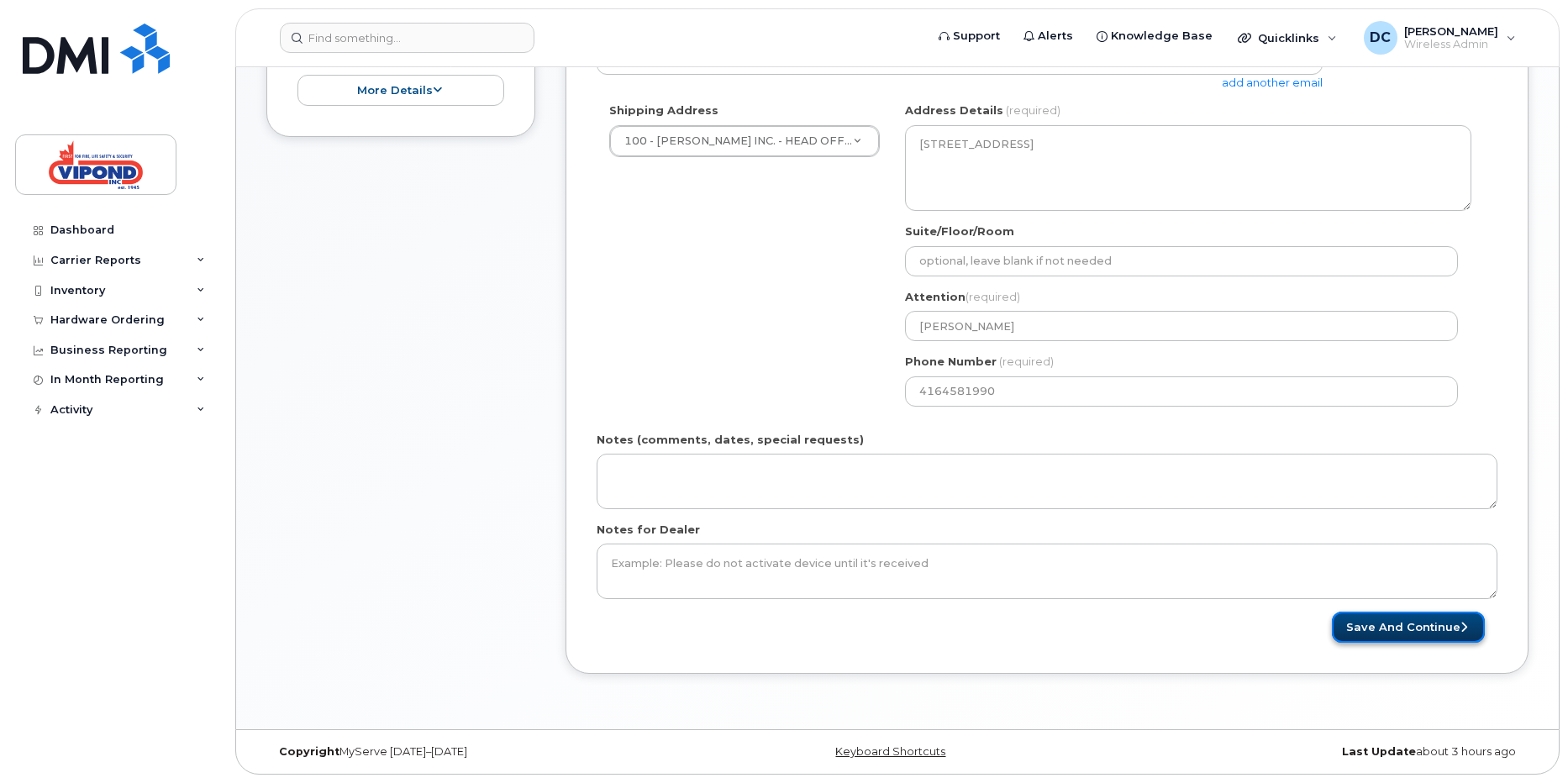
click at [1381, 631] on button "Save and Continue" at bounding box center [1409, 627] width 153 height 31
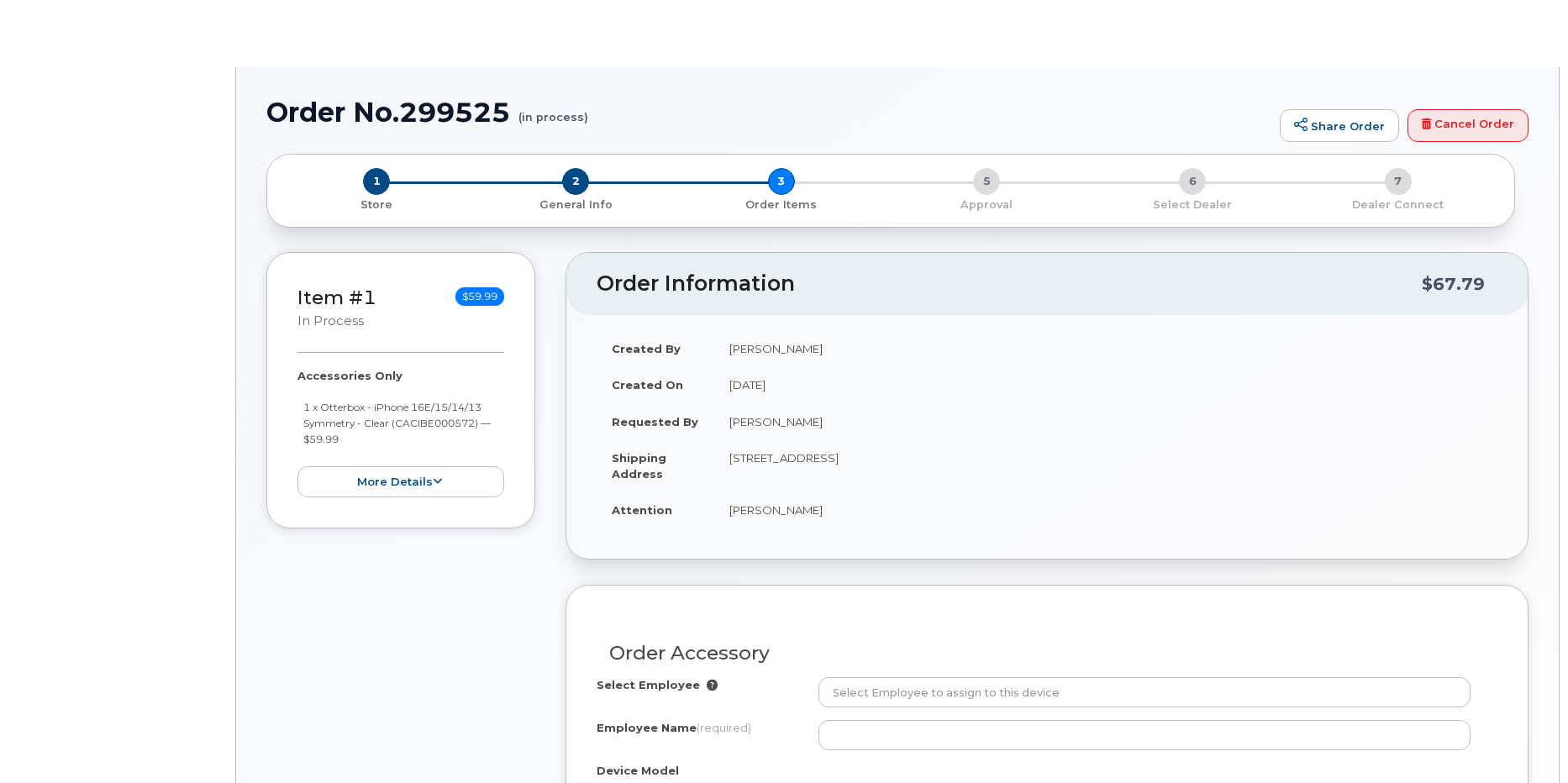
radio input "true"
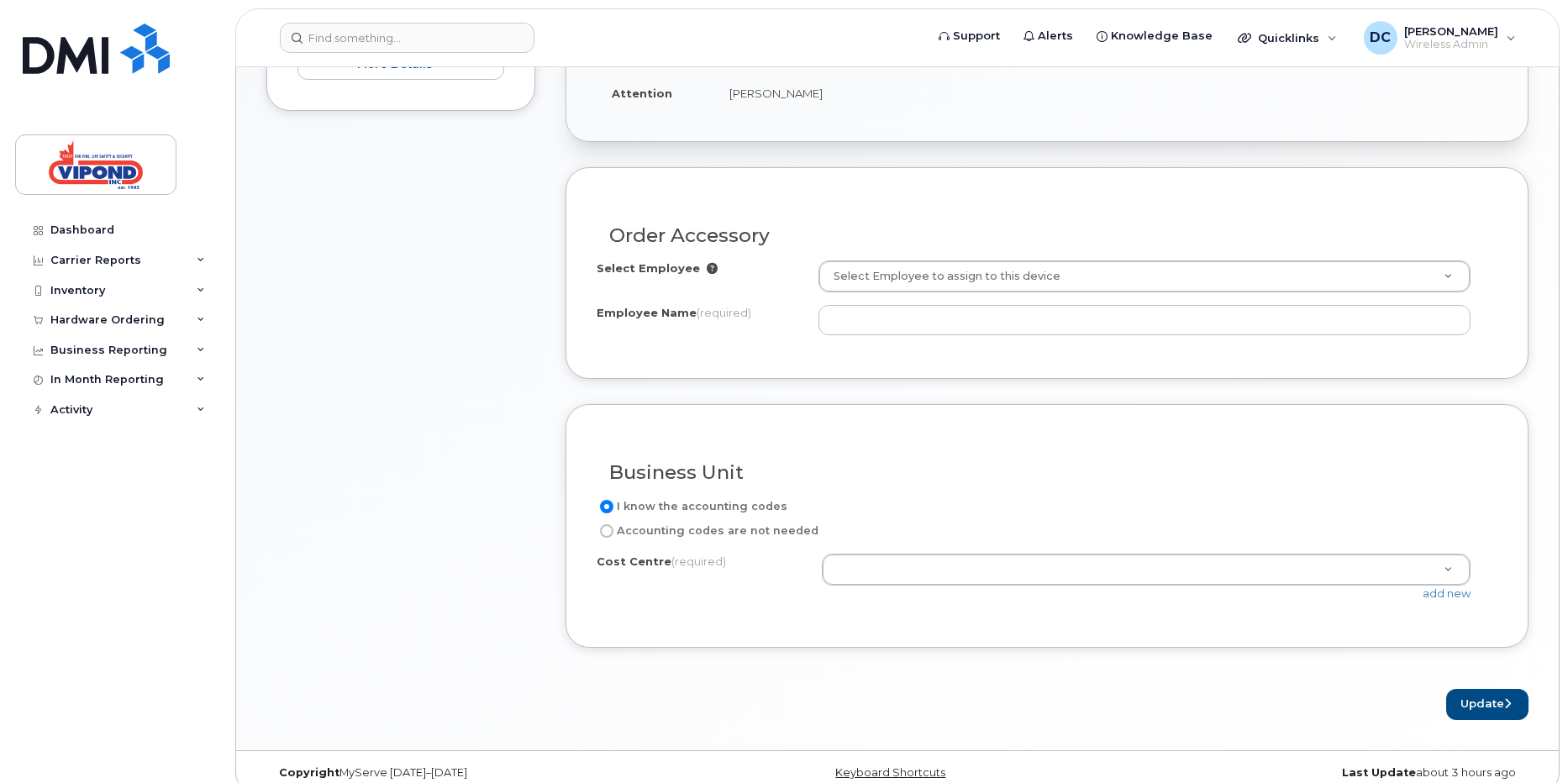
scroll to position [577, 0]
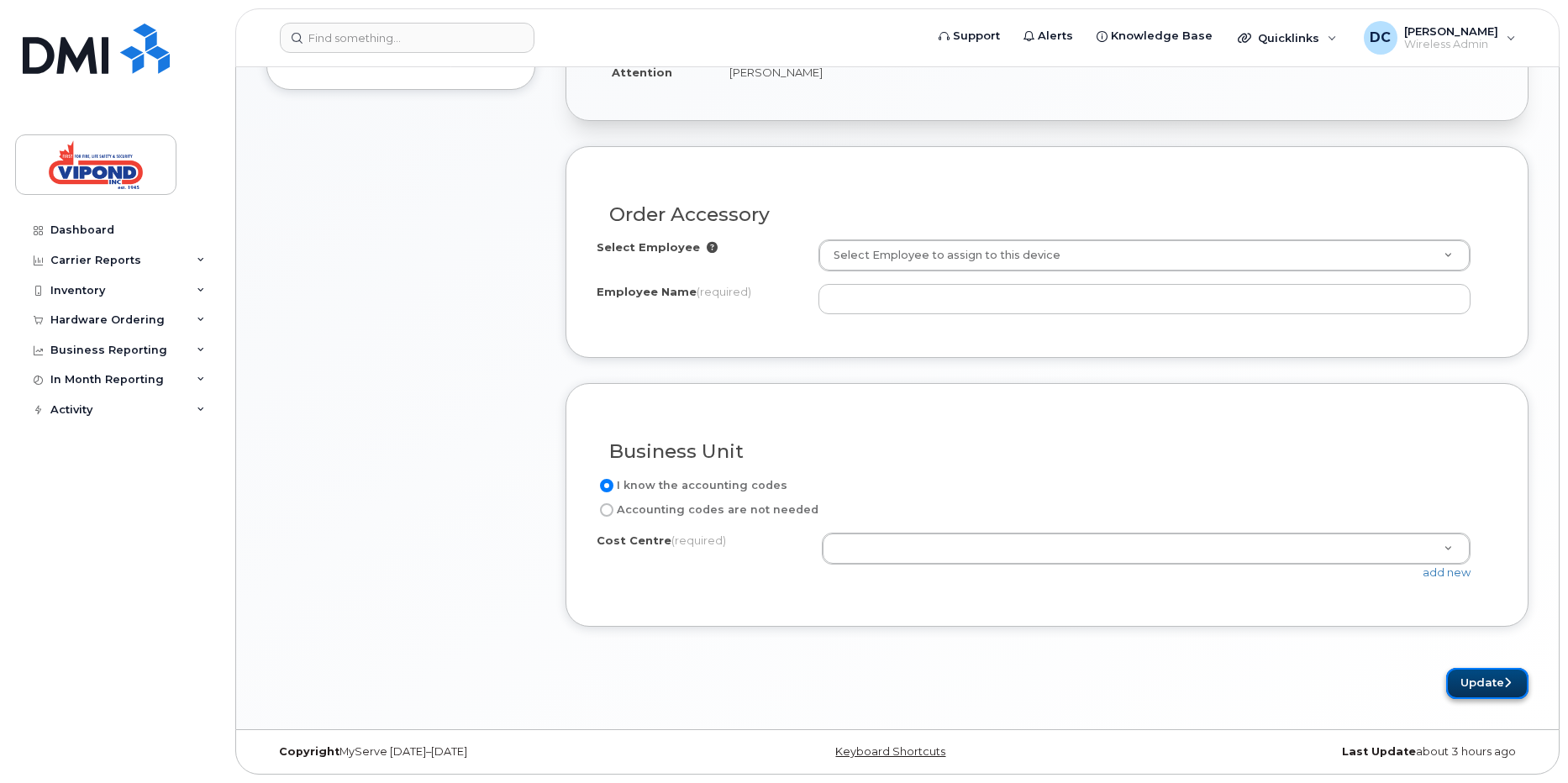
click at [1470, 682] on button "Update" at bounding box center [1487, 684] width 83 height 31
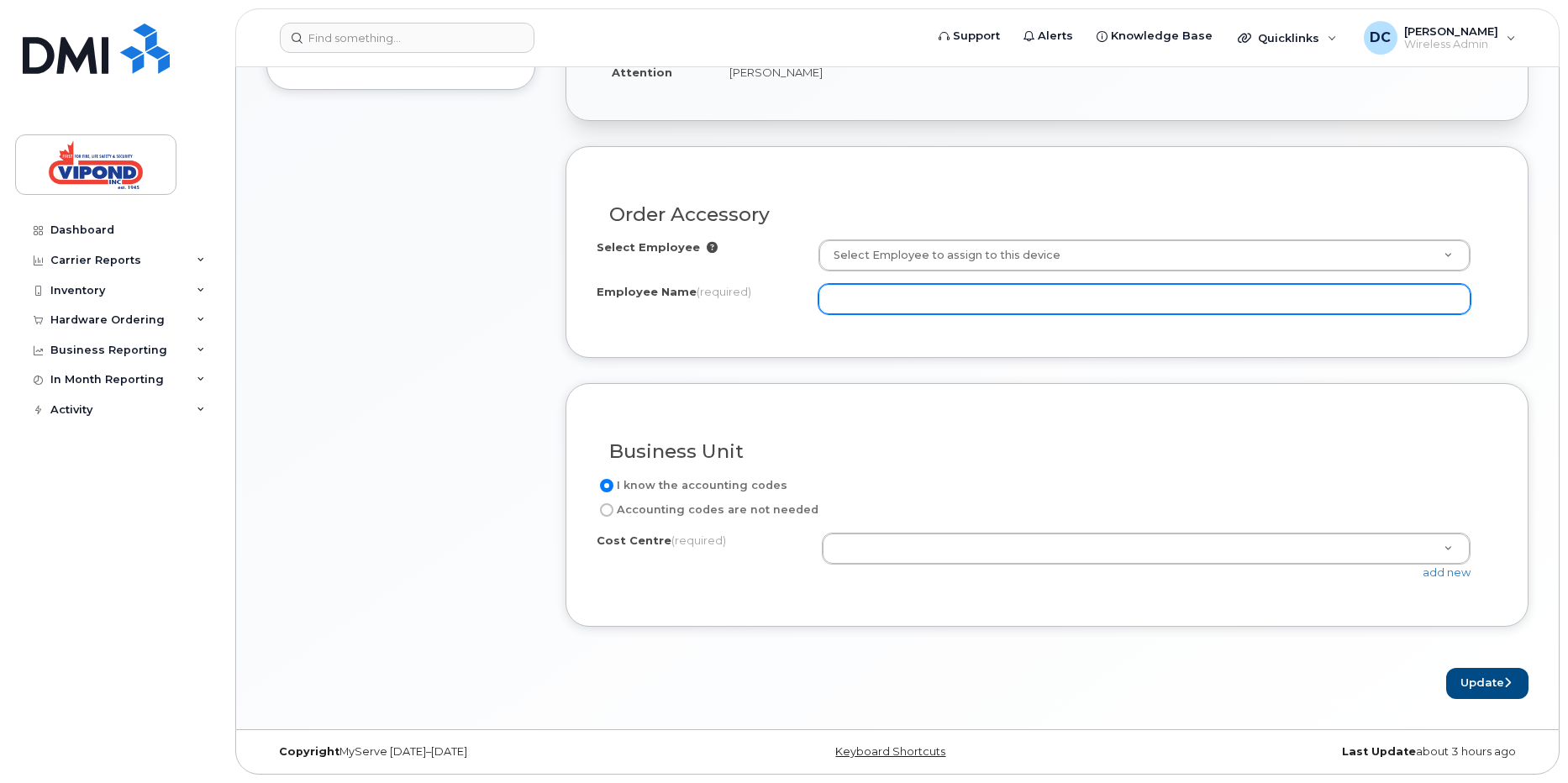
click at [961, 301] on input "Employee Name (required)" at bounding box center [1144, 298] width 652 height 30
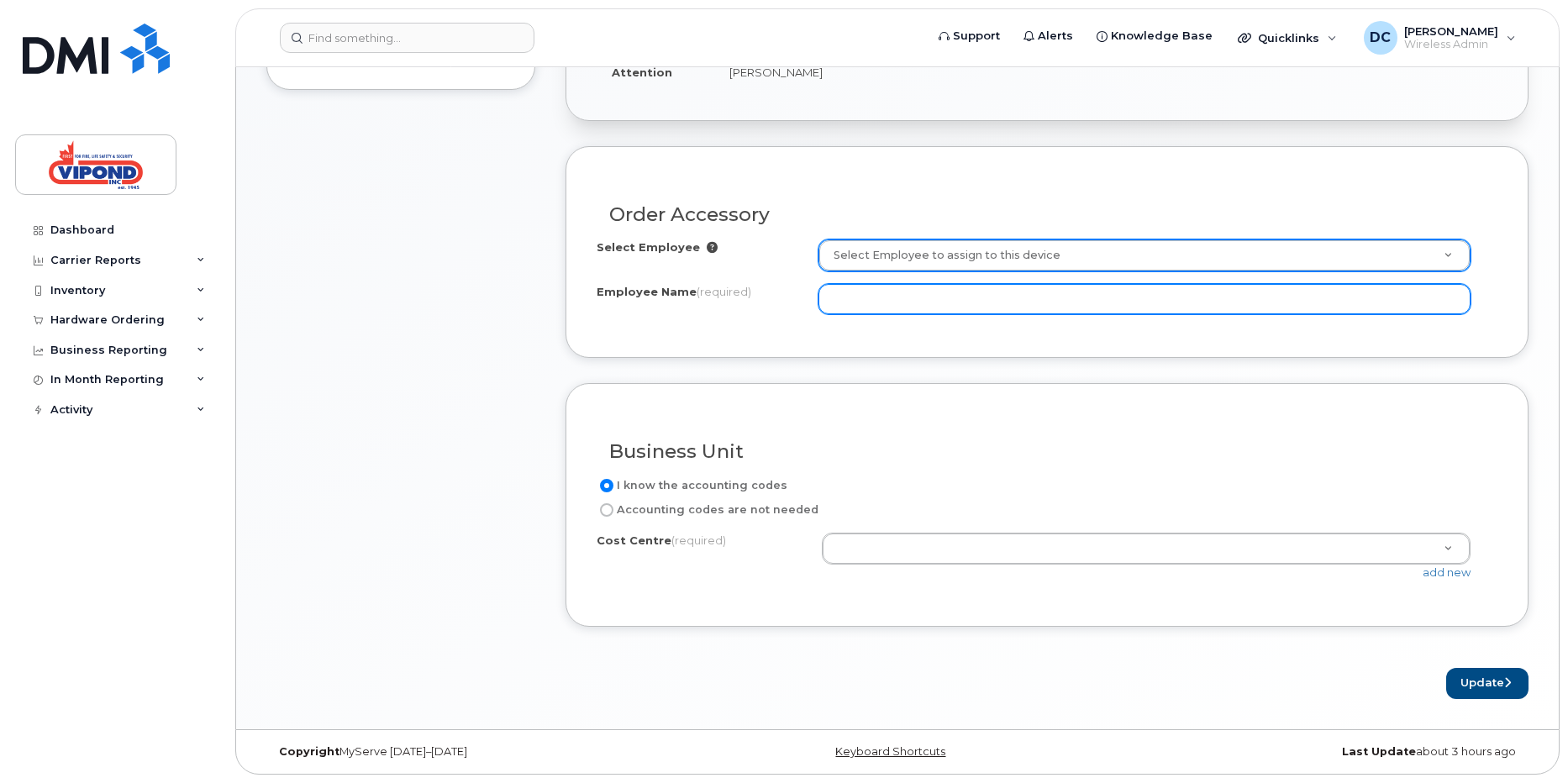
click at [846, 299] on input "Employee Name (required)" at bounding box center [1144, 298] width 652 height 30
type input "[PERSON_NAME]"
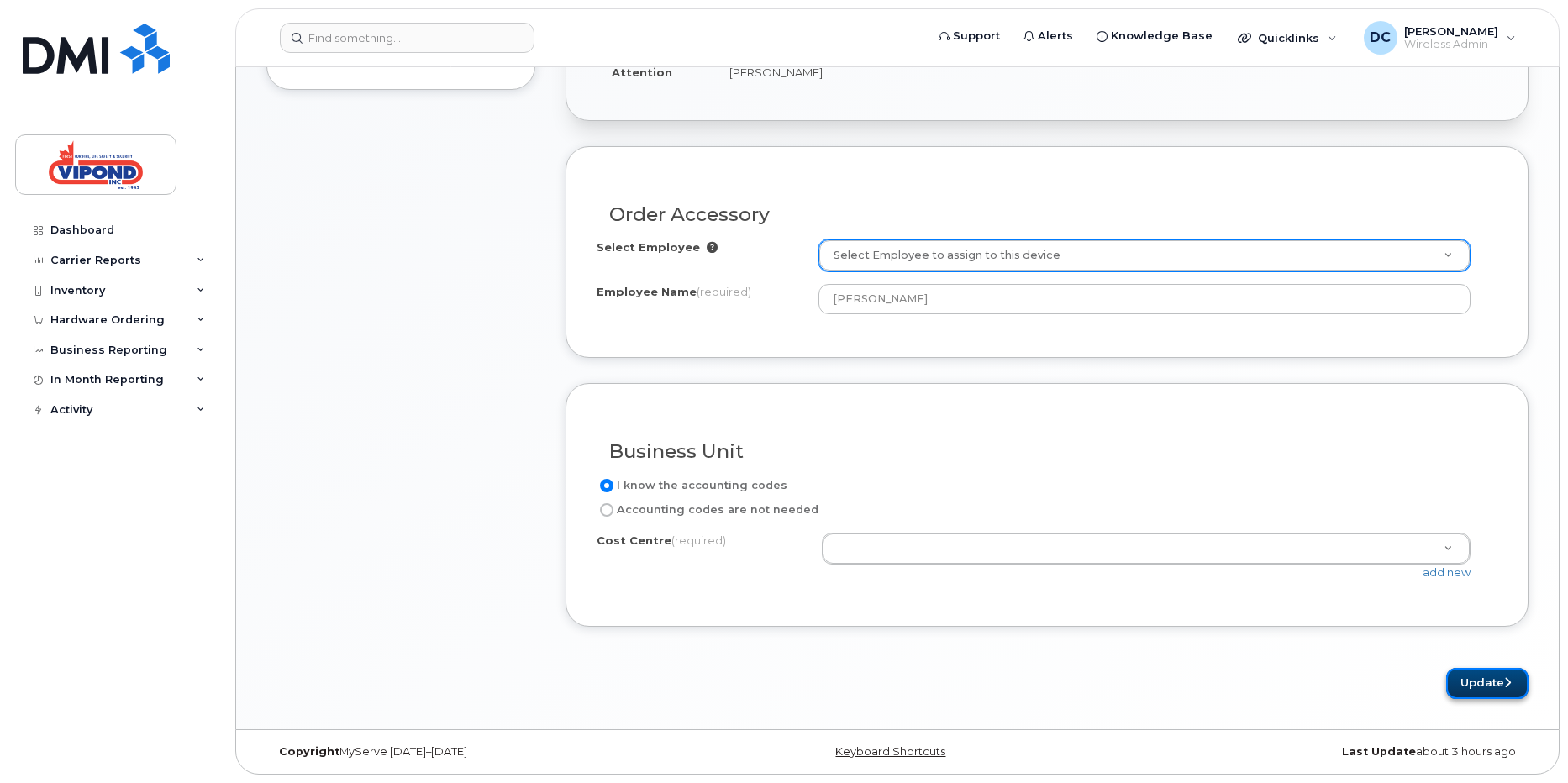
click at [1489, 675] on button "Update" at bounding box center [1487, 684] width 83 height 31
click at [668, 567] on div "Cost Centre (required) 3404 - Habtech Communications - [GEOGRAPHIC_DATA] ([PERS…" at bounding box center [1047, 557] width 901 height 48
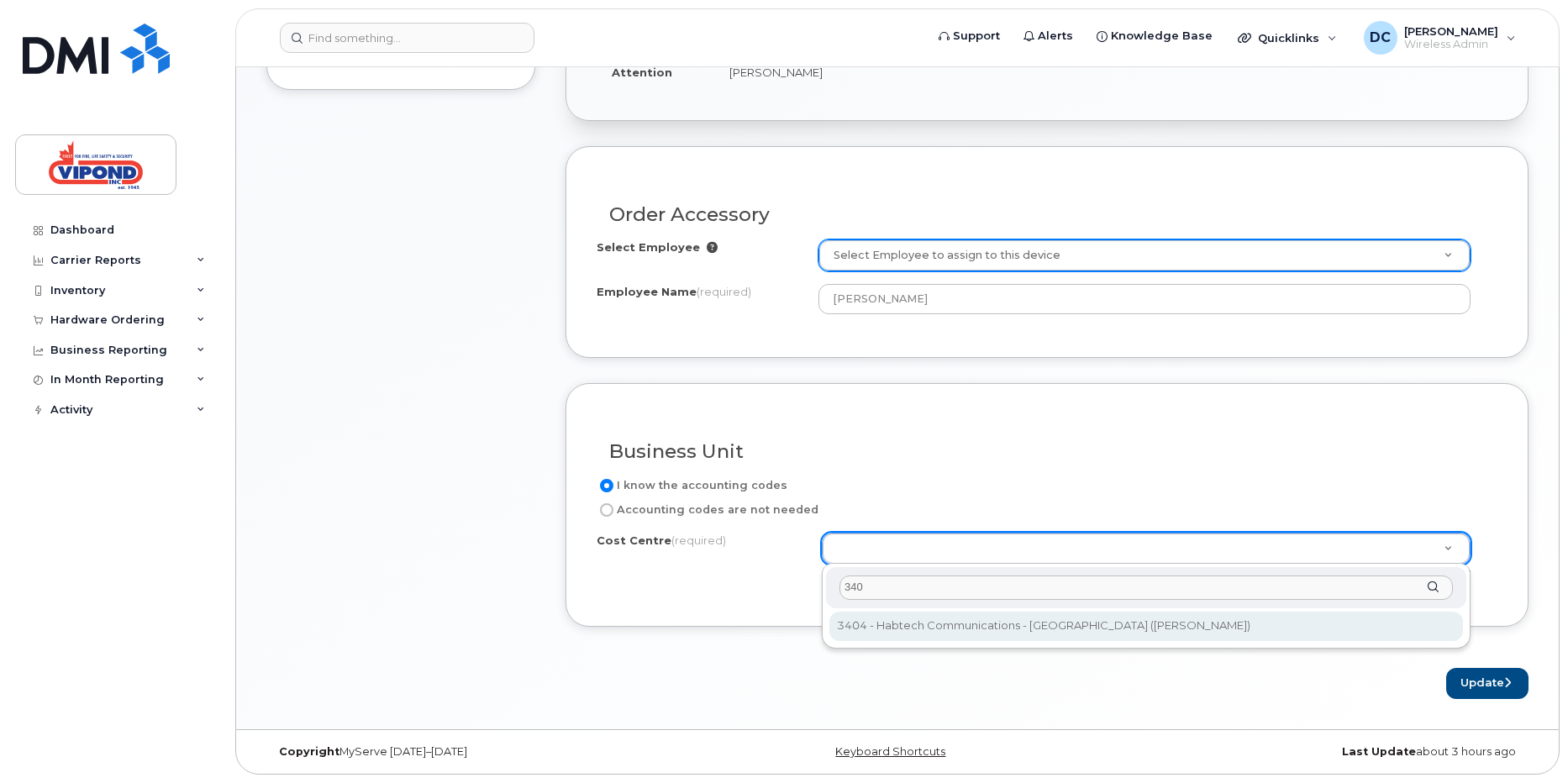
type input "3404"
select select "3404"
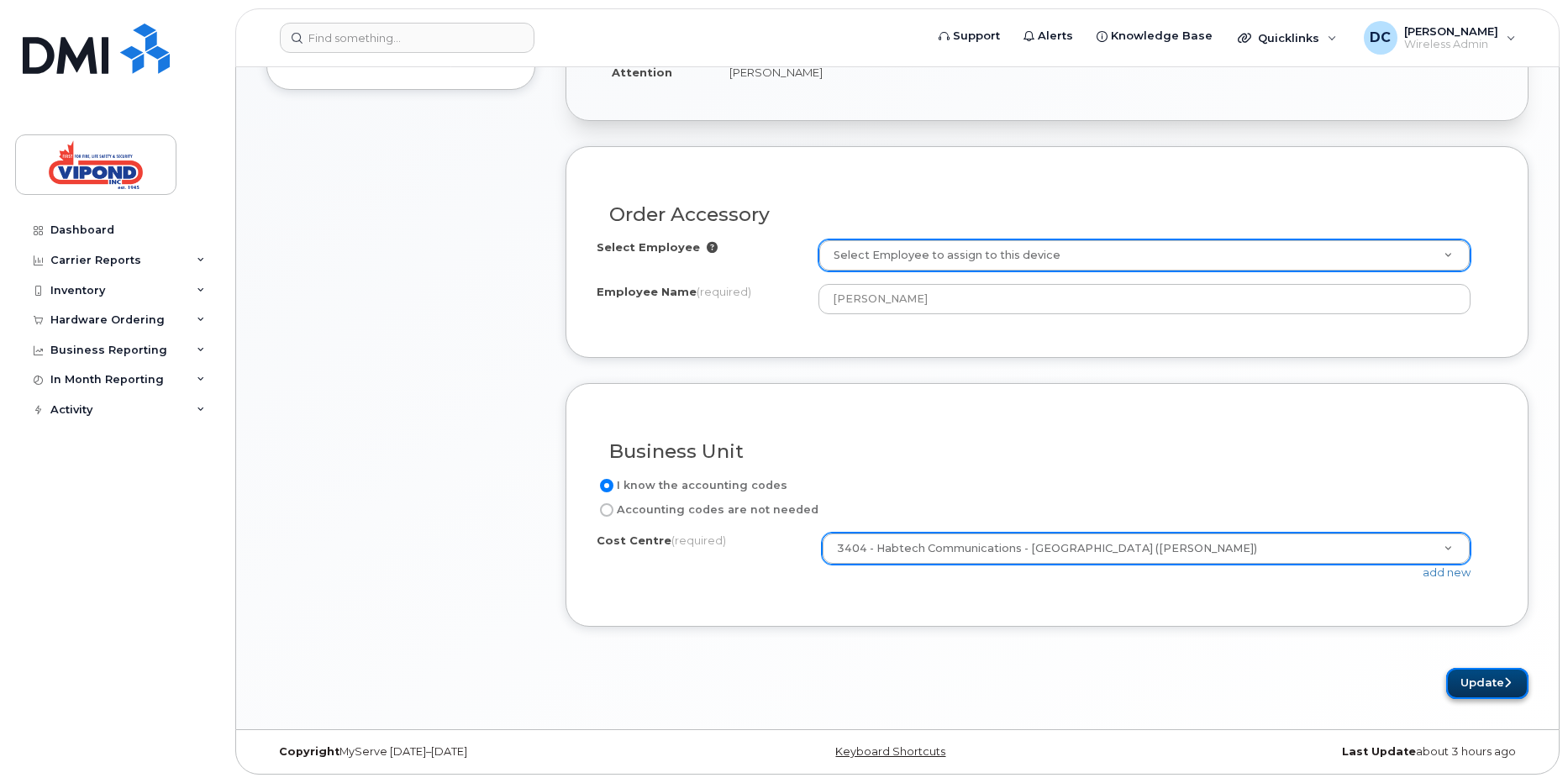
click at [1471, 681] on button "Update" at bounding box center [1487, 684] width 83 height 31
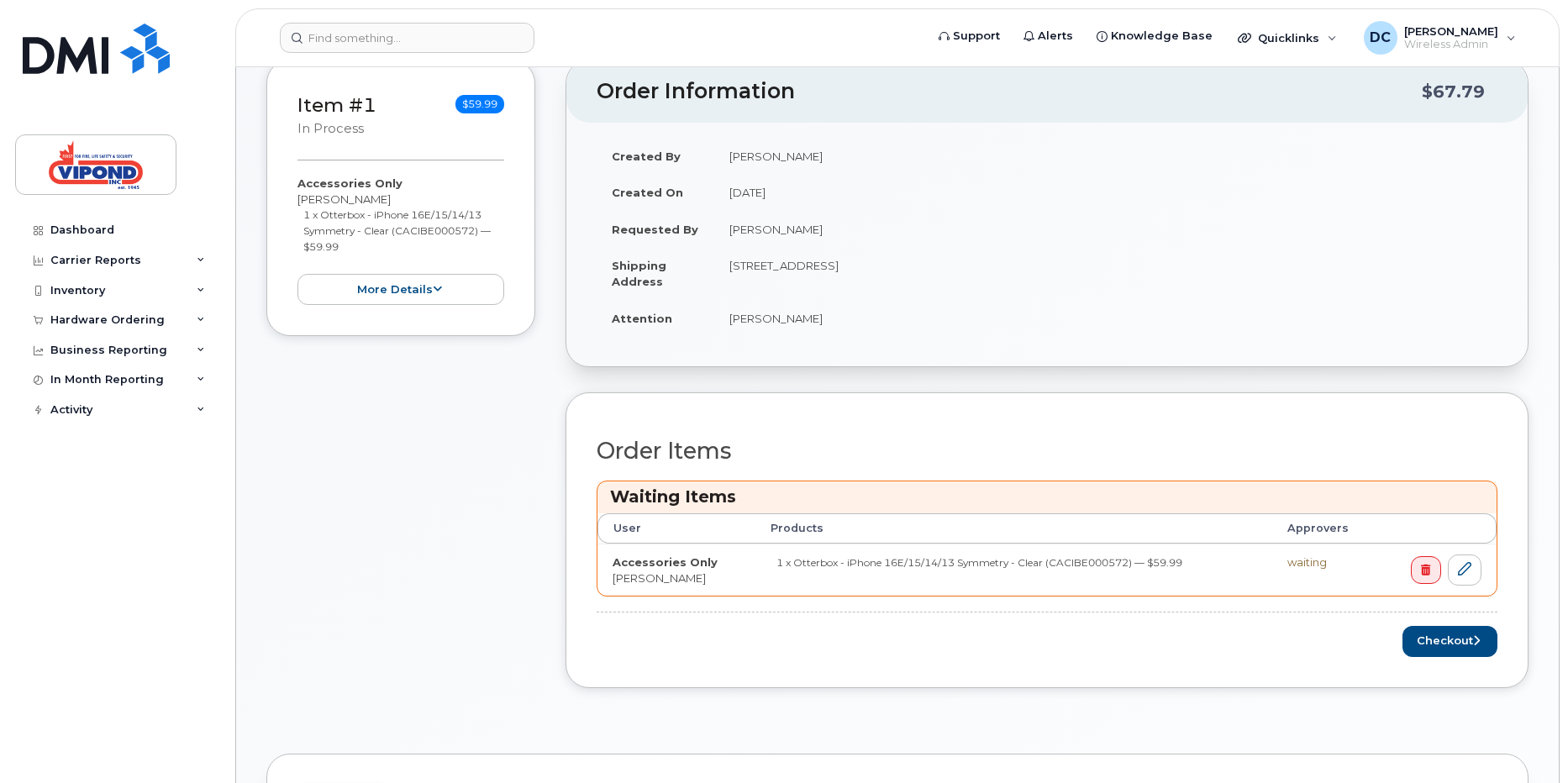
scroll to position [410, 0]
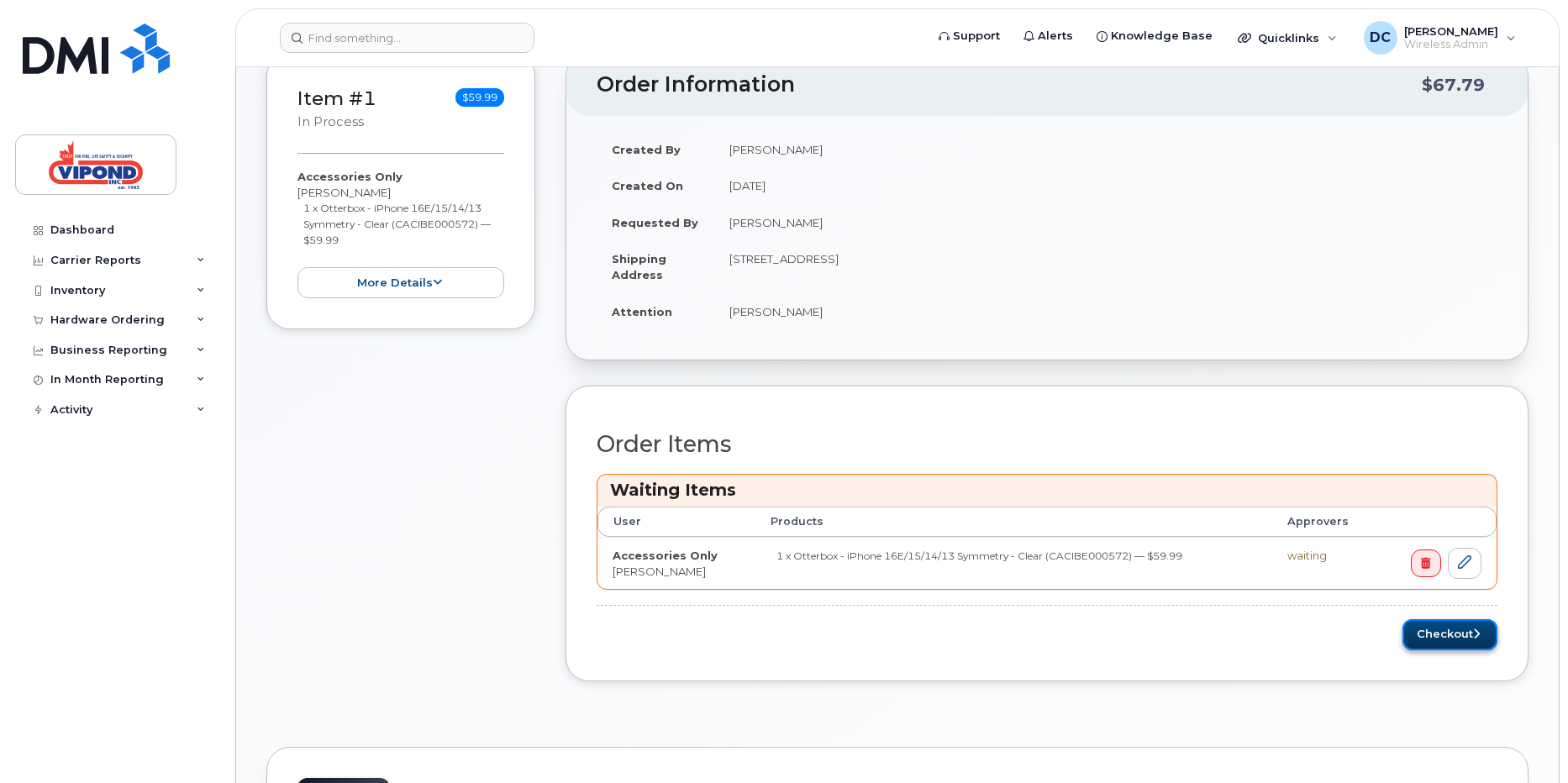
click at [1446, 647] on button "Checkout" at bounding box center [1450, 635] width 95 height 31
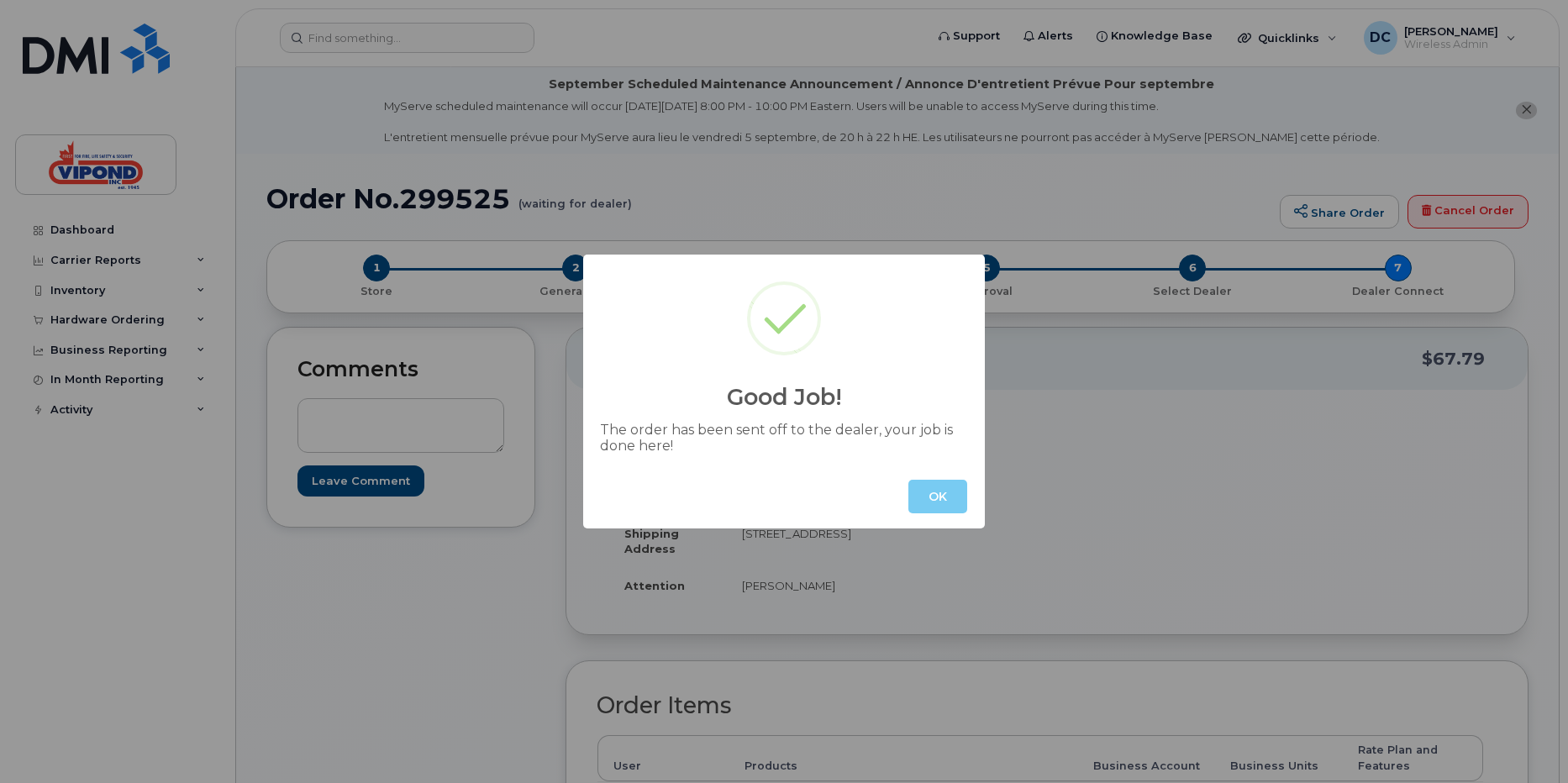
click at [934, 487] on button "OK" at bounding box center [938, 497] width 59 height 34
